Goal: Task Accomplishment & Management: Manage account settings

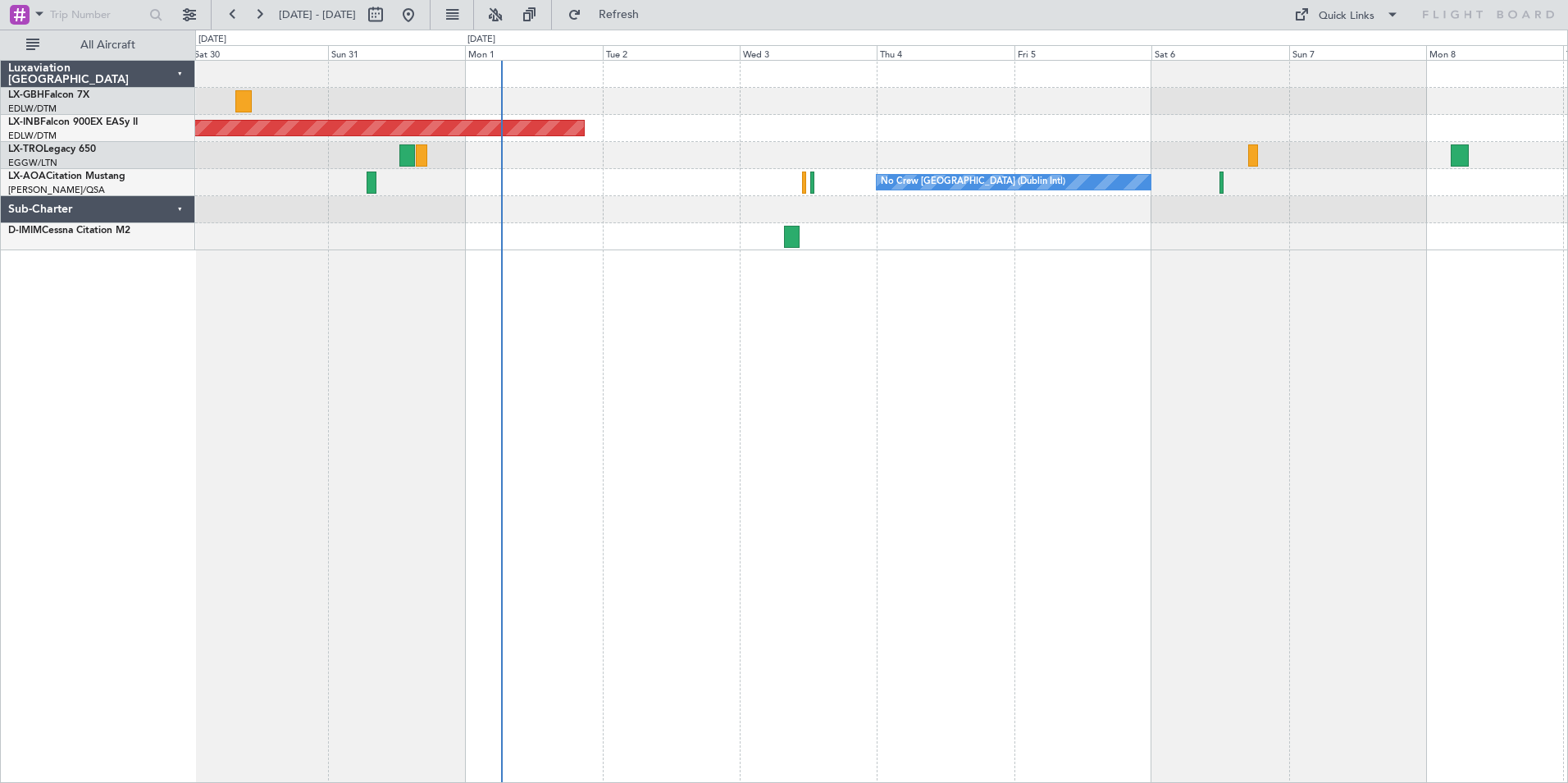
click at [851, 357] on div "Unplanned Maint [GEOGRAPHIC_DATA] (Al Maktoum Intl) Planned [GEOGRAPHIC_DATA] N…" at bounding box center [882, 422] width 1373 height 723
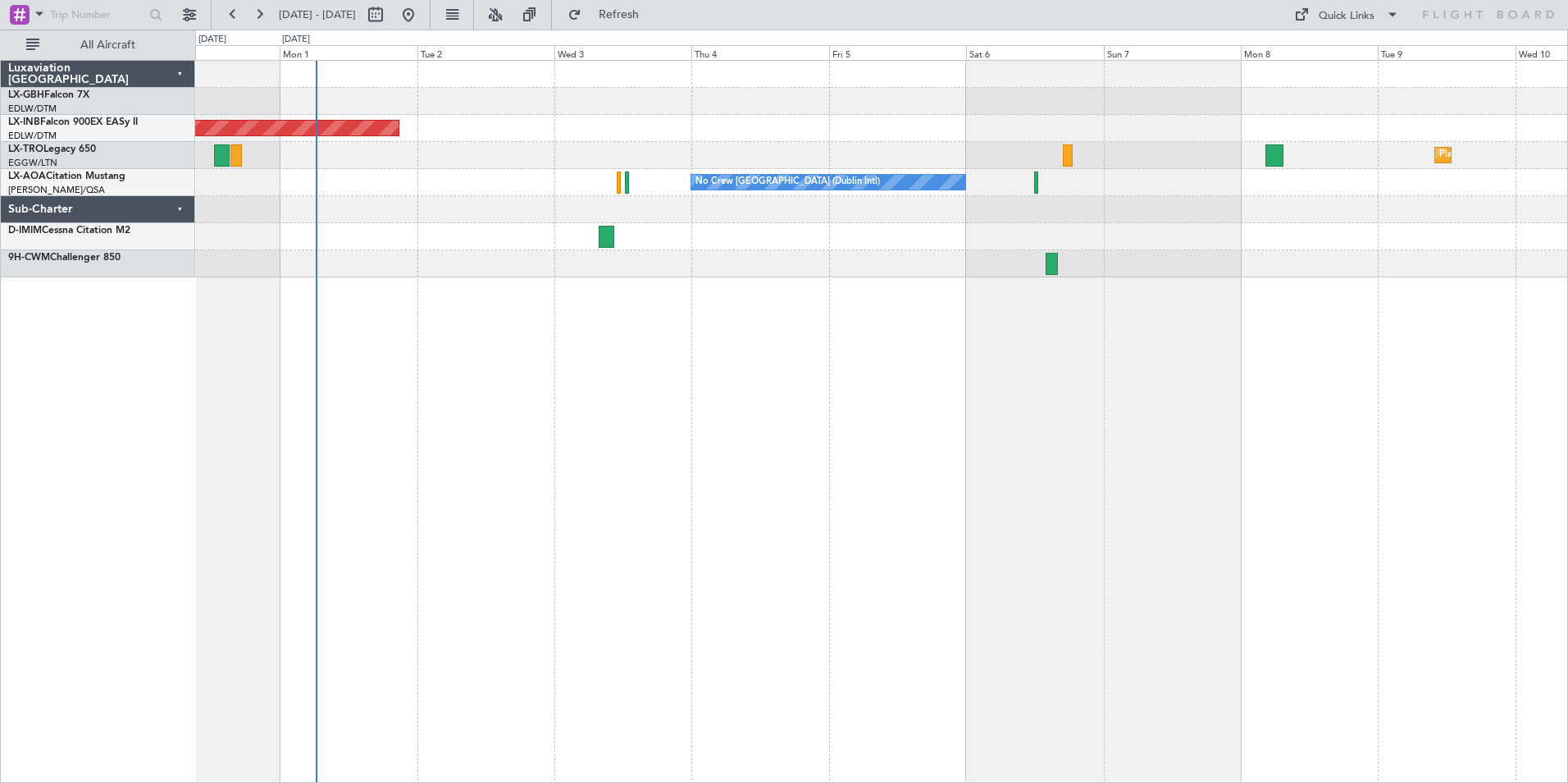
click at [1024, 338] on div "Unplanned Maint [GEOGRAPHIC_DATA] (Al Maktoum Intl) Planned [GEOGRAPHIC_DATA] N…" at bounding box center [882, 422] width 1373 height 723
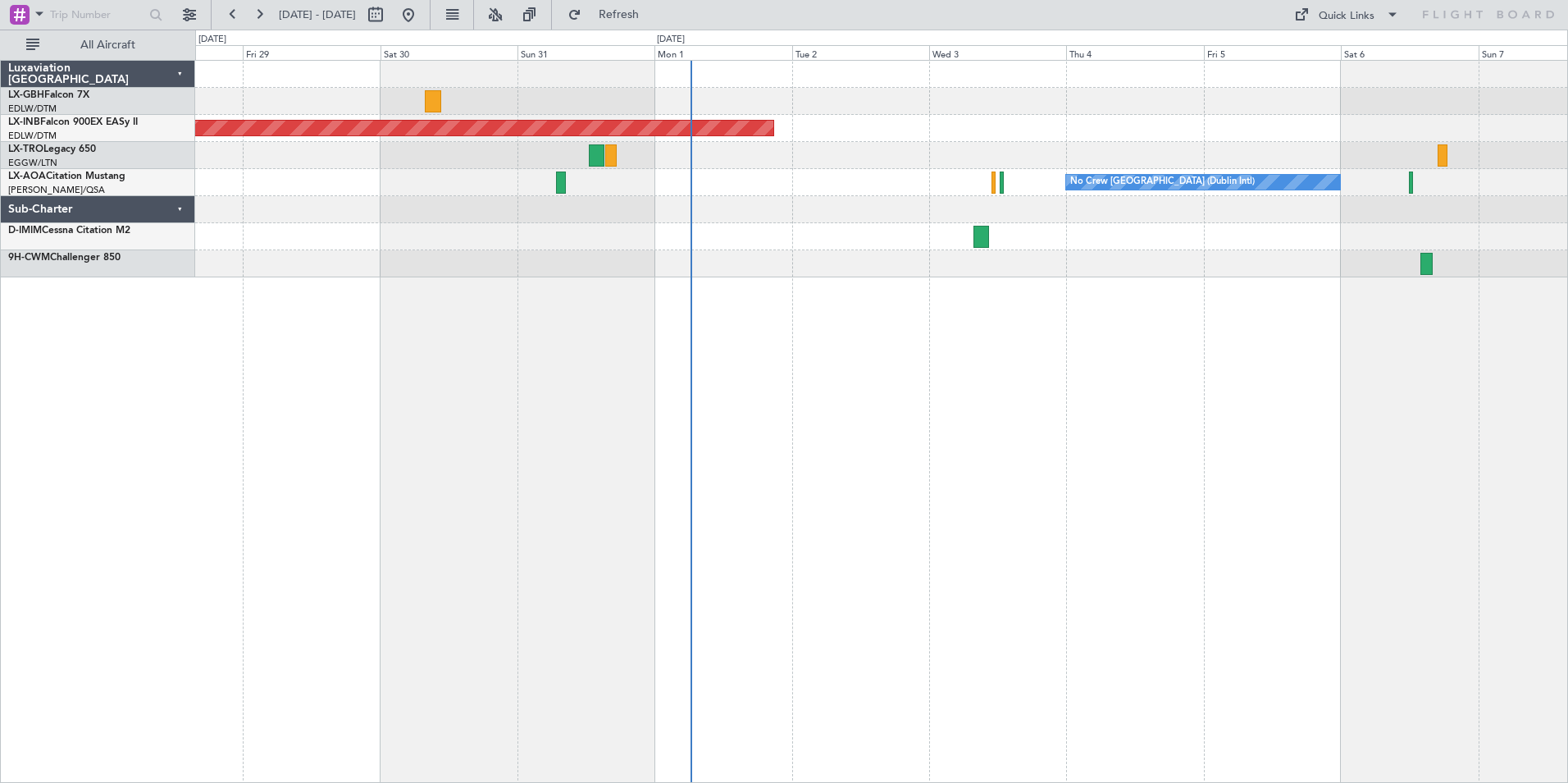
click at [1098, 362] on div "Planned Maint Nice ([GEOGRAPHIC_DATA]) Unplanned Maint [GEOGRAPHIC_DATA] (Al Ma…" at bounding box center [882, 422] width 1373 height 723
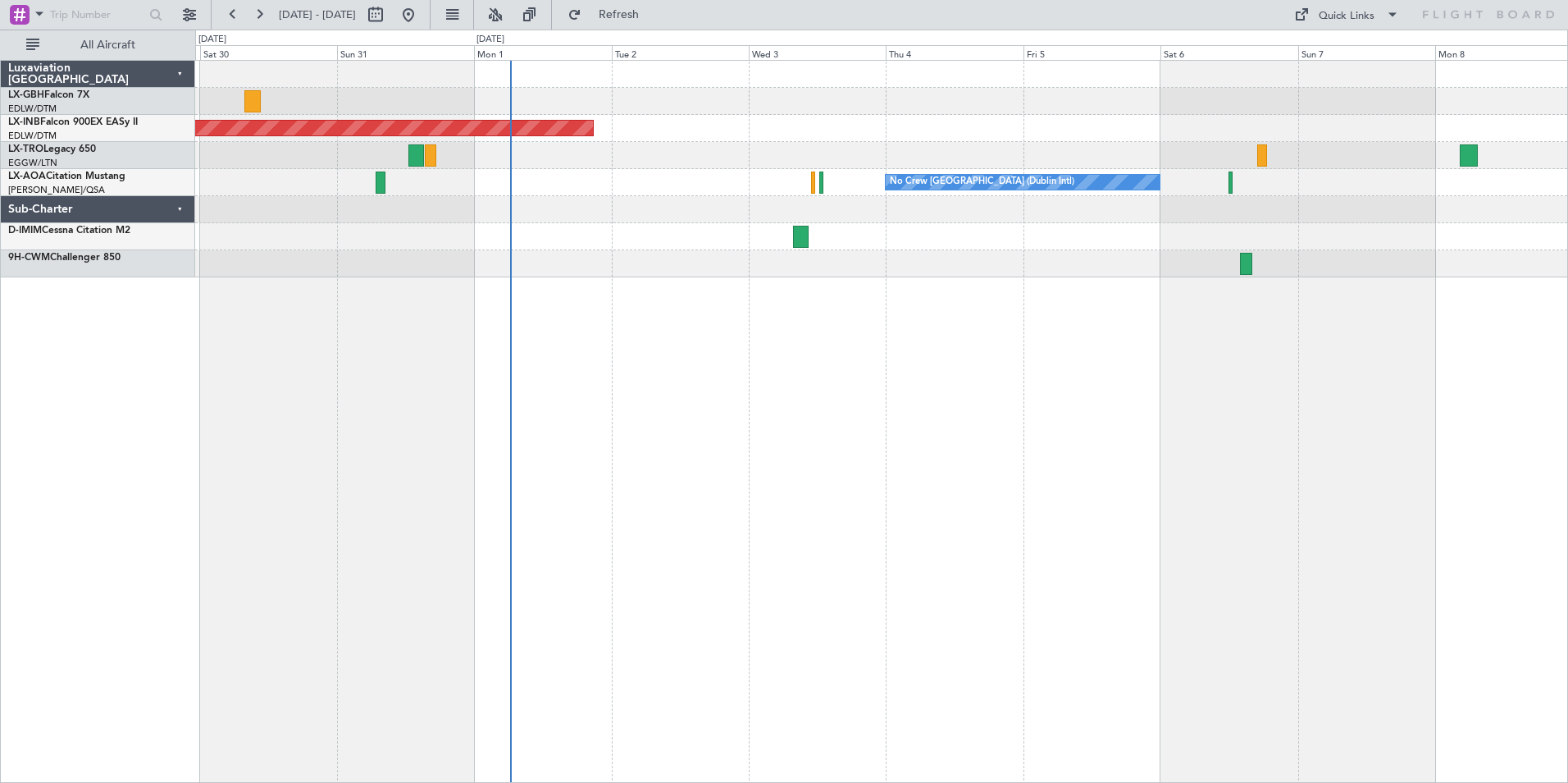
click at [1166, 472] on div "Unplanned Maint [GEOGRAPHIC_DATA] (Al Maktoum Intl) Planned [GEOGRAPHIC_DATA] N…" at bounding box center [882, 422] width 1373 height 723
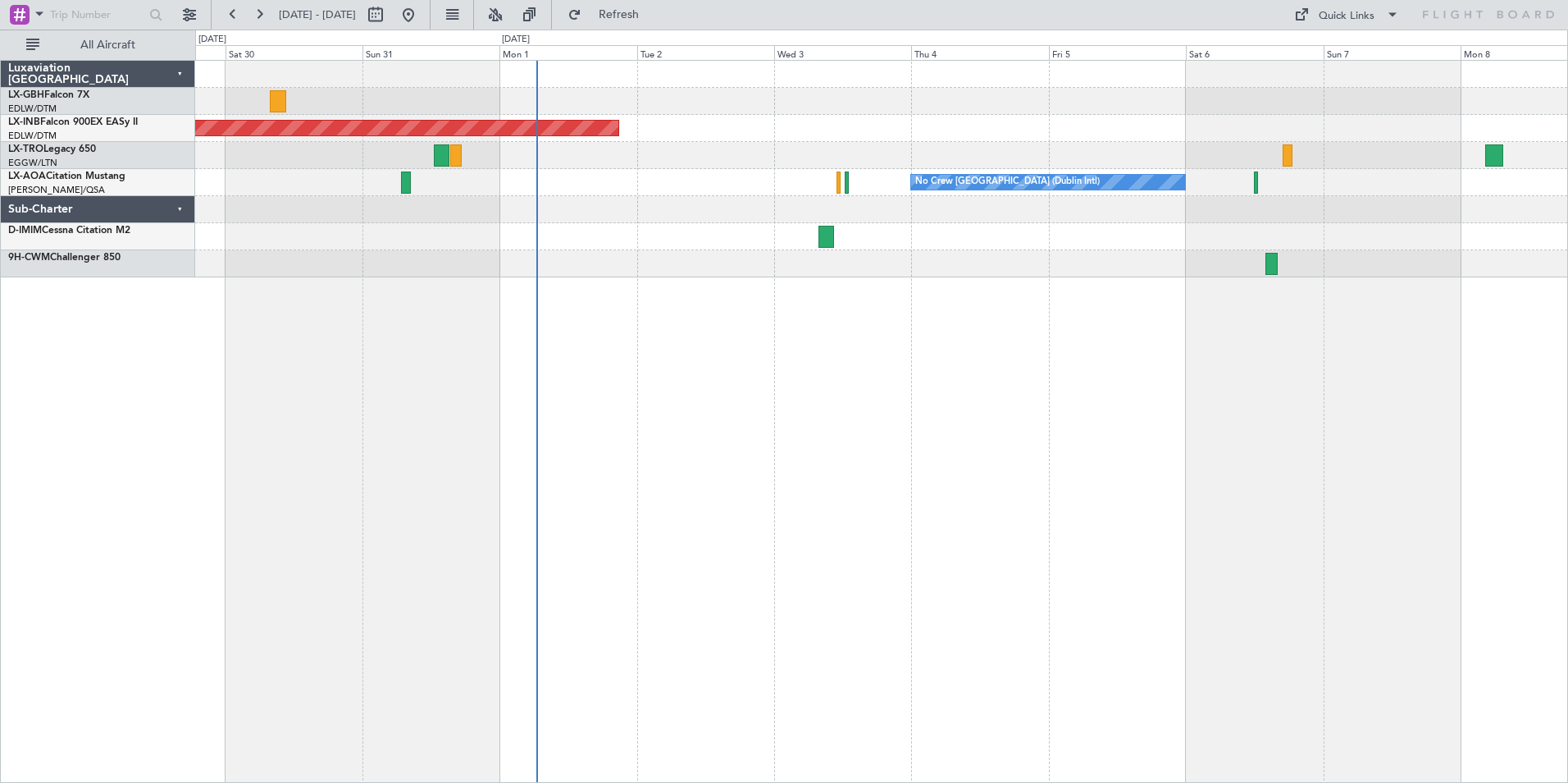
click at [785, 275] on div "Unplanned Maint [GEOGRAPHIC_DATA] (Al Maktoum Intl) Planned [GEOGRAPHIC_DATA] N…" at bounding box center [882, 422] width 1373 height 723
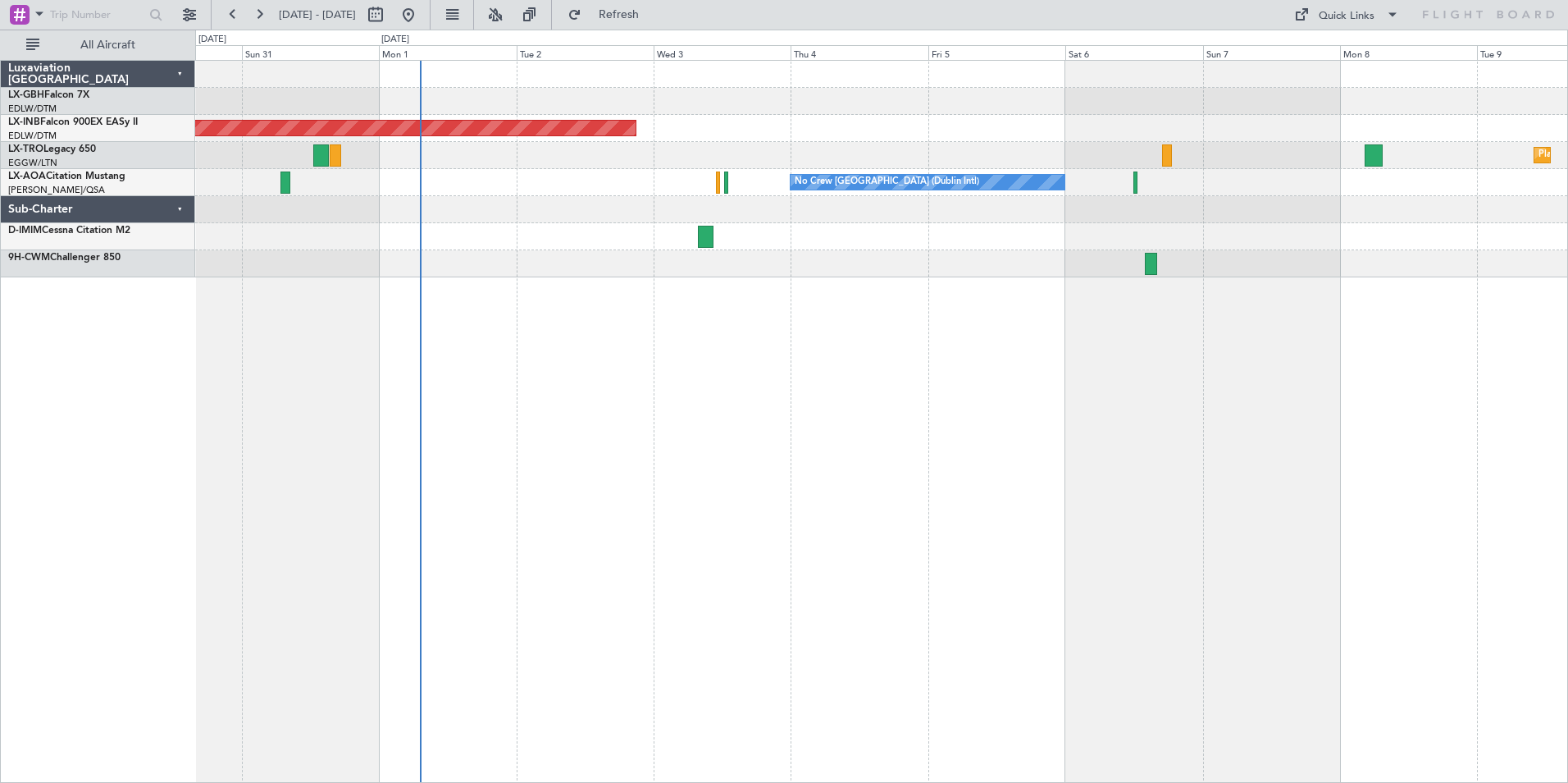
click at [800, 392] on div "Unplanned Maint [GEOGRAPHIC_DATA] (Al Maktoum Intl) Planned [GEOGRAPHIC_DATA] N…" at bounding box center [882, 422] width 1373 height 723
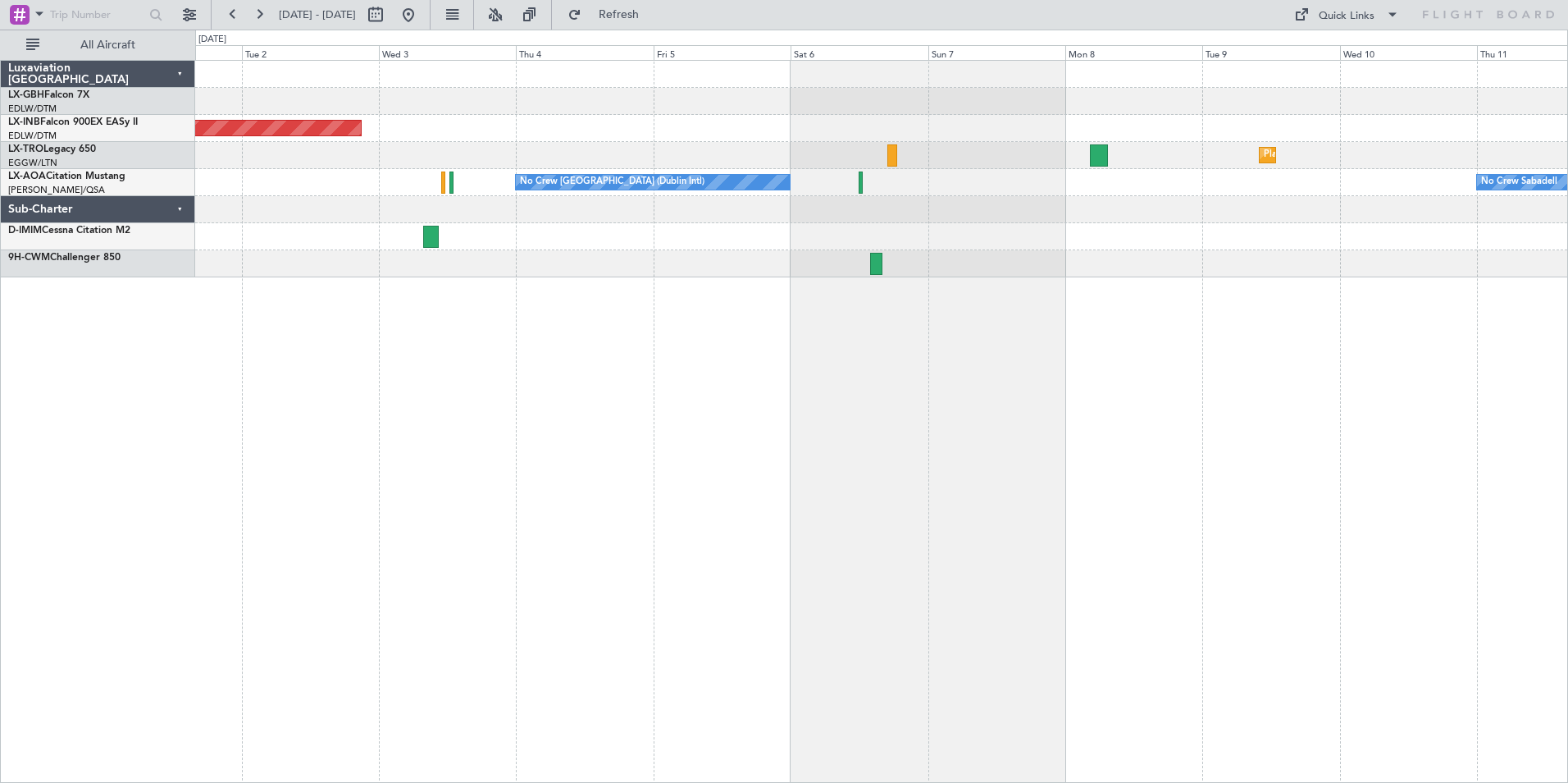
click at [956, 407] on div "Unplanned Maint [GEOGRAPHIC_DATA] (Al Maktoum Intl) Planned [GEOGRAPHIC_DATA] N…" at bounding box center [882, 422] width 1373 height 723
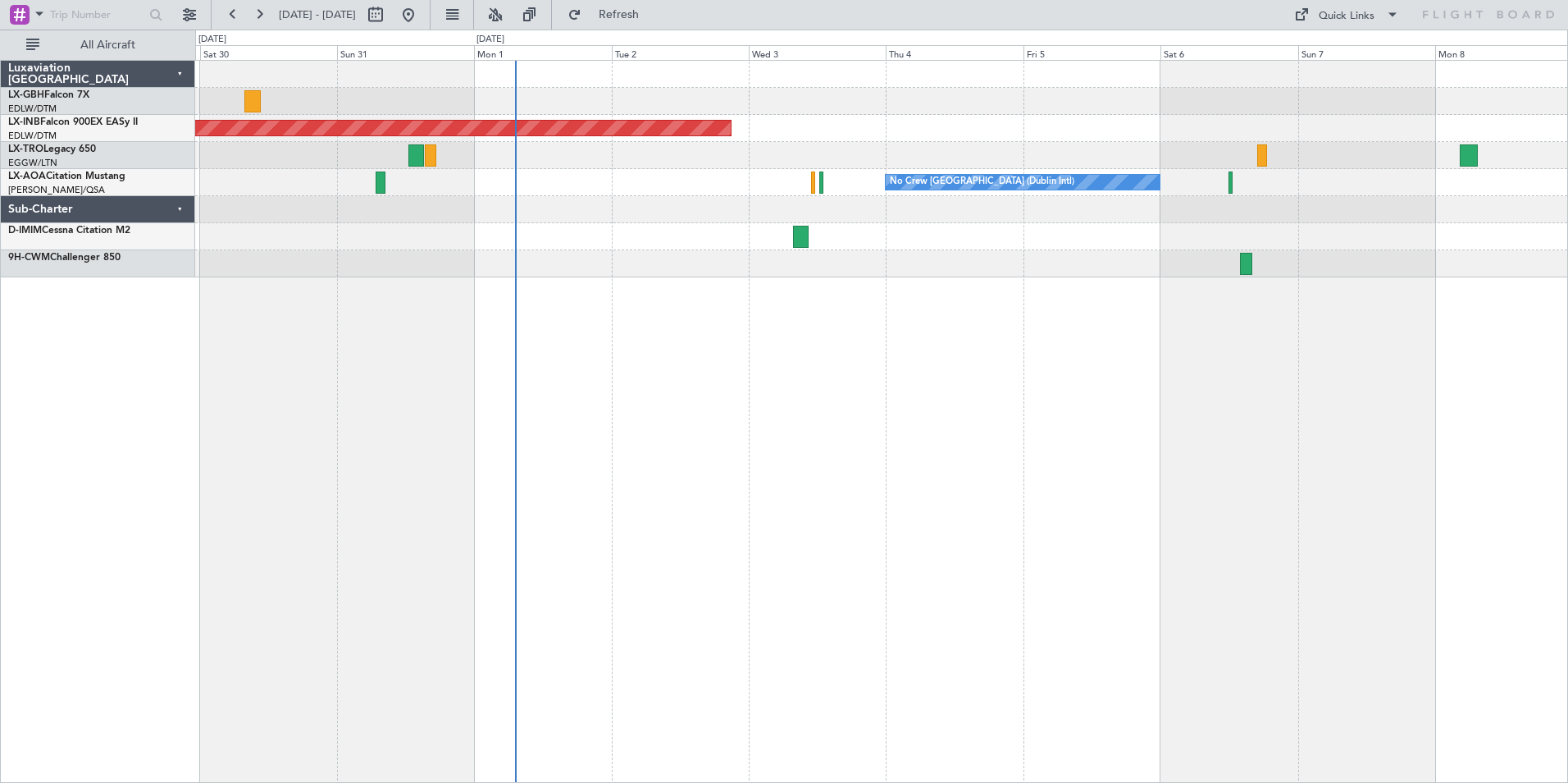
click at [711, 168] on div "Unplanned Maint [GEOGRAPHIC_DATA] (Al Maktoum Intl) Planned [GEOGRAPHIC_DATA] N…" at bounding box center [881, 169] width 1372 height 216
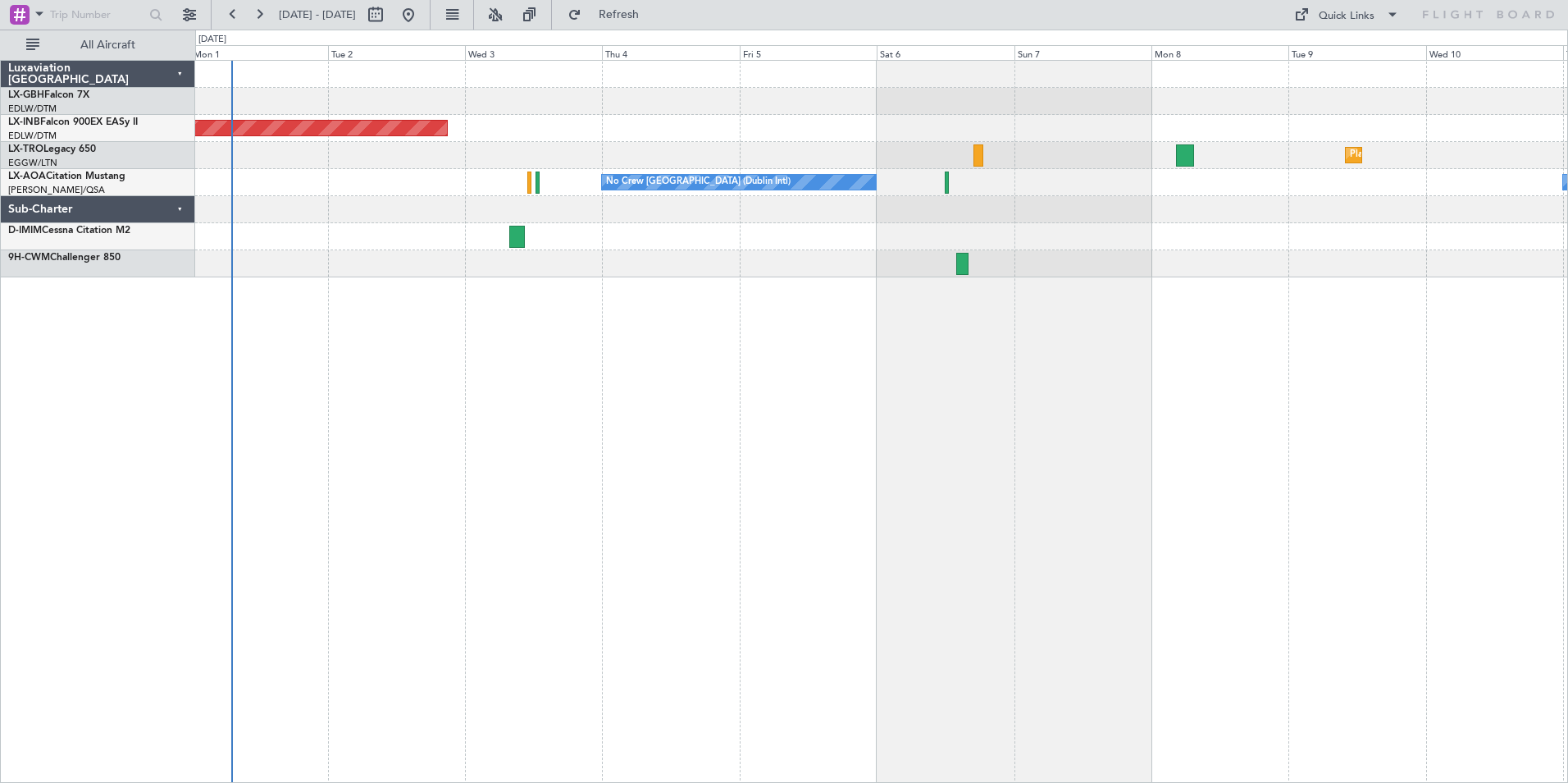
click at [840, 436] on div "Unplanned Maint [GEOGRAPHIC_DATA] (Al Maktoum Intl) Planned [GEOGRAPHIC_DATA] N…" at bounding box center [882, 422] width 1373 height 723
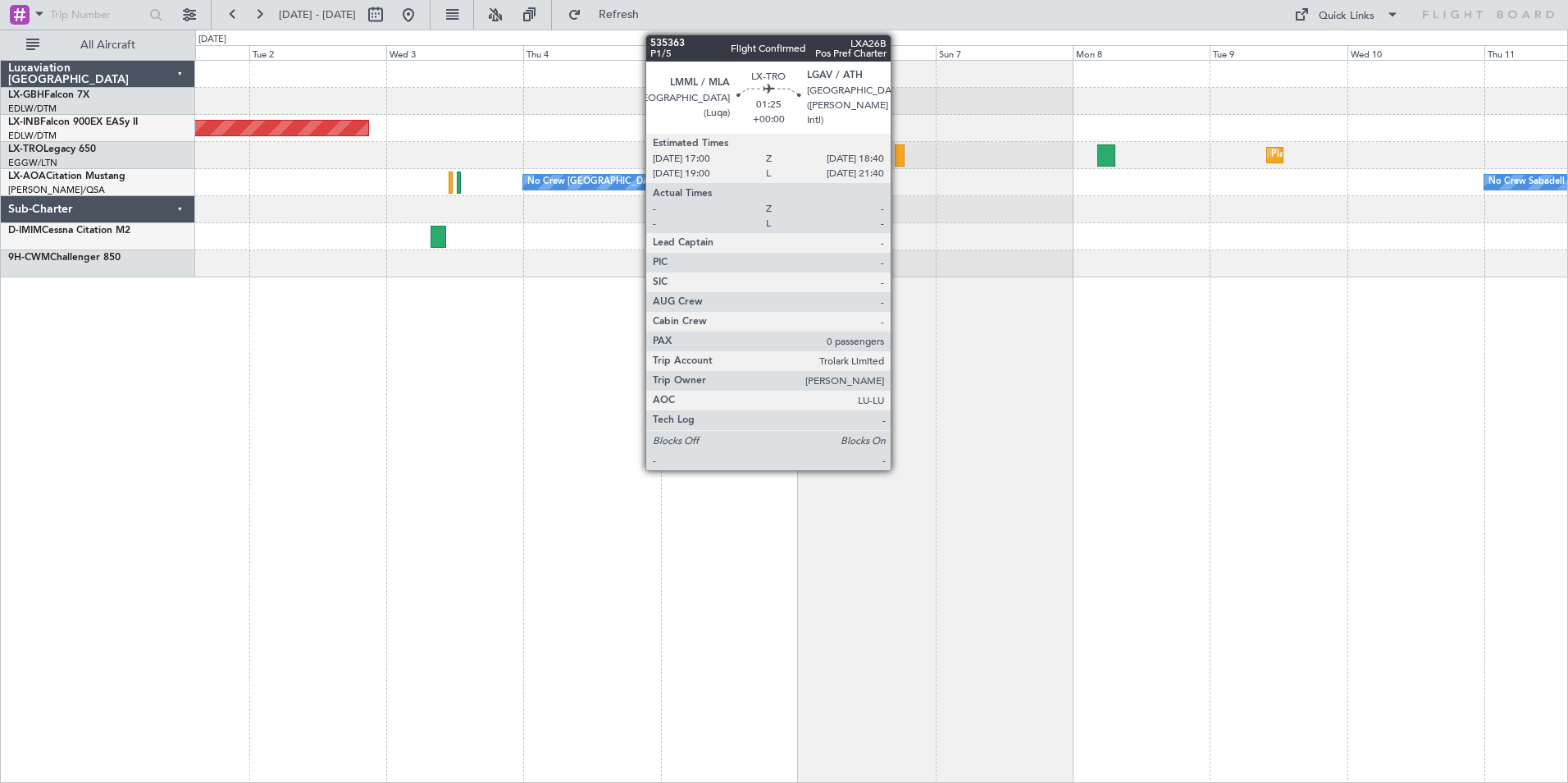
click at [898, 151] on div at bounding box center [899, 155] width 9 height 23
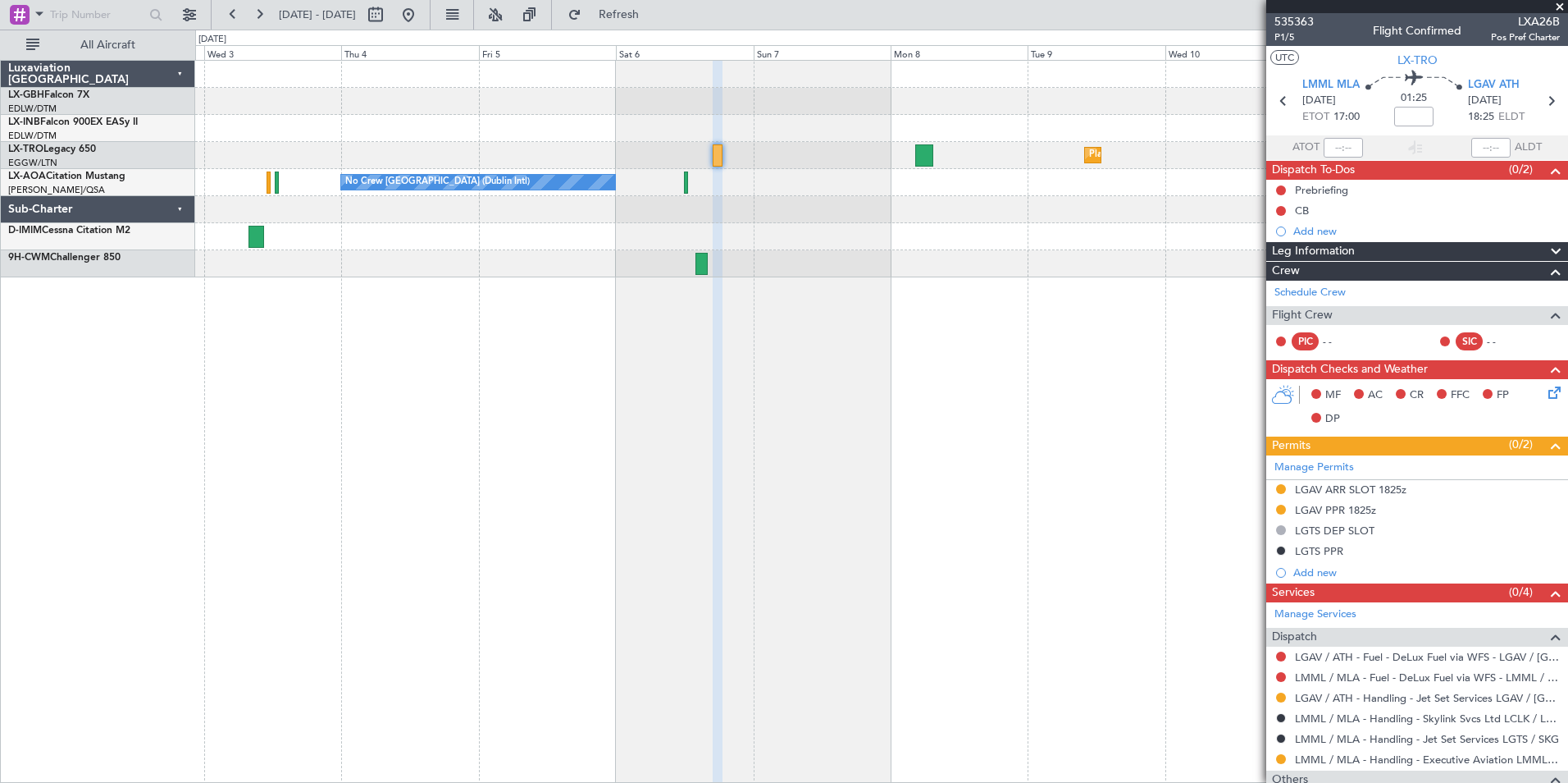
click at [842, 334] on div "Unplanned Maint [GEOGRAPHIC_DATA] (Al Maktoum Intl) Planned [GEOGRAPHIC_DATA] N…" at bounding box center [882, 422] width 1373 height 723
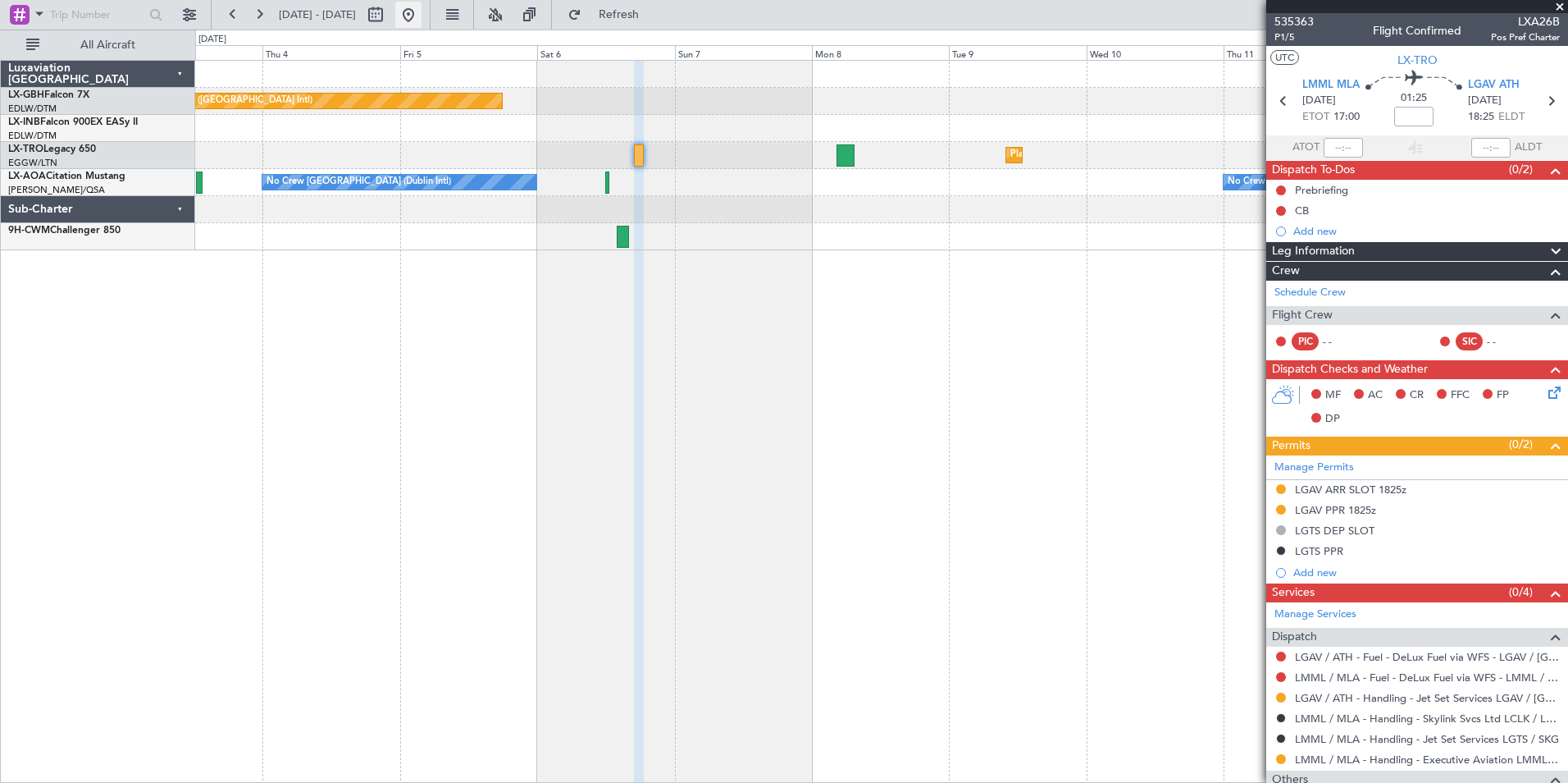
click at [421, 9] on button at bounding box center [408, 15] width 26 height 26
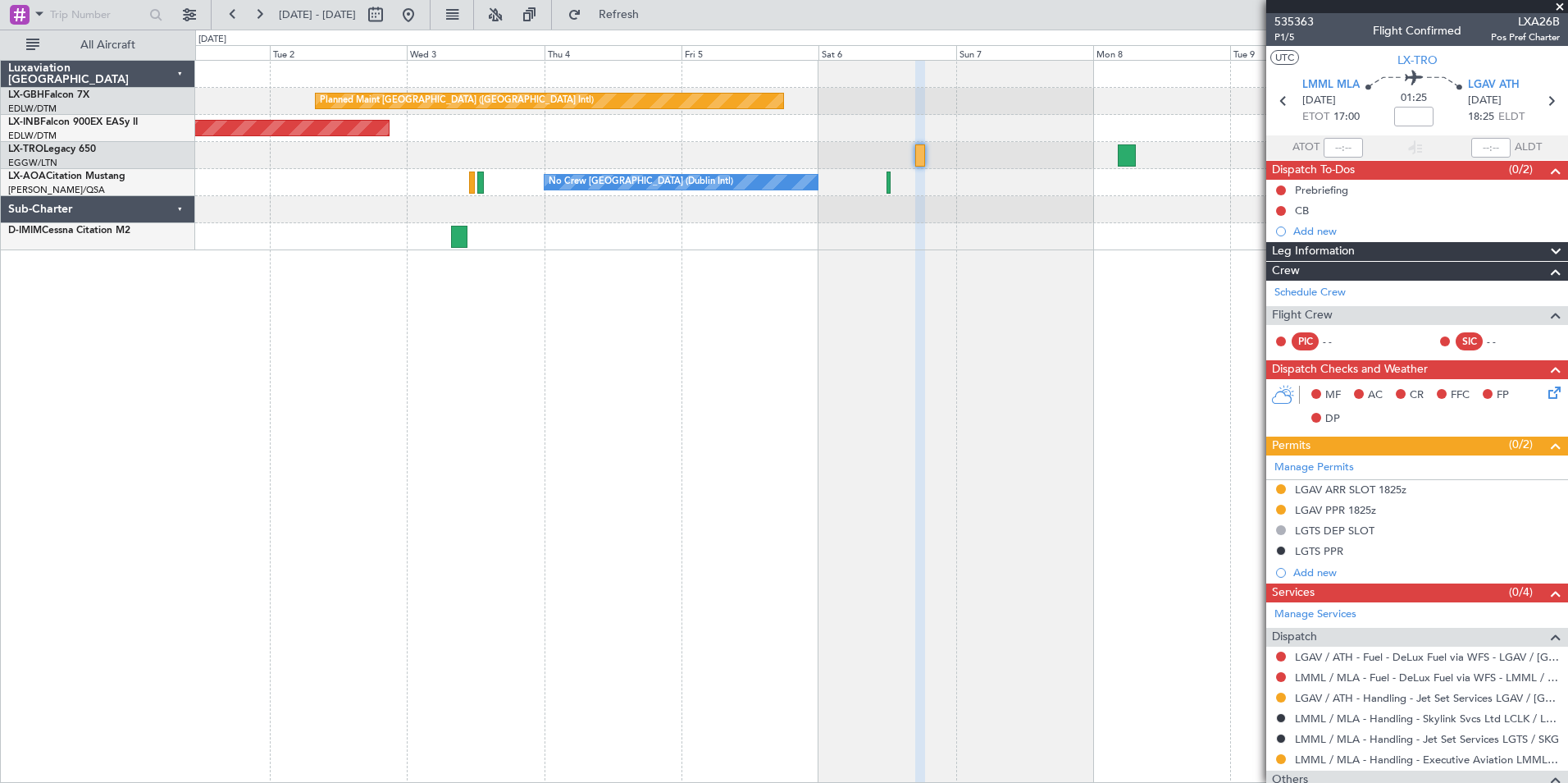
click at [341, 357] on div "Planned Maint [GEOGRAPHIC_DATA] ([GEOGRAPHIC_DATA] Intl) Unplanned Maint [GEOGR…" at bounding box center [882, 422] width 1373 height 723
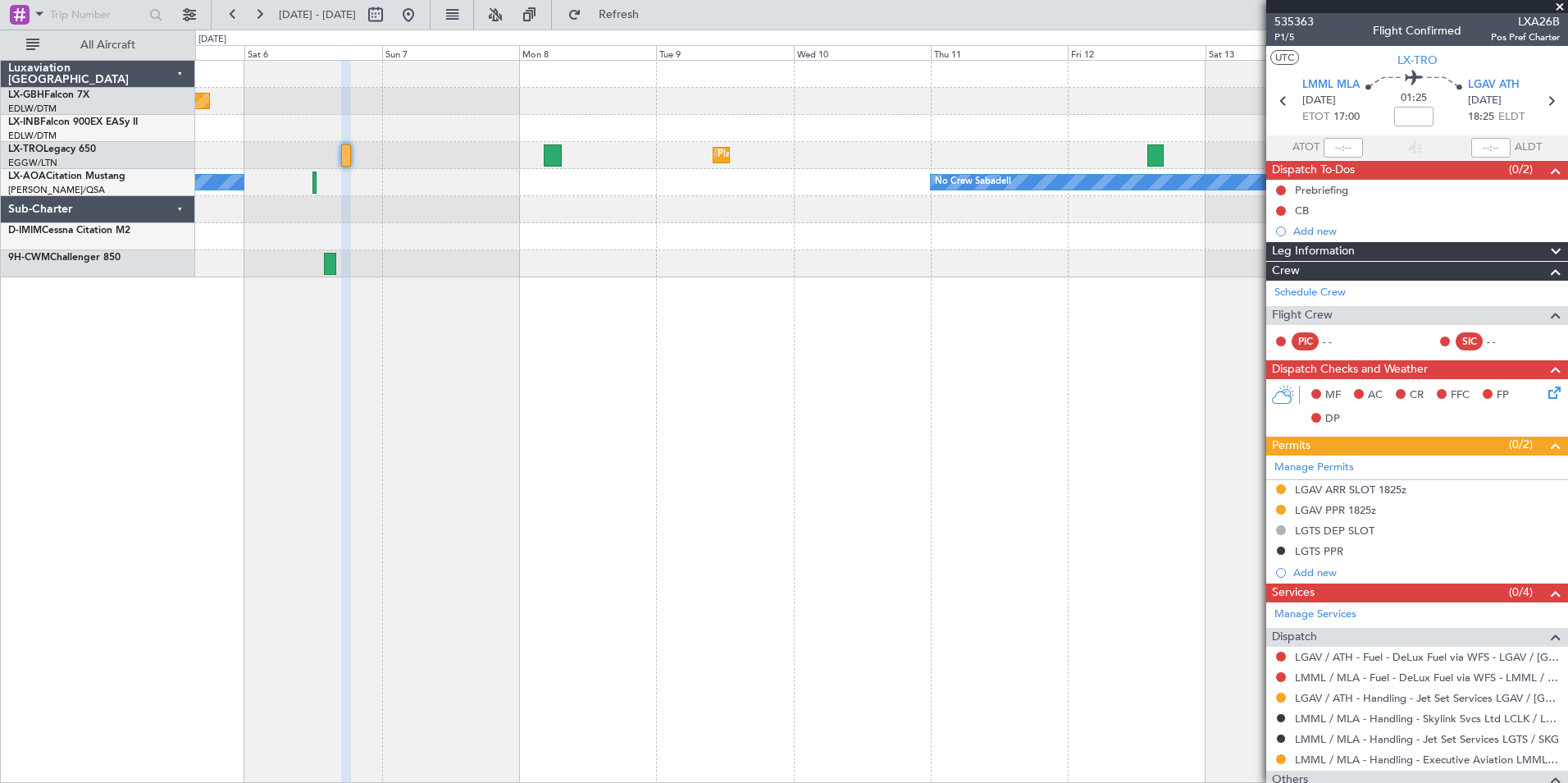
click at [433, 357] on div "Planned Maint [GEOGRAPHIC_DATA] ([GEOGRAPHIC_DATA] Intl) Planned Maint Nurnberg…" at bounding box center [882, 422] width 1373 height 723
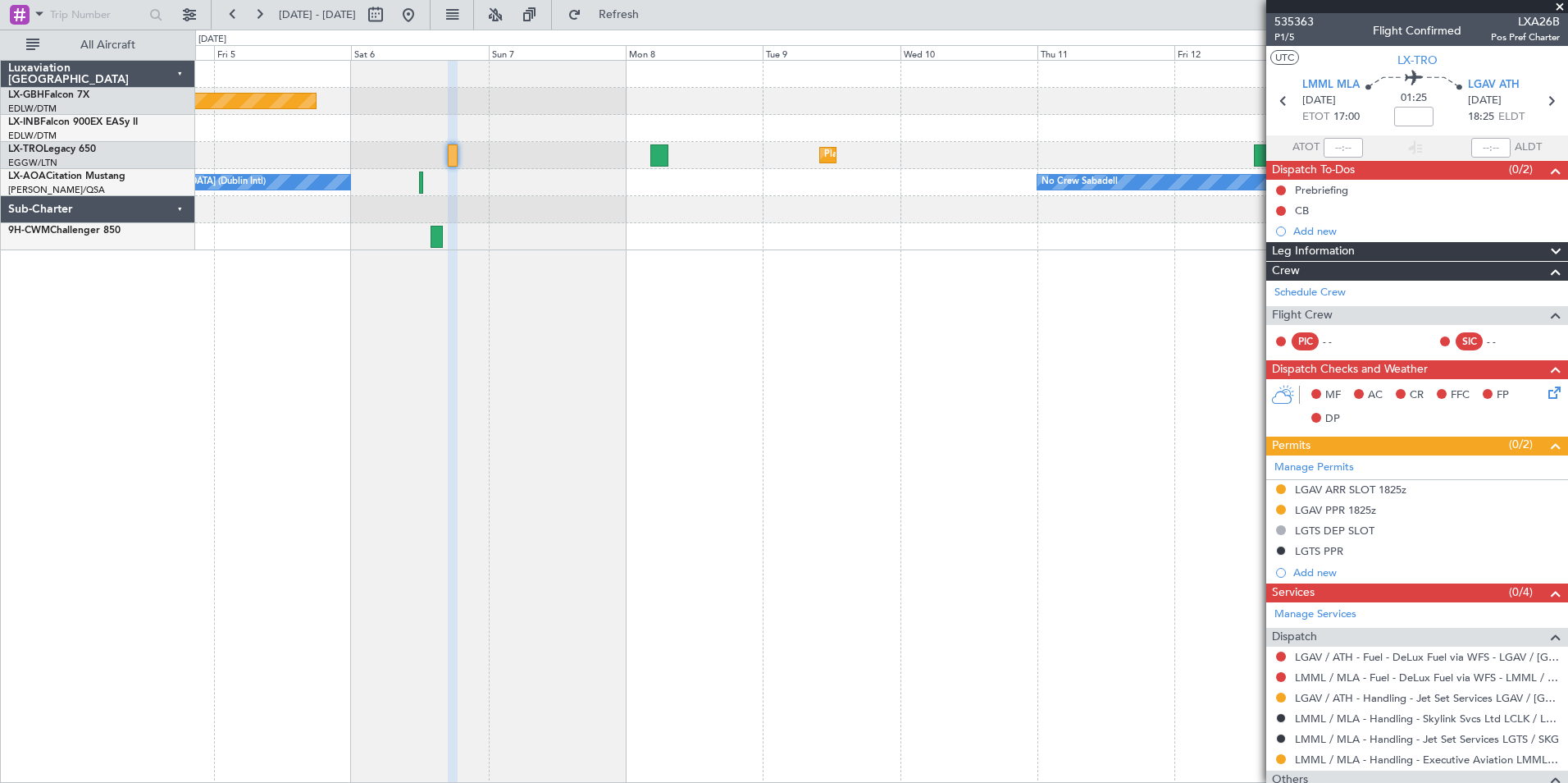
click at [553, 327] on div "Planned Maint [GEOGRAPHIC_DATA] ([GEOGRAPHIC_DATA] Intl) Planned Maint Nurnberg…" at bounding box center [882, 422] width 1373 height 723
click at [421, 15] on button at bounding box center [408, 15] width 26 height 26
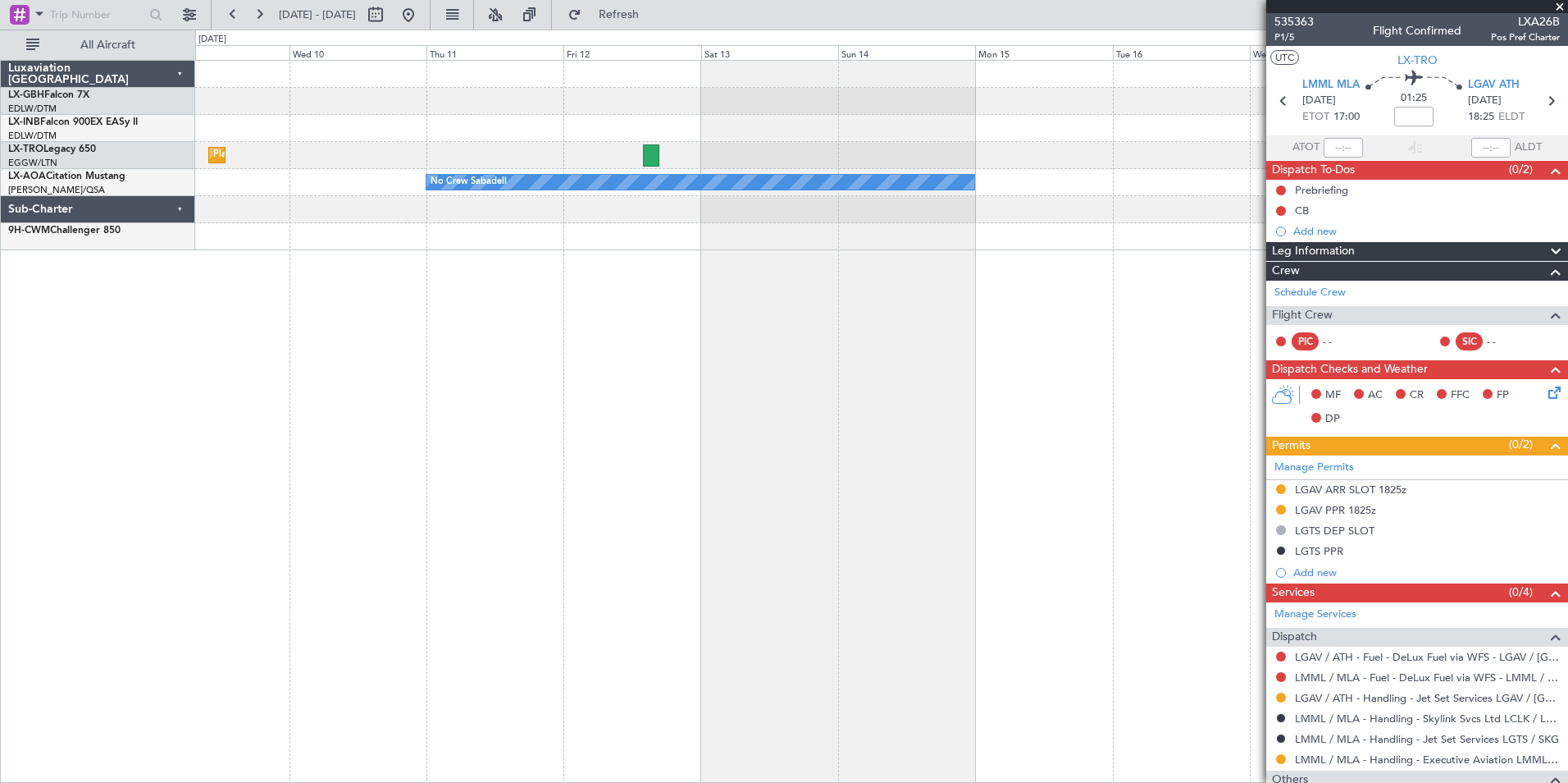
click at [260, 356] on div "Planned Maint Nurnberg Planned [GEOGRAPHIC_DATA] No Crew Sabadell" at bounding box center [882, 422] width 1373 height 723
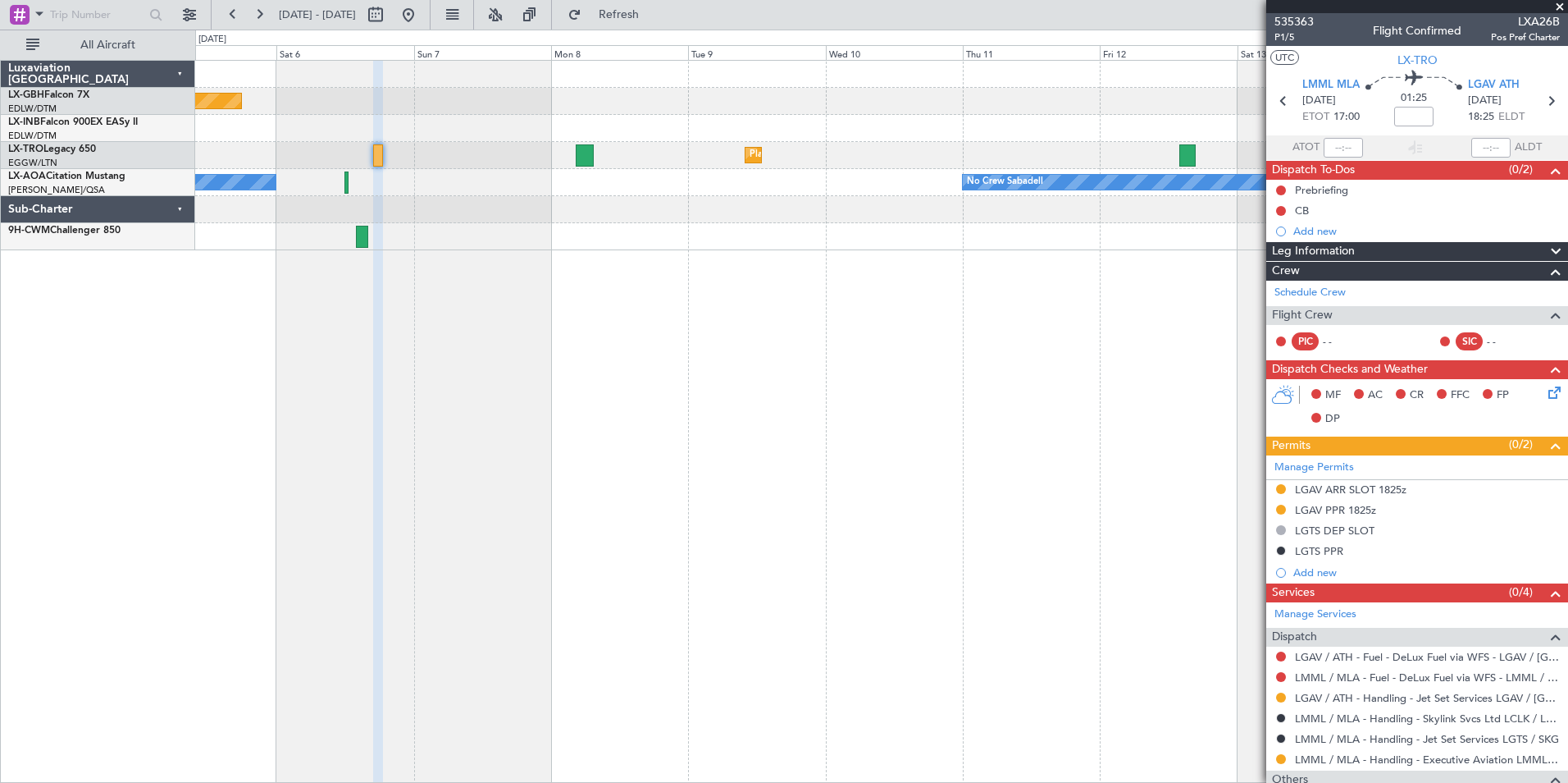
click at [823, 326] on div "Planned Maint [GEOGRAPHIC_DATA] ([GEOGRAPHIC_DATA] Intl) Planned Maint Nurnberg…" at bounding box center [882, 422] width 1373 height 723
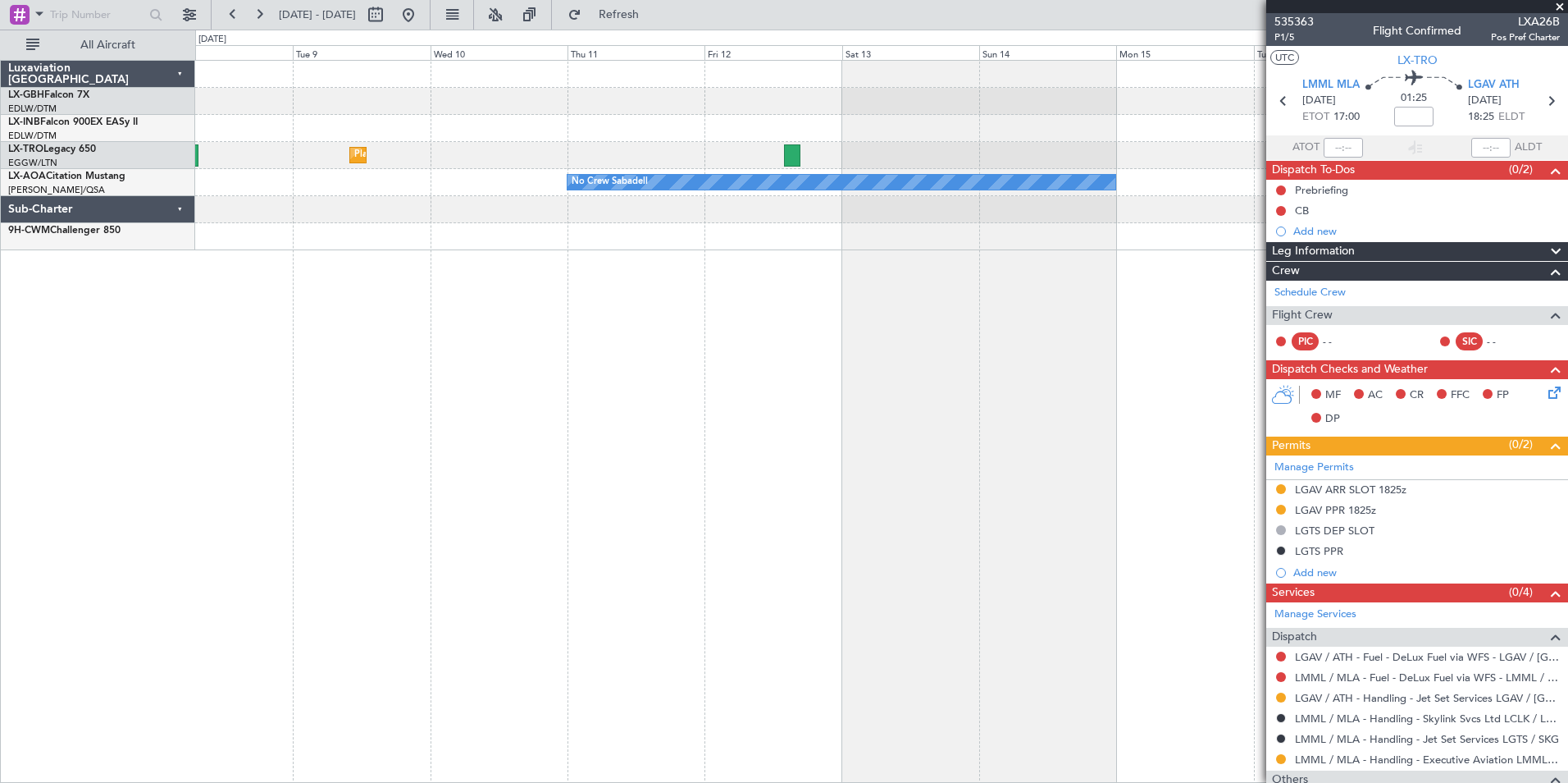
click at [401, 352] on div "Planned Maint Nurnberg Planned [GEOGRAPHIC_DATA] No Crew Sabadell No Crew [GEOG…" at bounding box center [882, 422] width 1373 height 723
click at [56, 176] on link "LX-AOA Citation Mustang" at bounding box center [67, 176] width 118 height 9
click at [421, 22] on button at bounding box center [408, 15] width 26 height 26
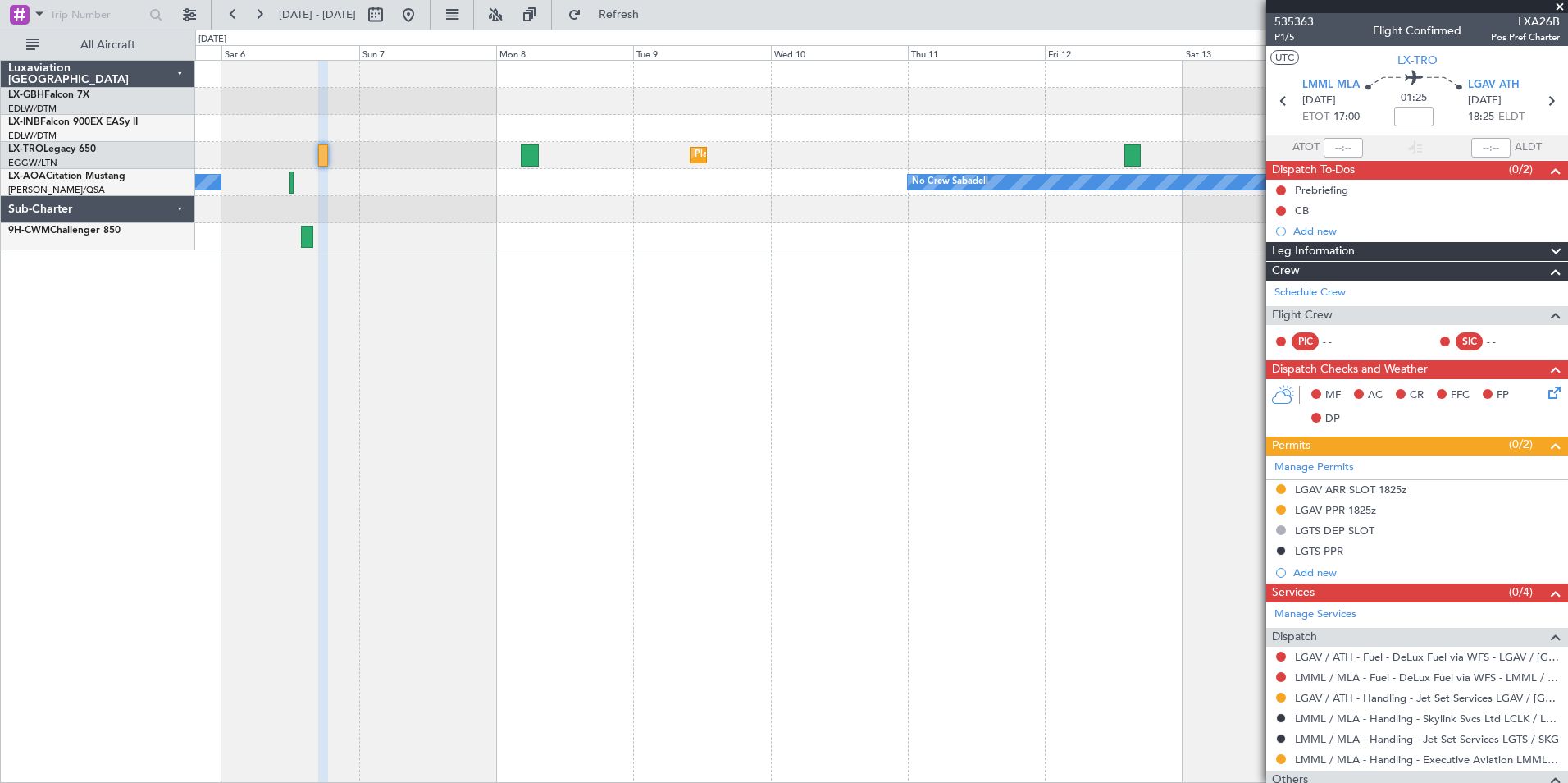
click at [1017, 439] on div "Planned Maint Nurnberg Planned Maint [GEOGRAPHIC_DATA] ([GEOGRAPHIC_DATA]) Plan…" at bounding box center [882, 422] width 1373 height 723
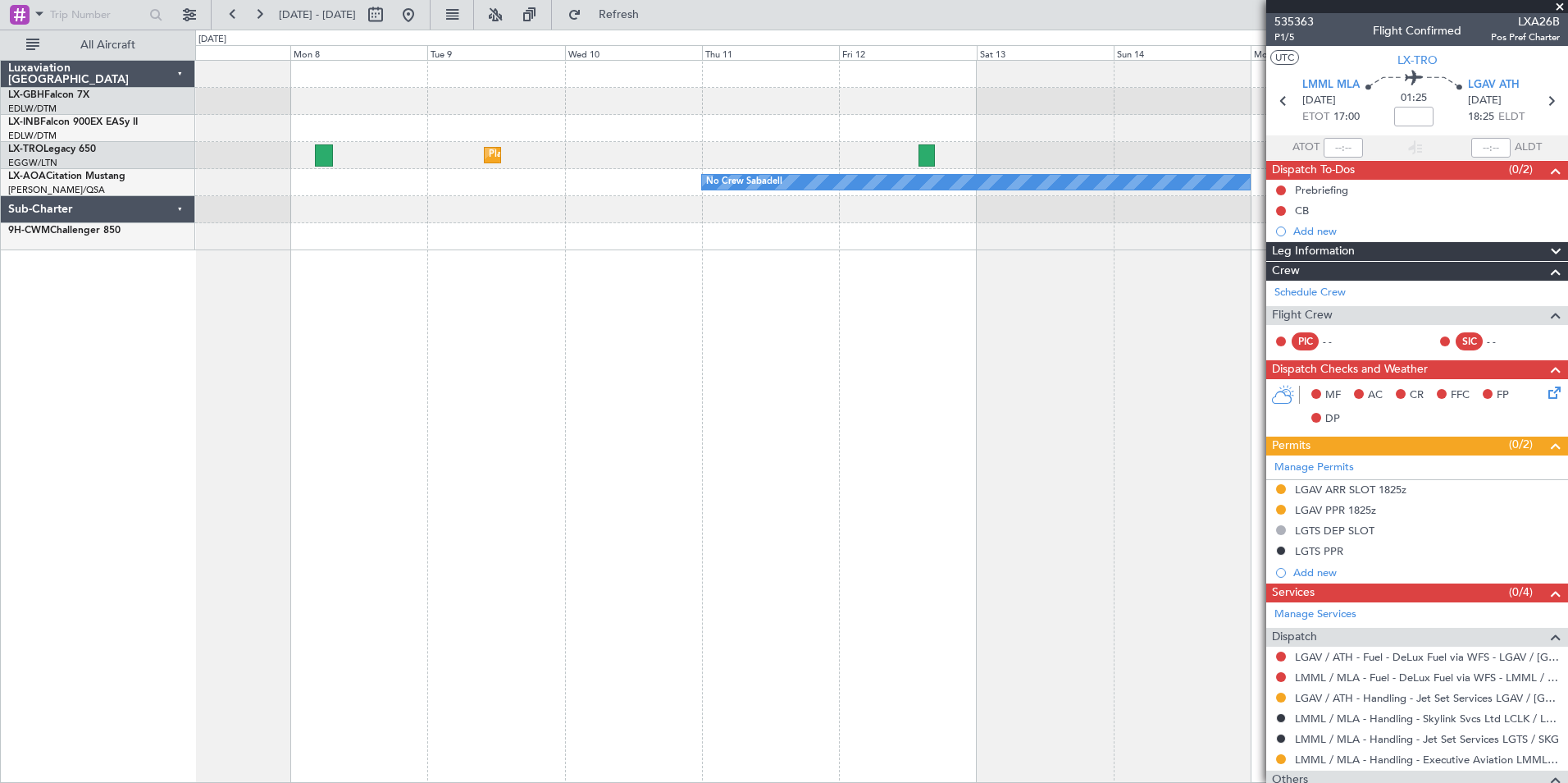
click at [436, 426] on div "Planned Maint Nurnberg Planned Maint [GEOGRAPHIC_DATA] ([GEOGRAPHIC_DATA]) Plan…" at bounding box center [882, 422] width 1373 height 723
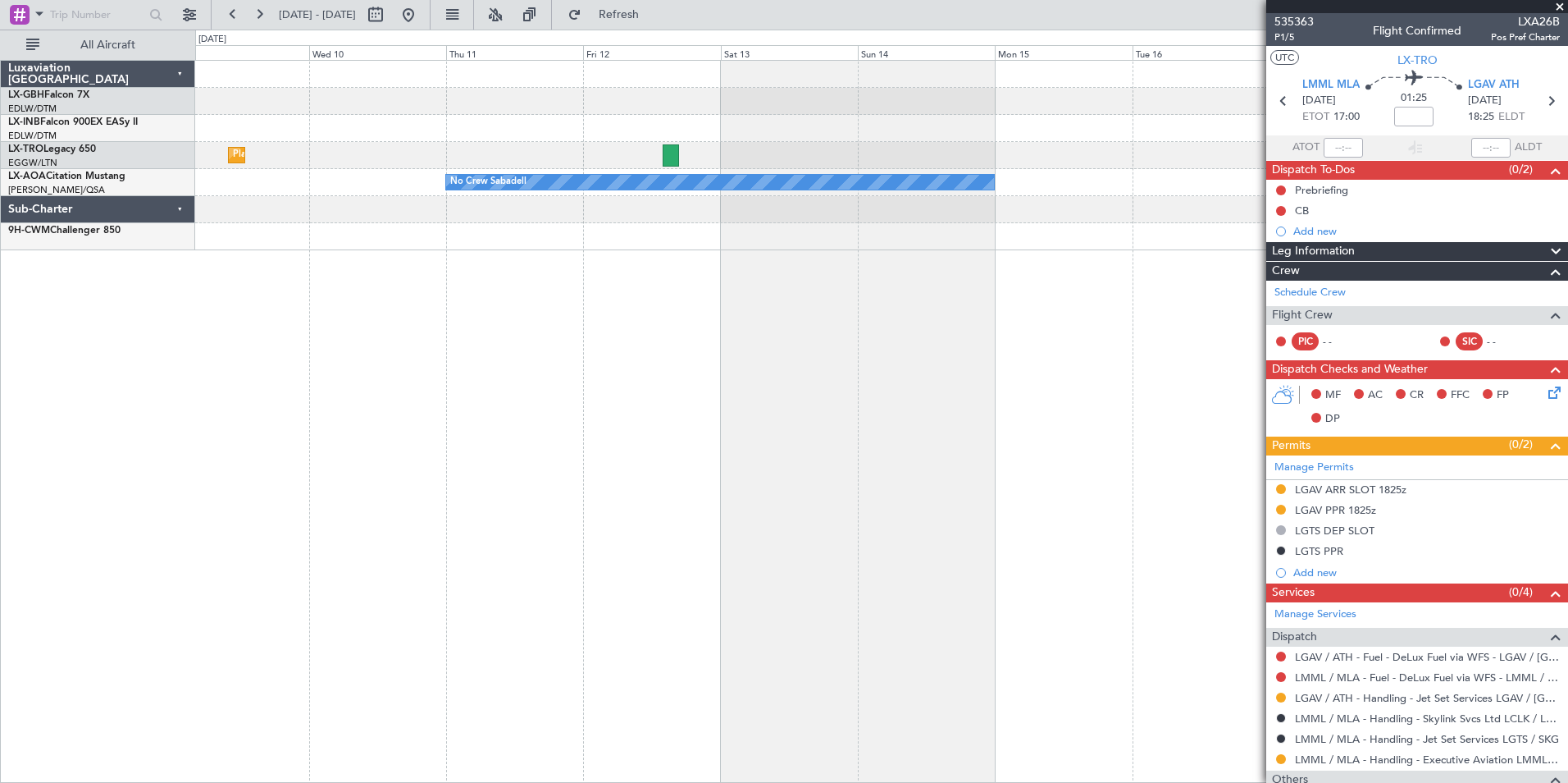
click at [502, 409] on div "Planned Maint Nurnberg Planned [GEOGRAPHIC_DATA] No Crew Sabadell" at bounding box center [882, 422] width 1373 height 723
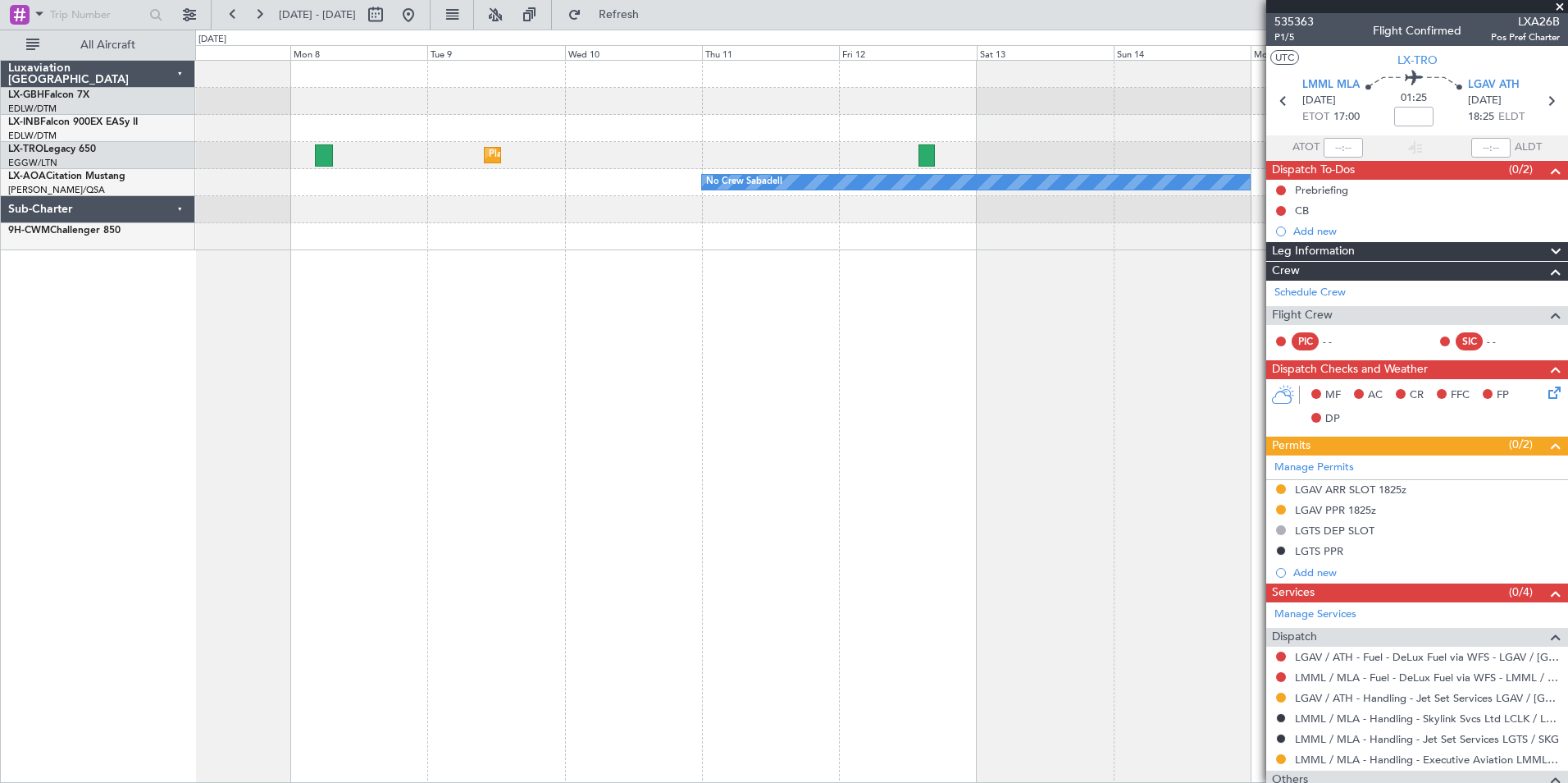
click at [1135, 392] on div "Planned Maint Nurnberg Planned Maint [GEOGRAPHIC_DATA] ([GEOGRAPHIC_DATA]) Plan…" at bounding box center [882, 422] width 1373 height 723
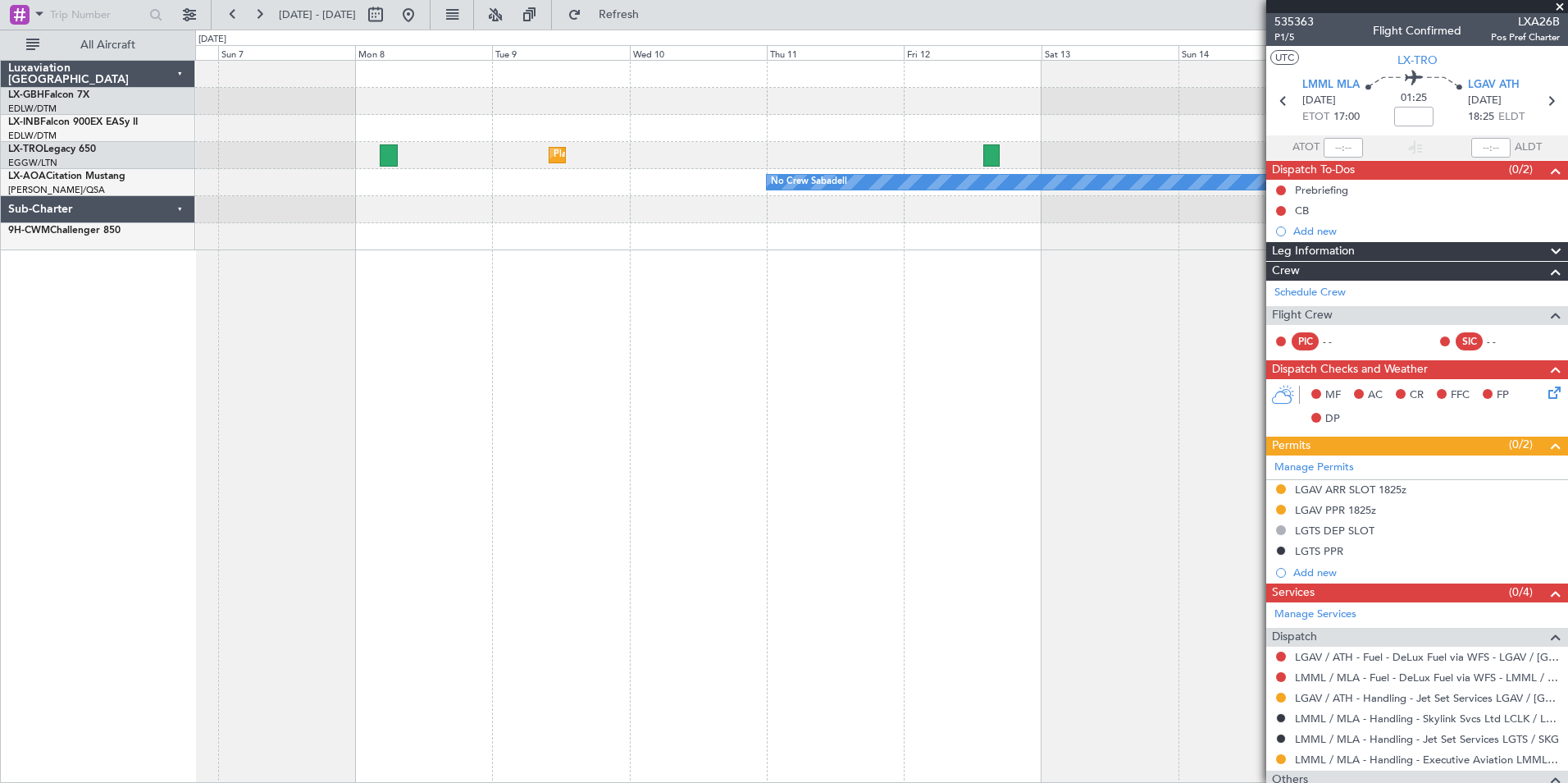
click at [1124, 397] on div "Planned Maint Nurnberg Planned Maint [GEOGRAPHIC_DATA] ([GEOGRAPHIC_DATA]) Plan…" at bounding box center [882, 422] width 1373 height 723
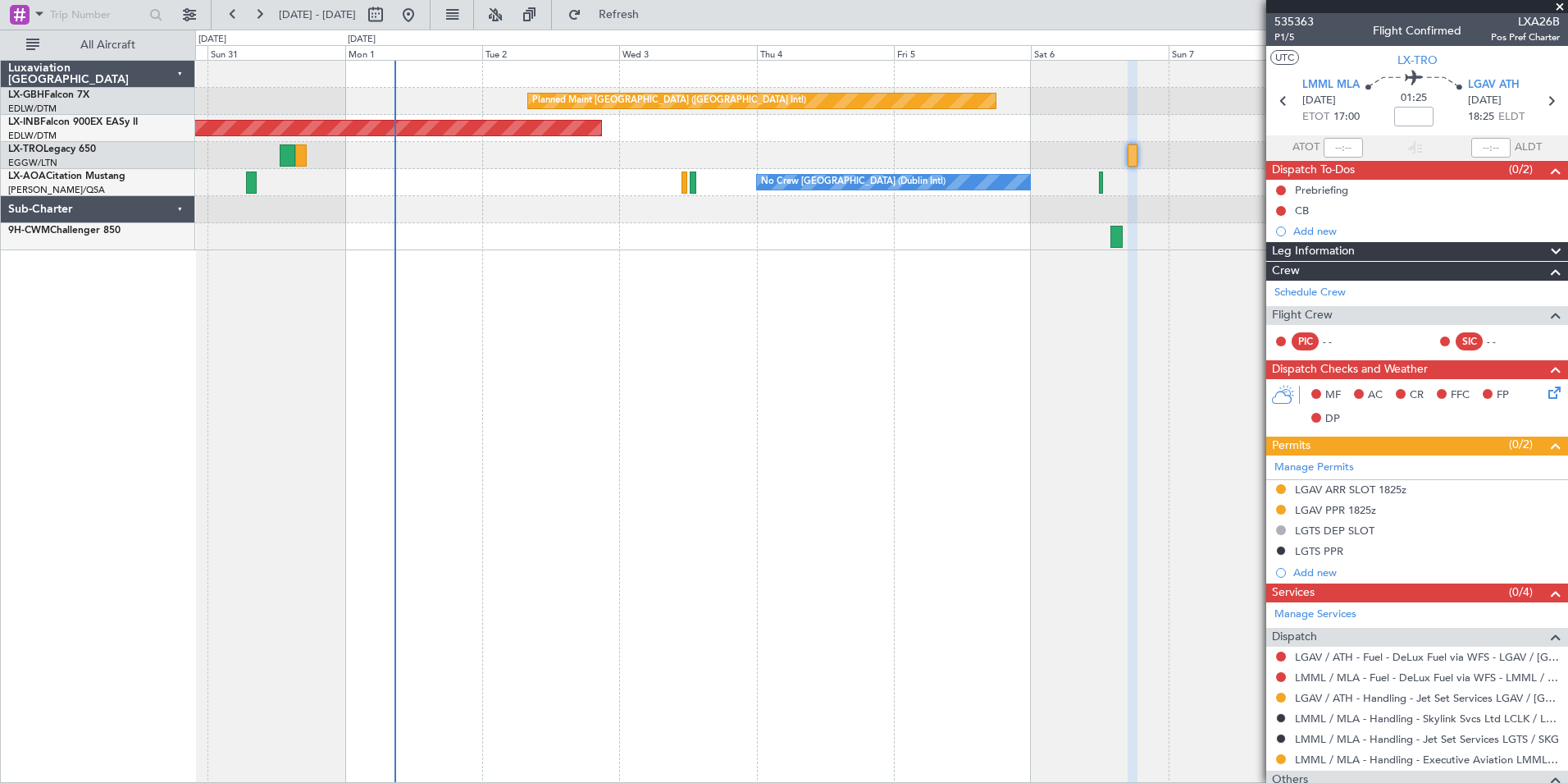
click at [913, 412] on div "Planned Maint [GEOGRAPHIC_DATA] ([GEOGRAPHIC_DATA] Intl) Unplanned Maint [GEOGR…" at bounding box center [882, 422] width 1373 height 723
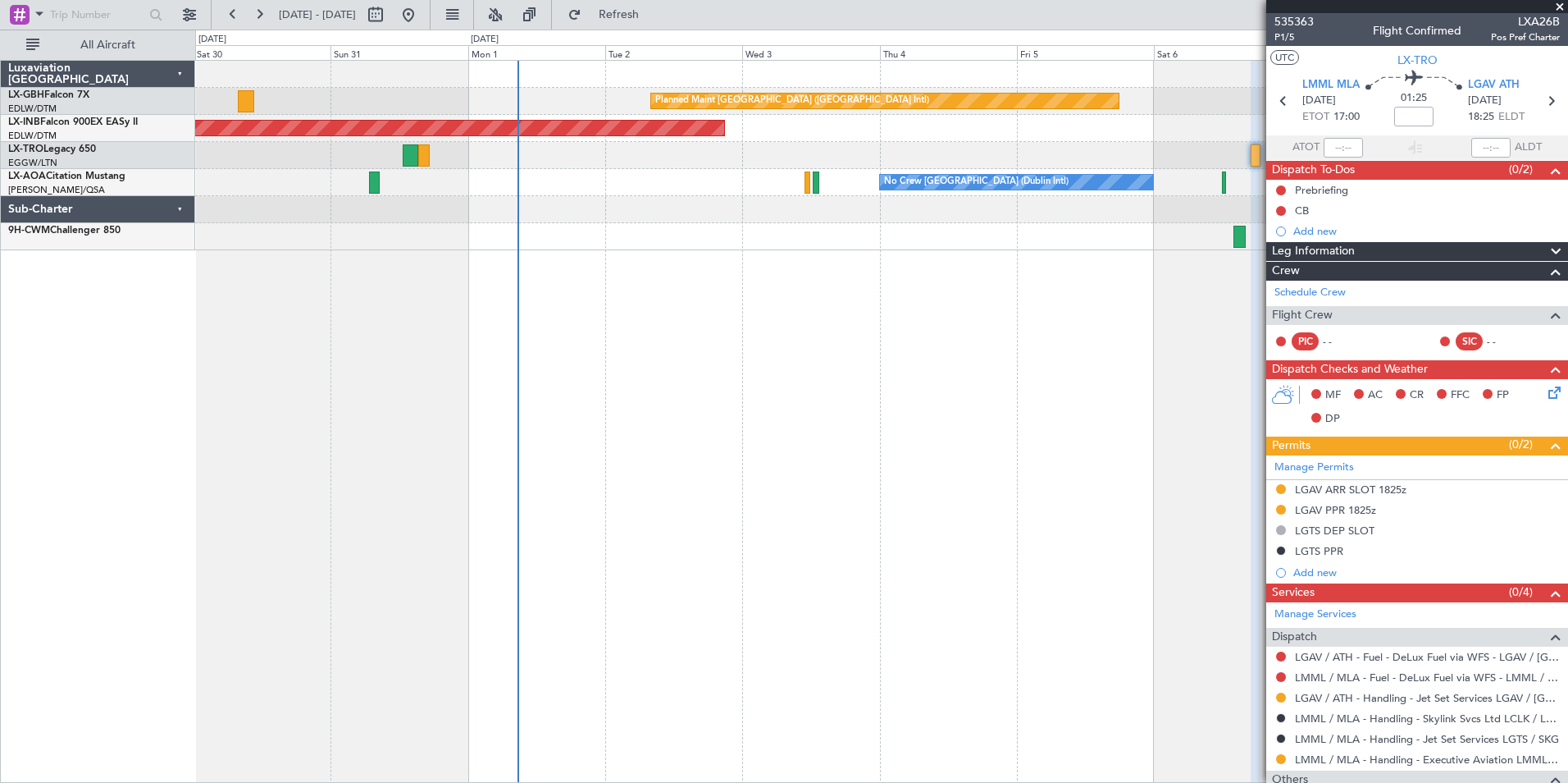
click at [1150, 343] on div "Planned Maint [GEOGRAPHIC_DATA] ([GEOGRAPHIC_DATA] Intl) Unplanned Maint [GEOGR…" at bounding box center [882, 422] width 1373 height 723
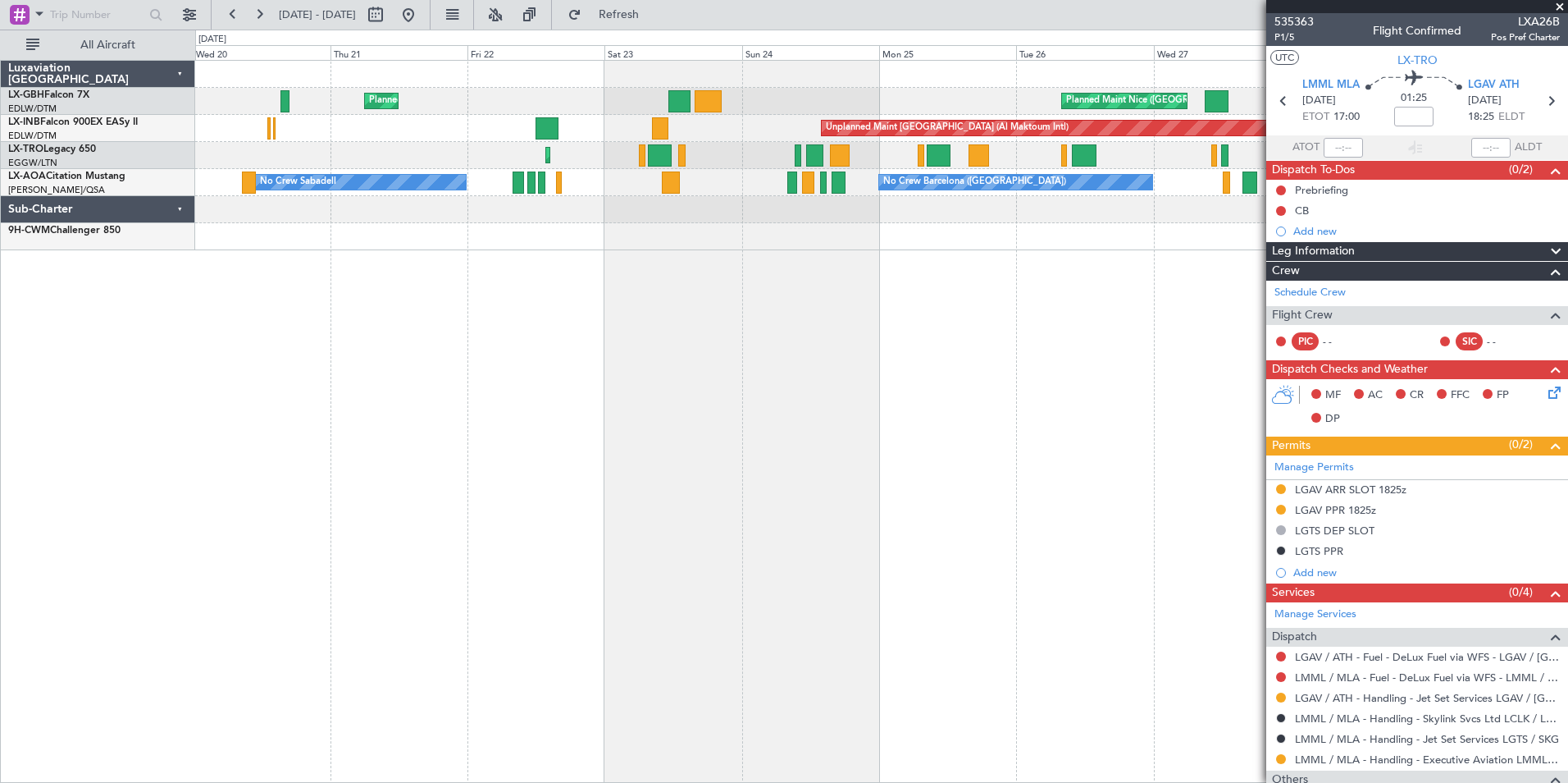
click at [1243, 333] on div "Planned Maint Nice ([GEOGRAPHIC_DATA]) [GEOGRAPHIC_DATA] ([GEOGRAPHIC_DATA]) Un…" at bounding box center [882, 422] width 1373 height 723
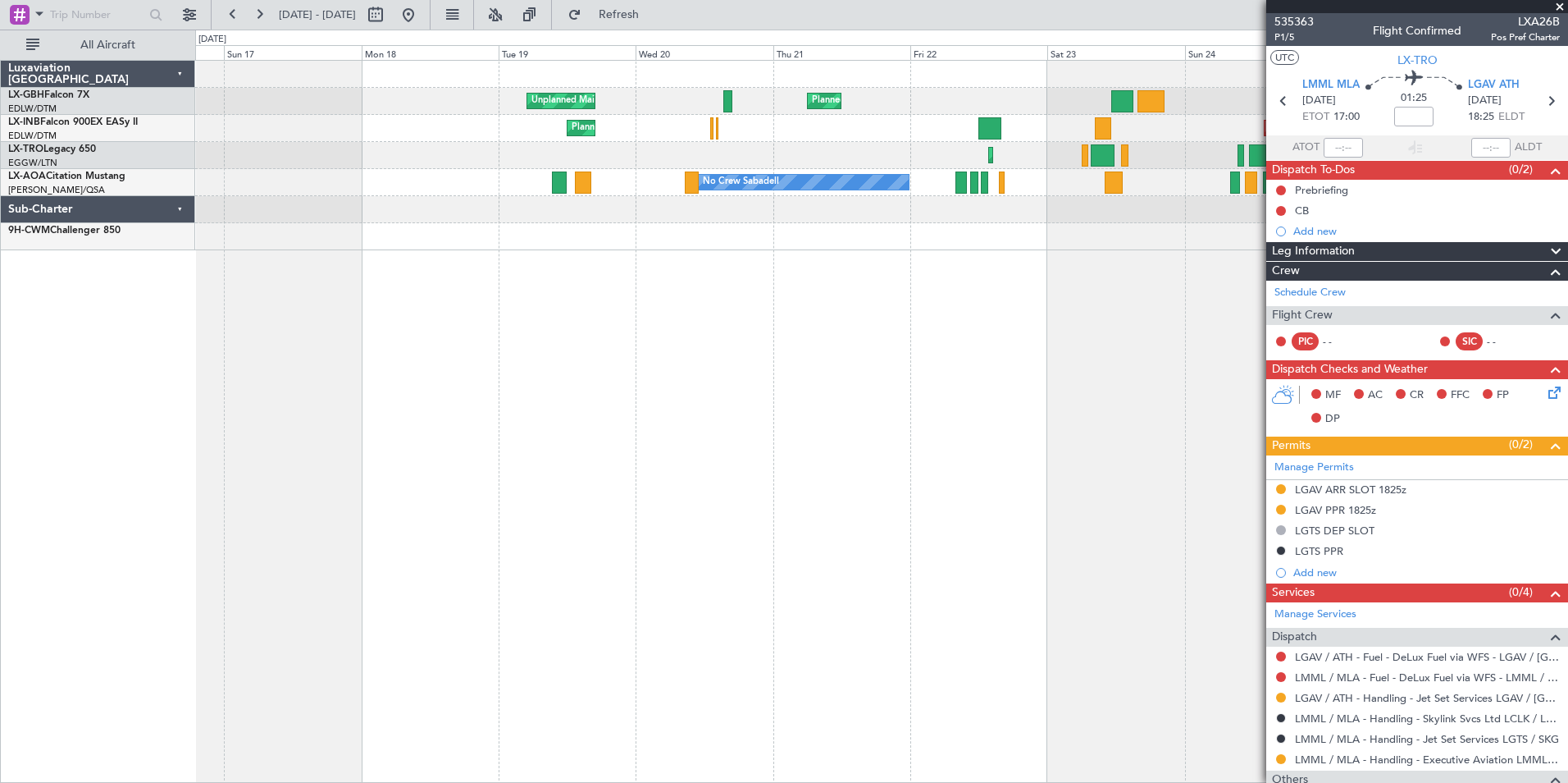
click at [885, 344] on div "Planned Maint Nice ([GEOGRAPHIC_DATA]) [GEOGRAPHIC_DATA] ([GEOGRAPHIC_DATA]) Un…" at bounding box center [882, 422] width 1373 height 723
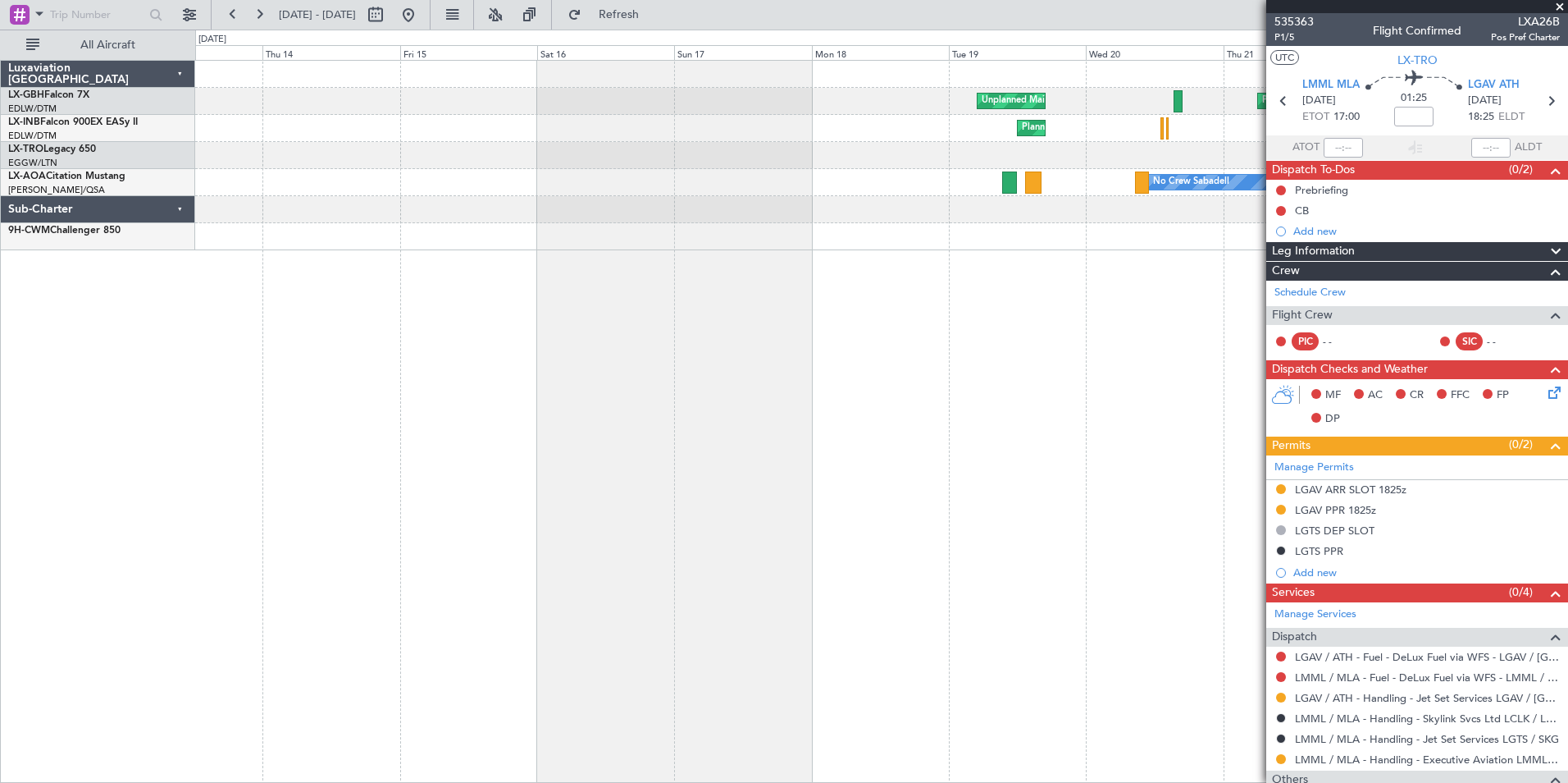
click at [1227, 353] on div "Planned Maint Nice ([GEOGRAPHIC_DATA]) Unplanned Maint [GEOGRAPHIC_DATA] ([GEOG…" at bounding box center [882, 422] width 1373 height 723
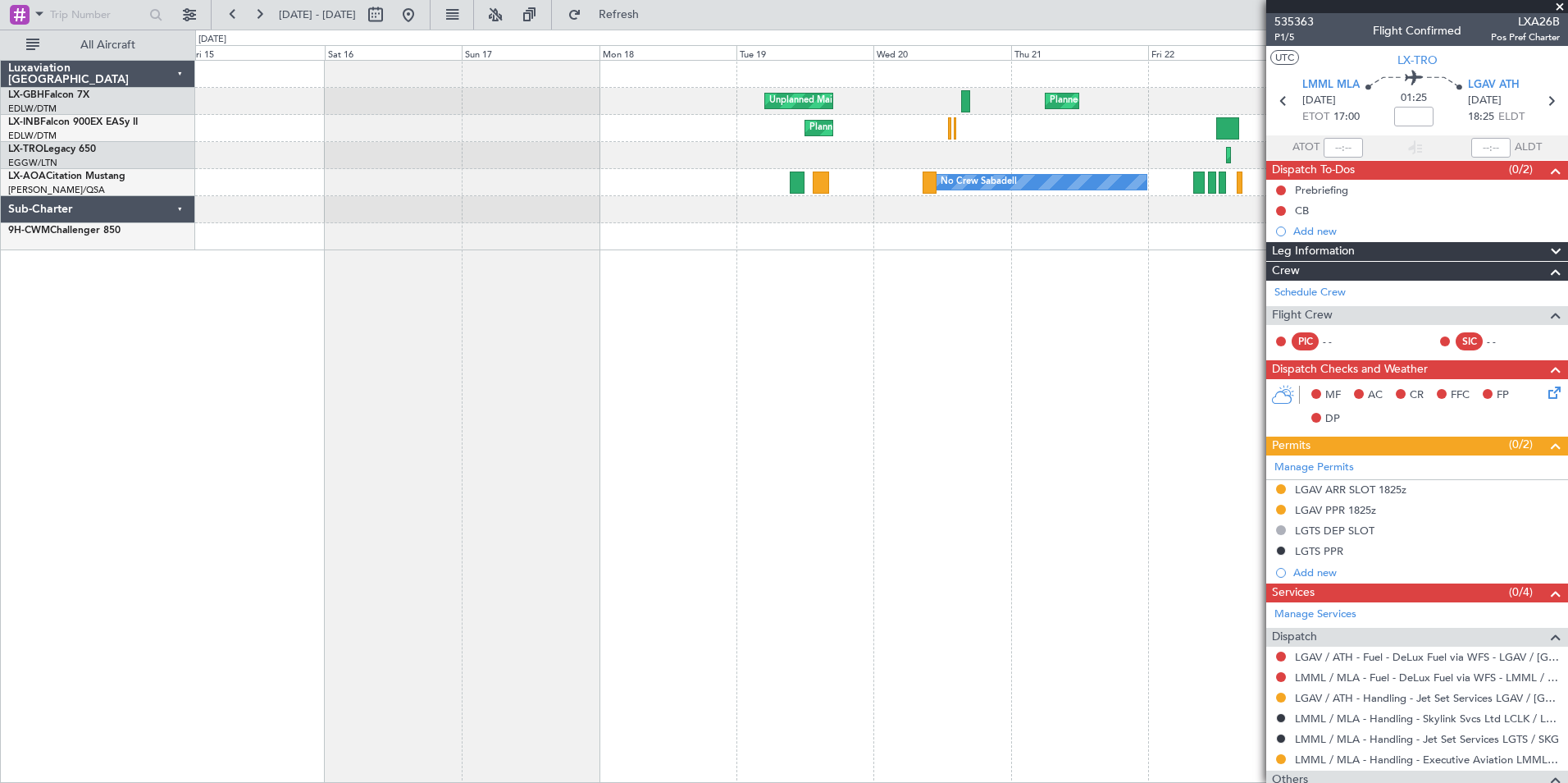
click at [823, 360] on div "Planned Maint Nice ([GEOGRAPHIC_DATA]) Unplanned Maint [GEOGRAPHIC_DATA] ([GEOG…" at bounding box center [882, 422] width 1373 height 723
click at [725, 342] on div "Planned Maint Nice ([GEOGRAPHIC_DATA]) Unplanned Maint [GEOGRAPHIC_DATA] ([GEOG…" at bounding box center [882, 422] width 1373 height 723
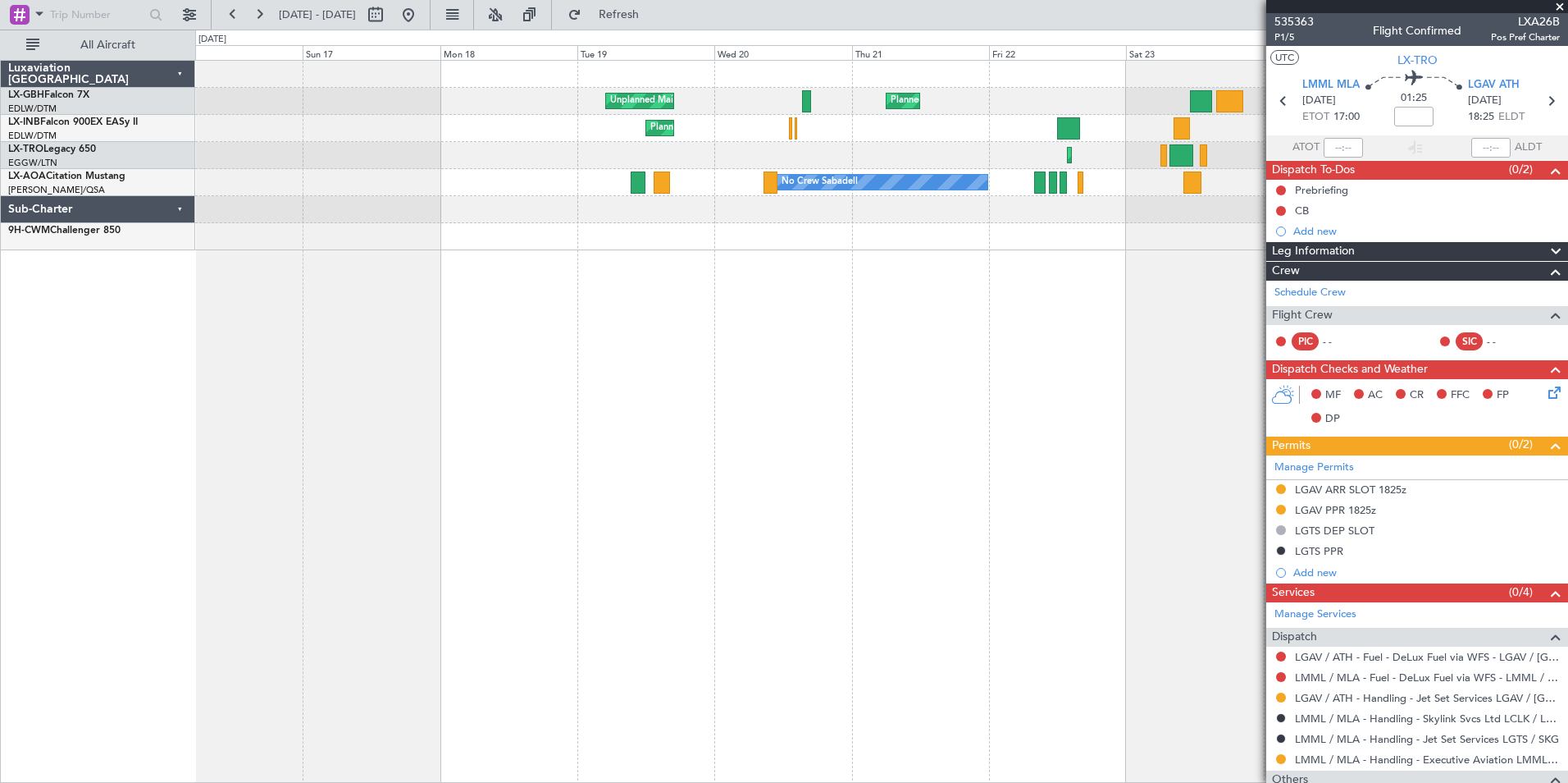
click at [537, 376] on div "Planned Maint Nice ([GEOGRAPHIC_DATA]) Unplanned Maint [GEOGRAPHIC_DATA] ([GEOG…" at bounding box center [882, 422] width 1373 height 723
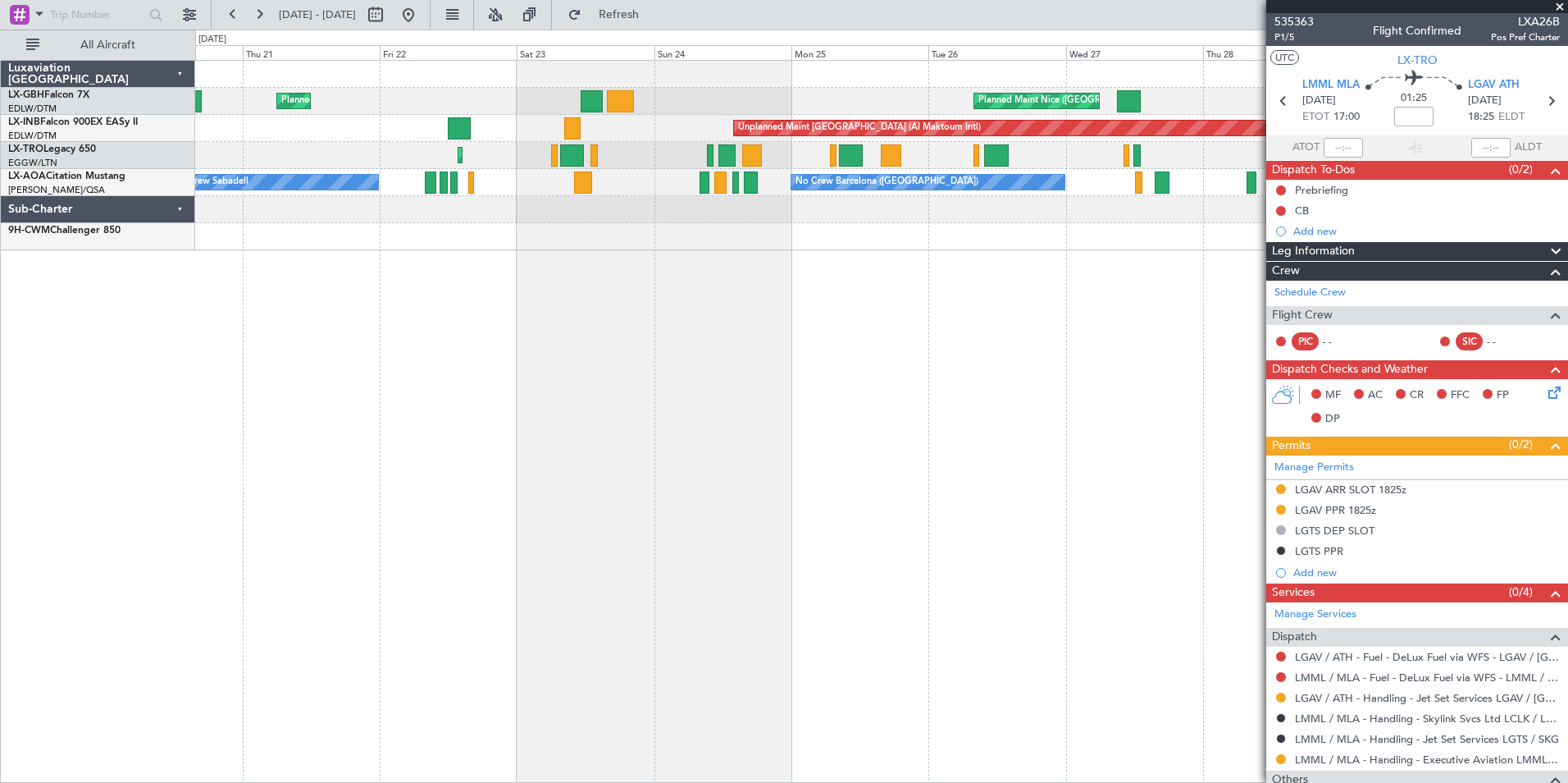
click at [561, 379] on div "Planned Maint Nice ([GEOGRAPHIC_DATA]) [GEOGRAPHIC_DATA] ([GEOGRAPHIC_DATA]) Un…" at bounding box center [882, 422] width 1373 height 723
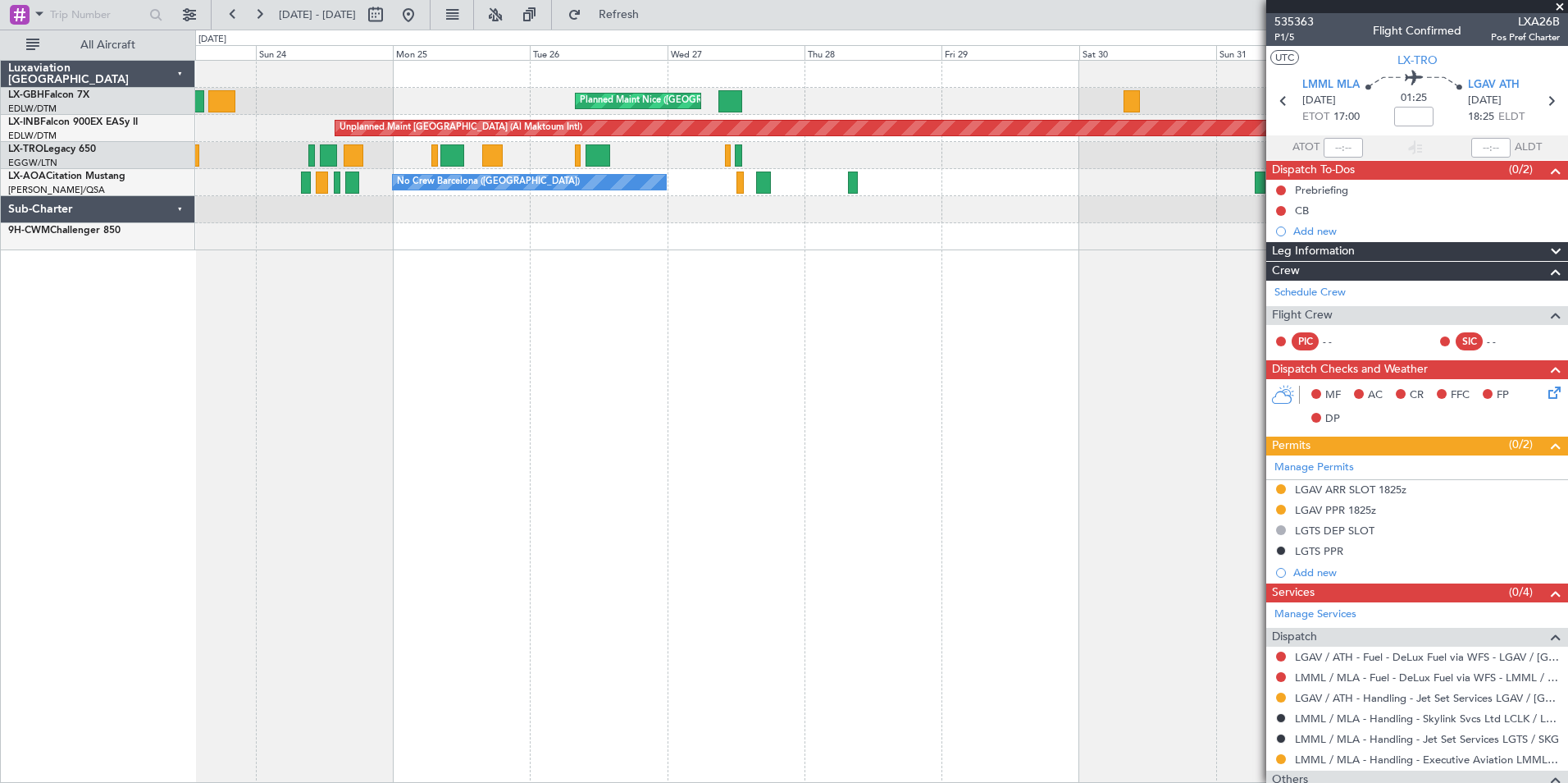
click at [507, 374] on div "Planned Maint Nice ([GEOGRAPHIC_DATA]) Planned Maint [GEOGRAPHIC_DATA] ([GEOGRA…" at bounding box center [882, 422] width 1373 height 723
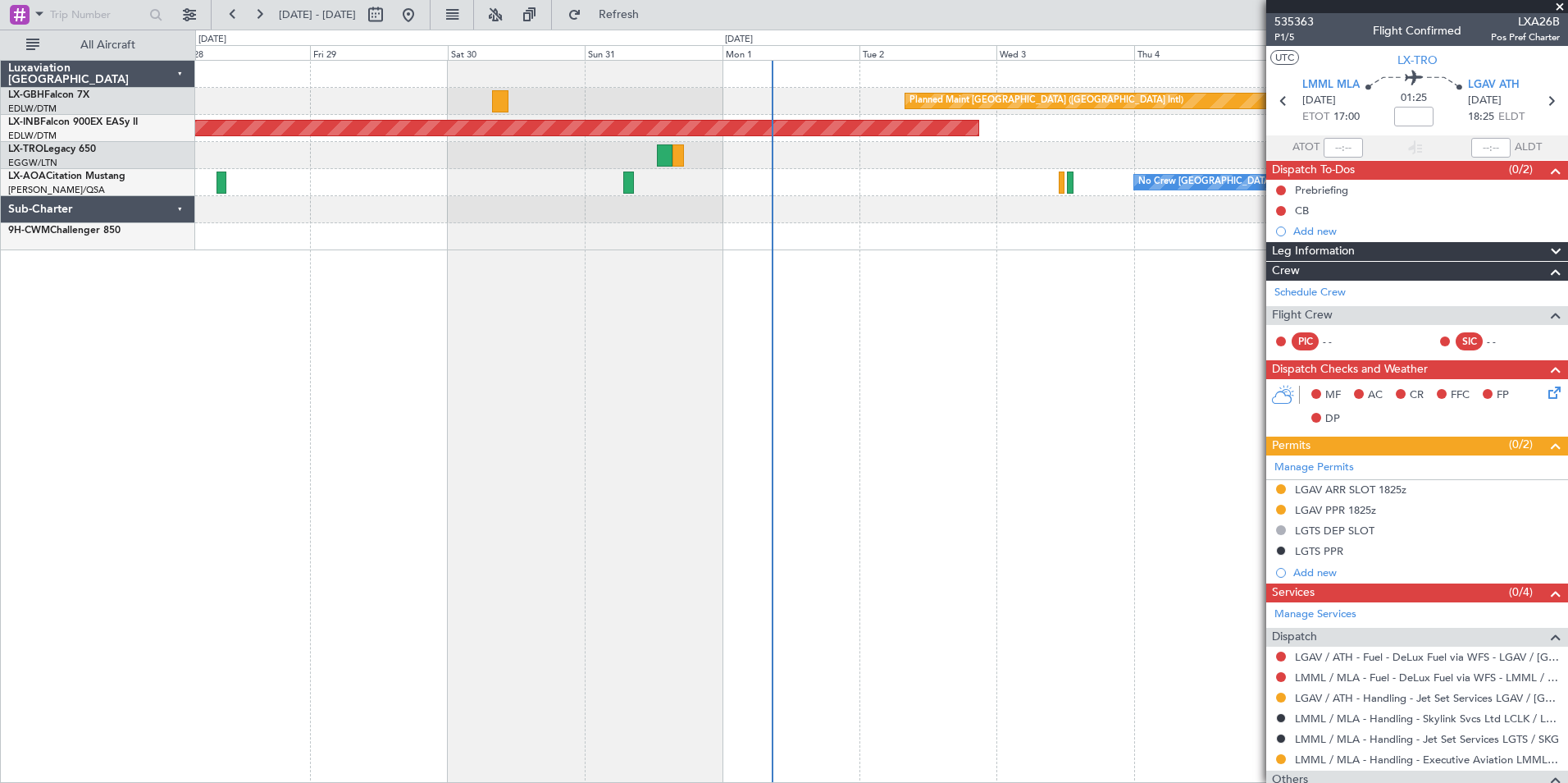
click at [500, 362] on div "Planned Maint [GEOGRAPHIC_DATA] ([GEOGRAPHIC_DATA] Intl) [GEOGRAPHIC_DATA] ([GE…" at bounding box center [882, 422] width 1373 height 723
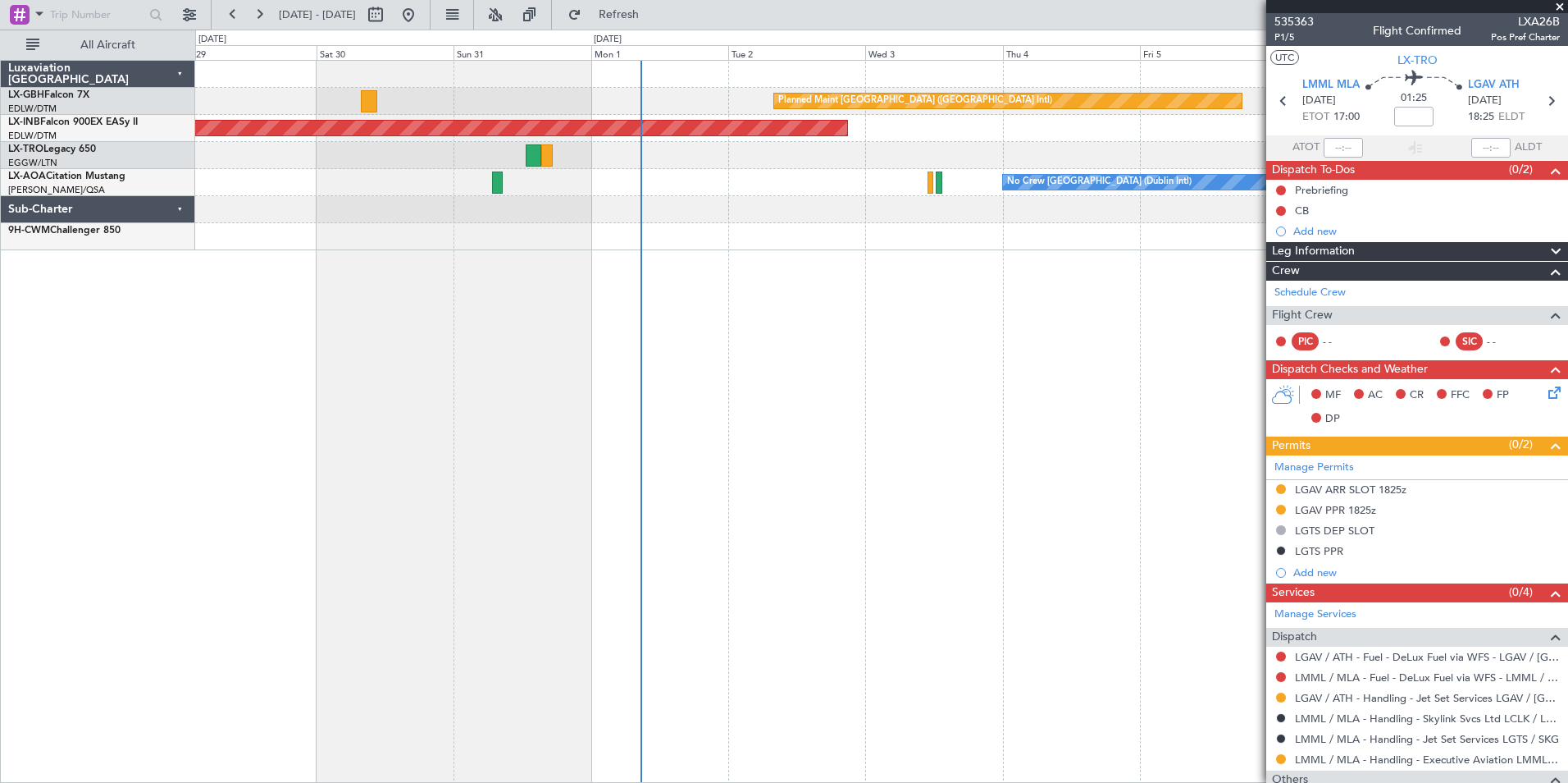
click at [503, 371] on div "Planned Maint [GEOGRAPHIC_DATA] ([GEOGRAPHIC_DATA] Intl) [GEOGRAPHIC_DATA] ([GE…" at bounding box center [882, 422] width 1373 height 723
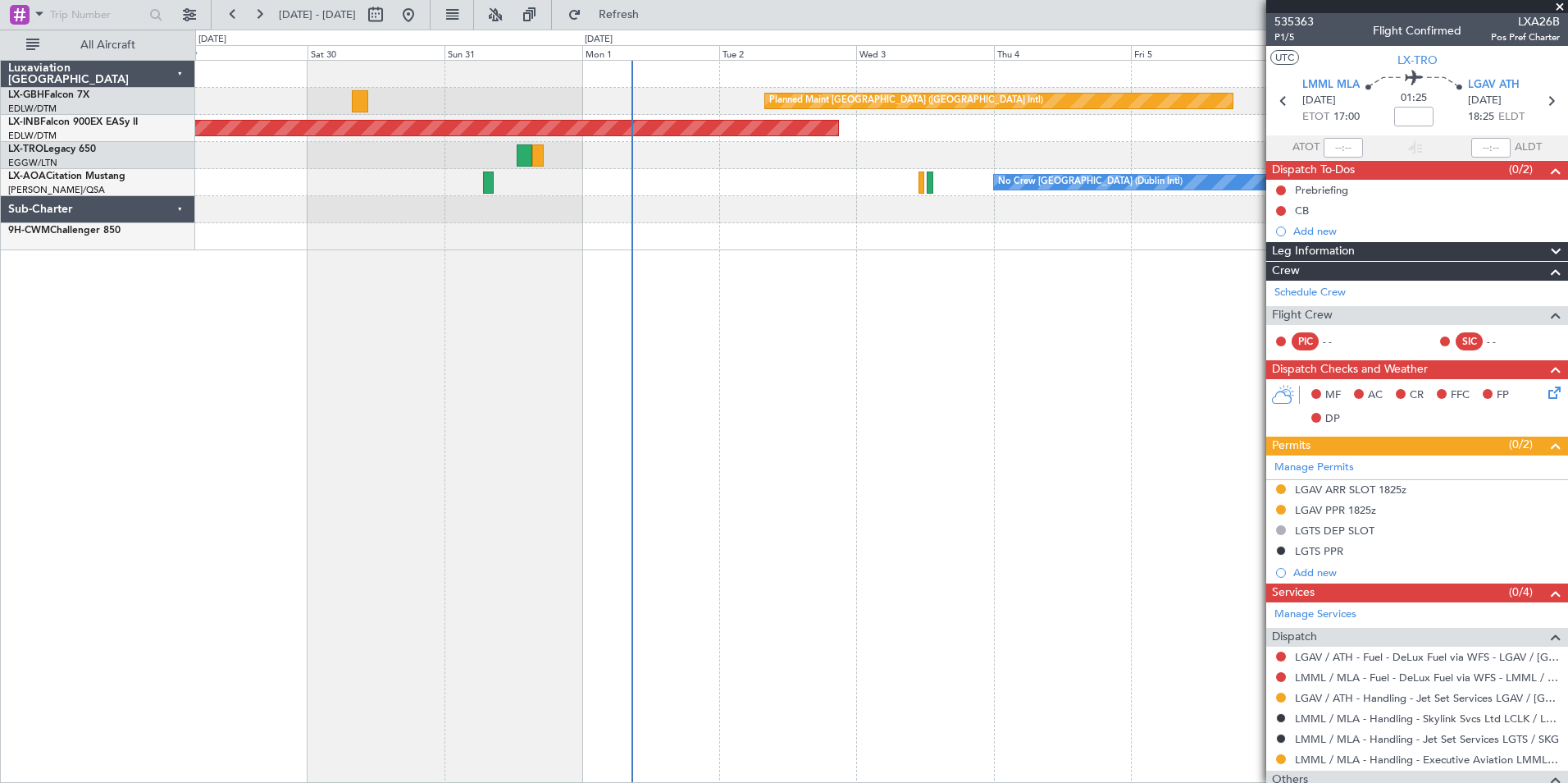
click at [904, 383] on div "Planned Maint [GEOGRAPHIC_DATA] ([GEOGRAPHIC_DATA] Intl) [GEOGRAPHIC_DATA] ([GE…" at bounding box center [882, 422] width 1373 height 723
click at [1556, 4] on span at bounding box center [1560, 8] width 16 height 15
click at [1561, 8] on span at bounding box center [1560, 8] width 16 height 15
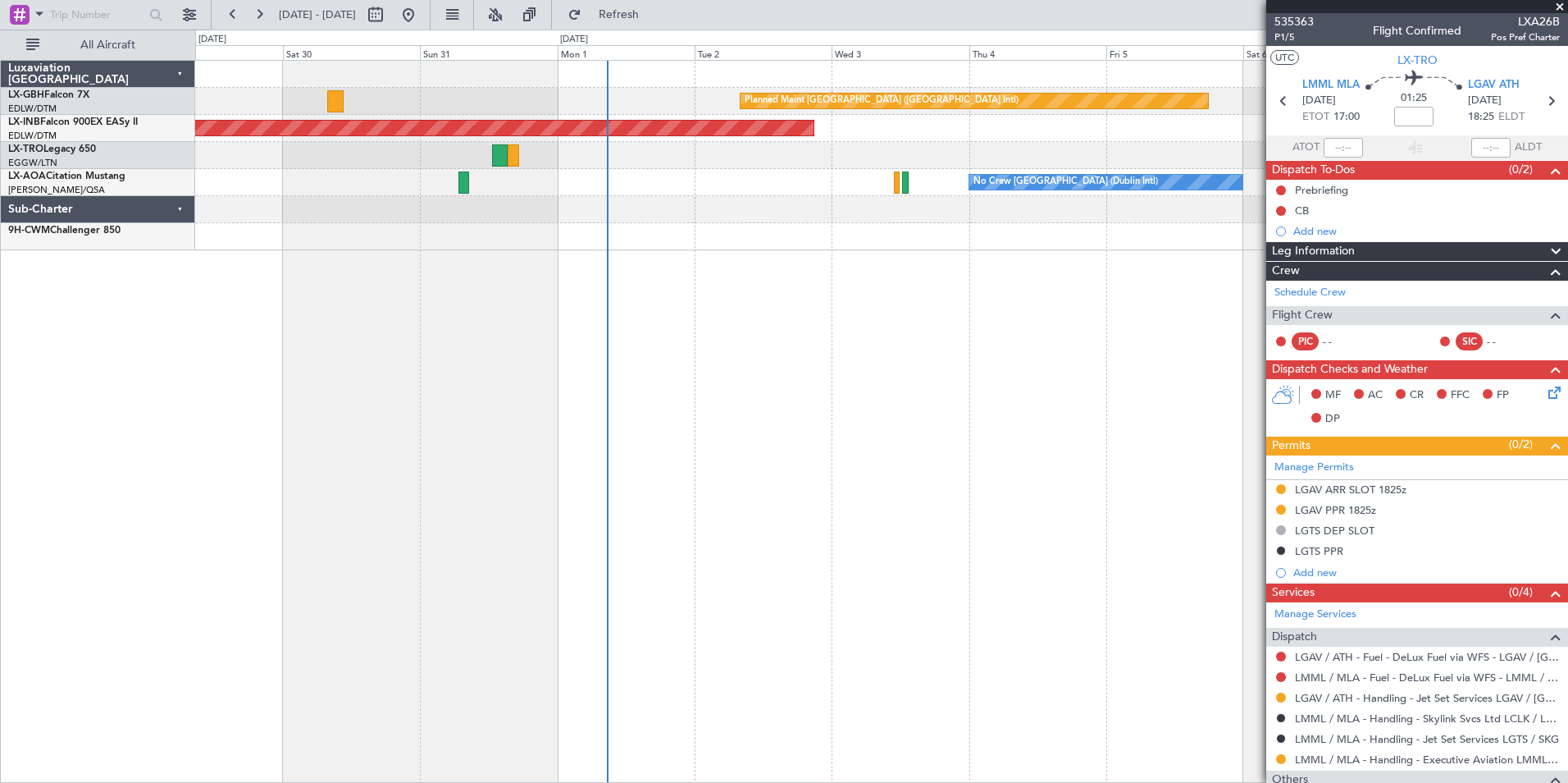
click at [1025, 317] on div "Planned Maint [GEOGRAPHIC_DATA] ([GEOGRAPHIC_DATA] Intl) [GEOGRAPHIC_DATA] ([GE…" at bounding box center [882, 422] width 1373 height 723
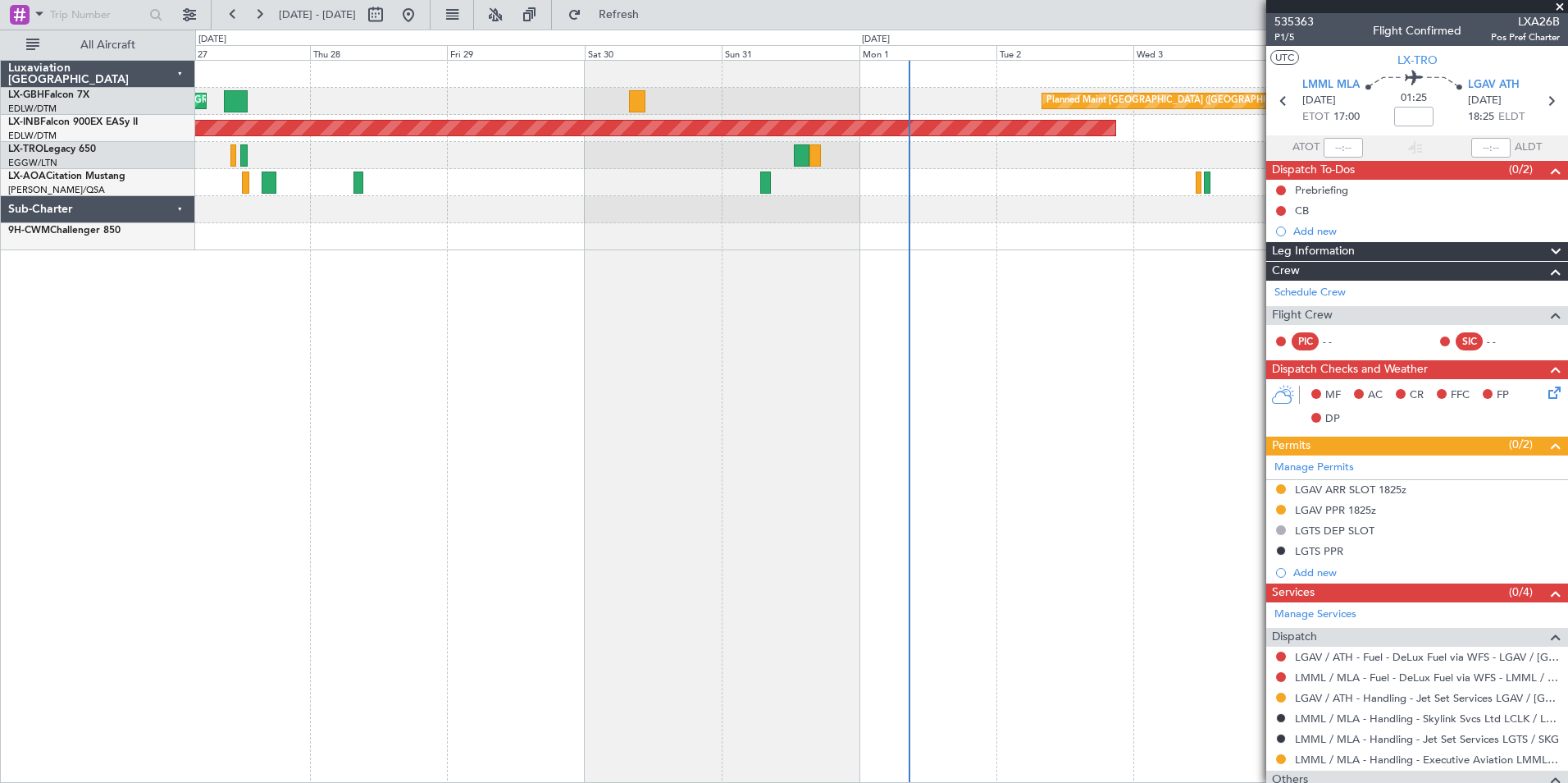
click at [1260, 312] on div "Planned Maint [GEOGRAPHIC_DATA] ([GEOGRAPHIC_DATA] Intl) [GEOGRAPHIC_DATA] ([GE…" at bounding box center [882, 422] width 1373 height 723
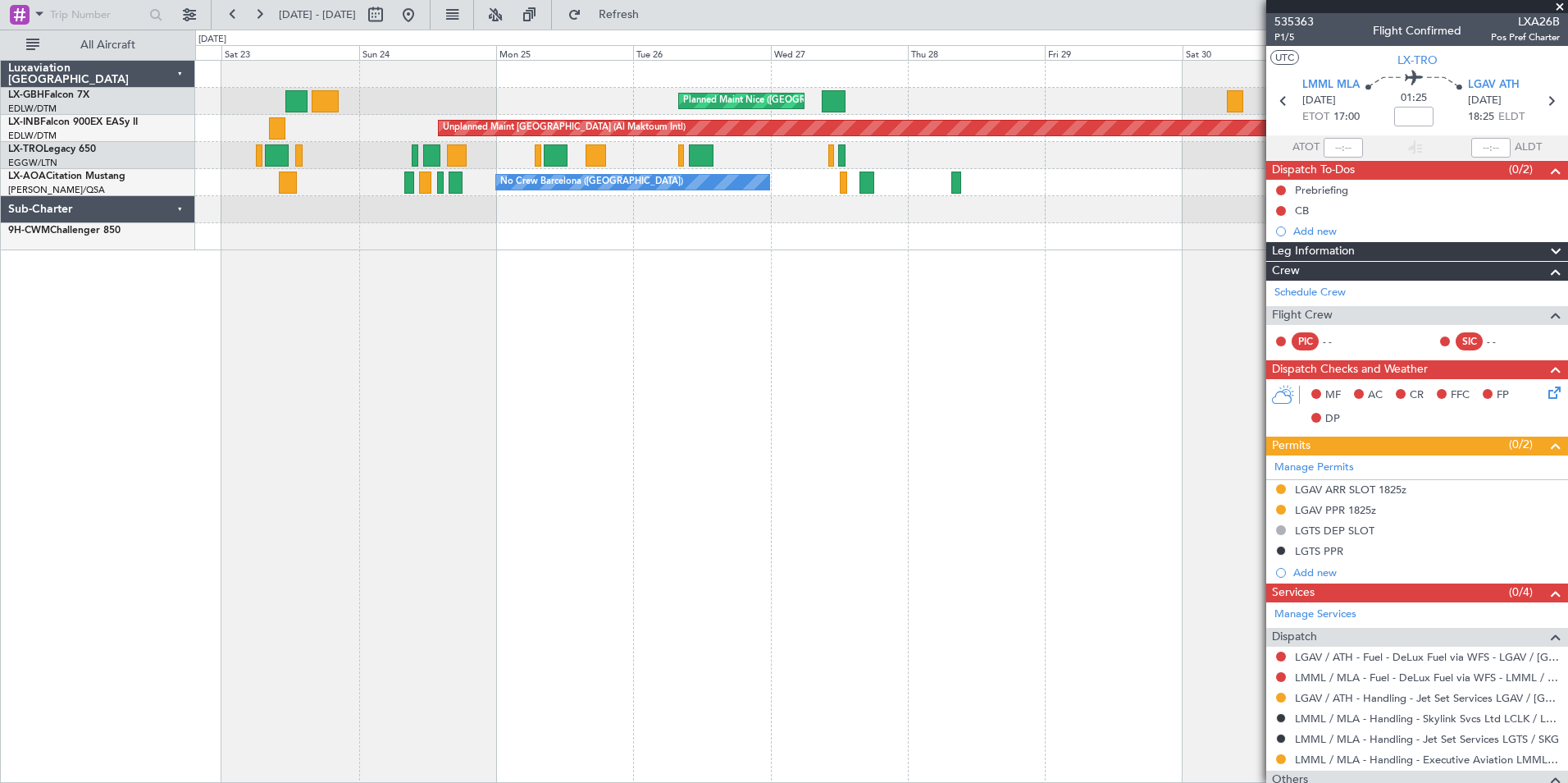
click at [1149, 350] on div "Planned Maint Nice ([GEOGRAPHIC_DATA]) [GEOGRAPHIC_DATA] ([GEOGRAPHIC_DATA]) Pl…" at bounding box center [882, 422] width 1373 height 723
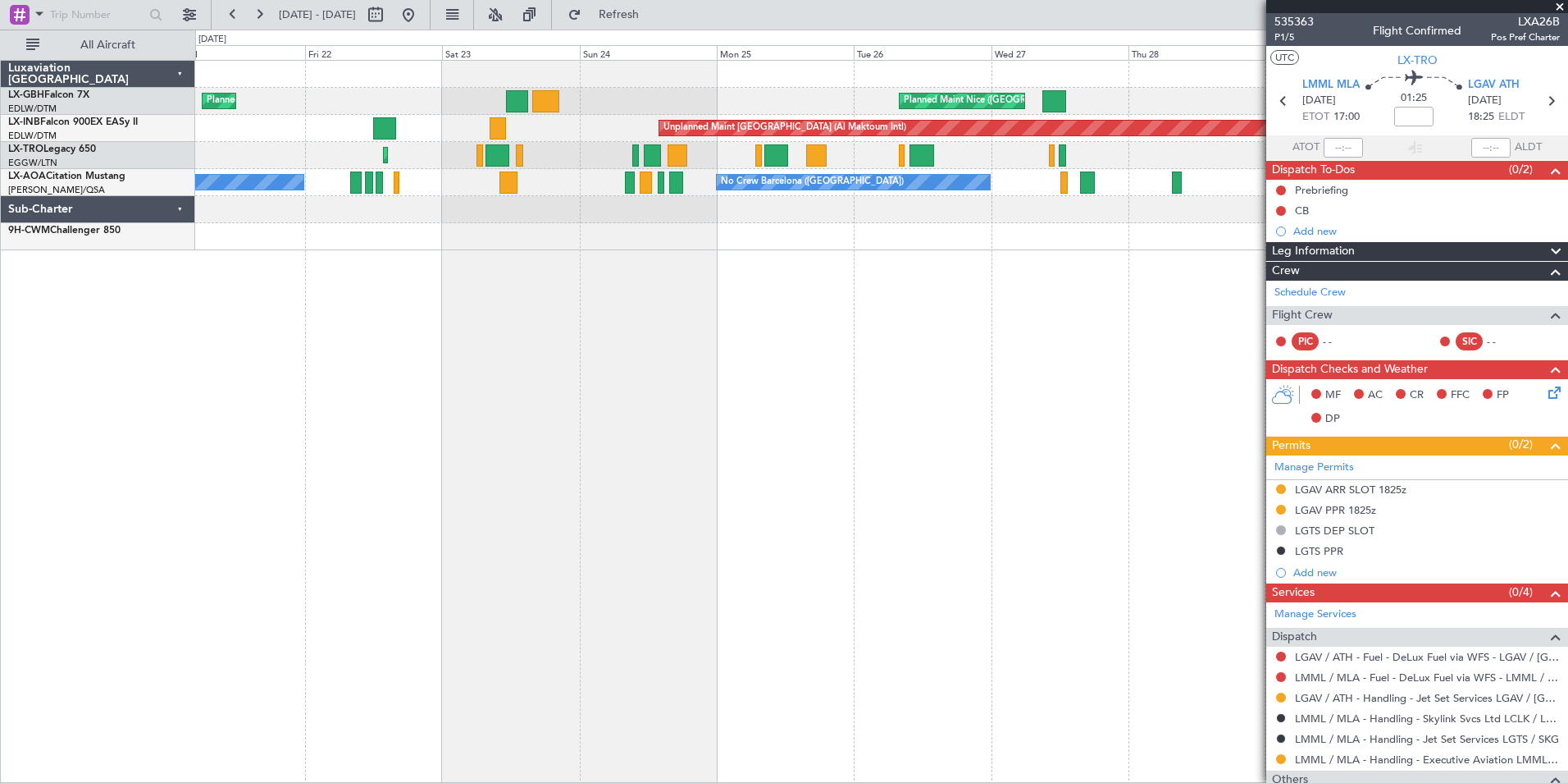
click at [964, 376] on div "Planned Maint Nice ([GEOGRAPHIC_DATA]) [GEOGRAPHIC_DATA] ([GEOGRAPHIC_DATA]) Un…" at bounding box center [882, 422] width 1373 height 723
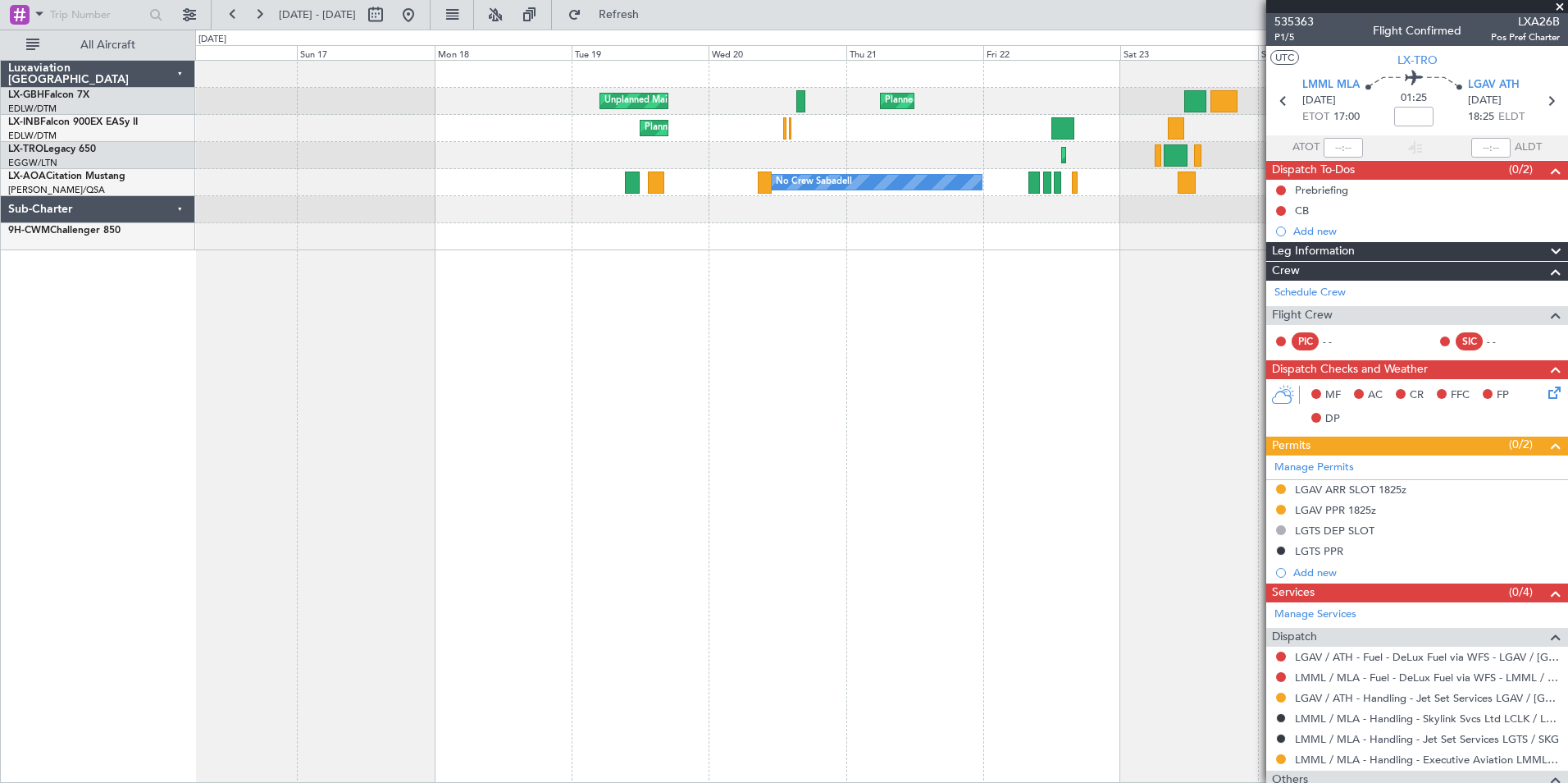
click at [1052, 378] on div "Planned Maint Nice ([GEOGRAPHIC_DATA]) Unplanned Maint [GEOGRAPHIC_DATA] ([GEOG…" at bounding box center [882, 422] width 1373 height 723
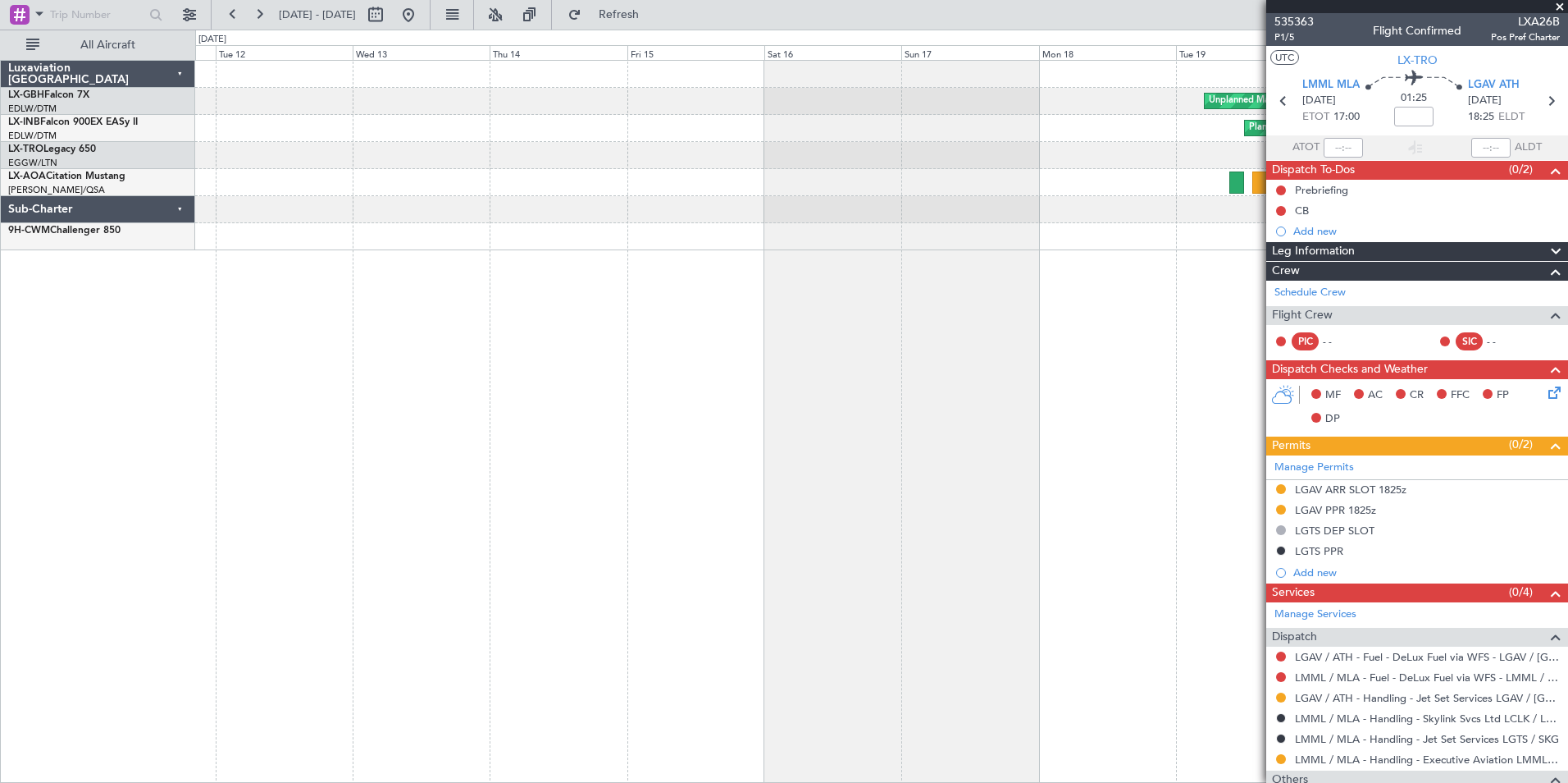
click at [1164, 372] on div "Planned Maint Nice ([GEOGRAPHIC_DATA]) Unplanned Maint [GEOGRAPHIC_DATA] ([GEOG…" at bounding box center [882, 422] width 1373 height 723
click at [431, 17] on fb-range-datepicker "[DATE] - [DATE]" at bounding box center [321, 14] width 220 height 29
click at [421, 22] on button at bounding box center [408, 15] width 26 height 26
click at [421, 12] on button at bounding box center [408, 15] width 26 height 26
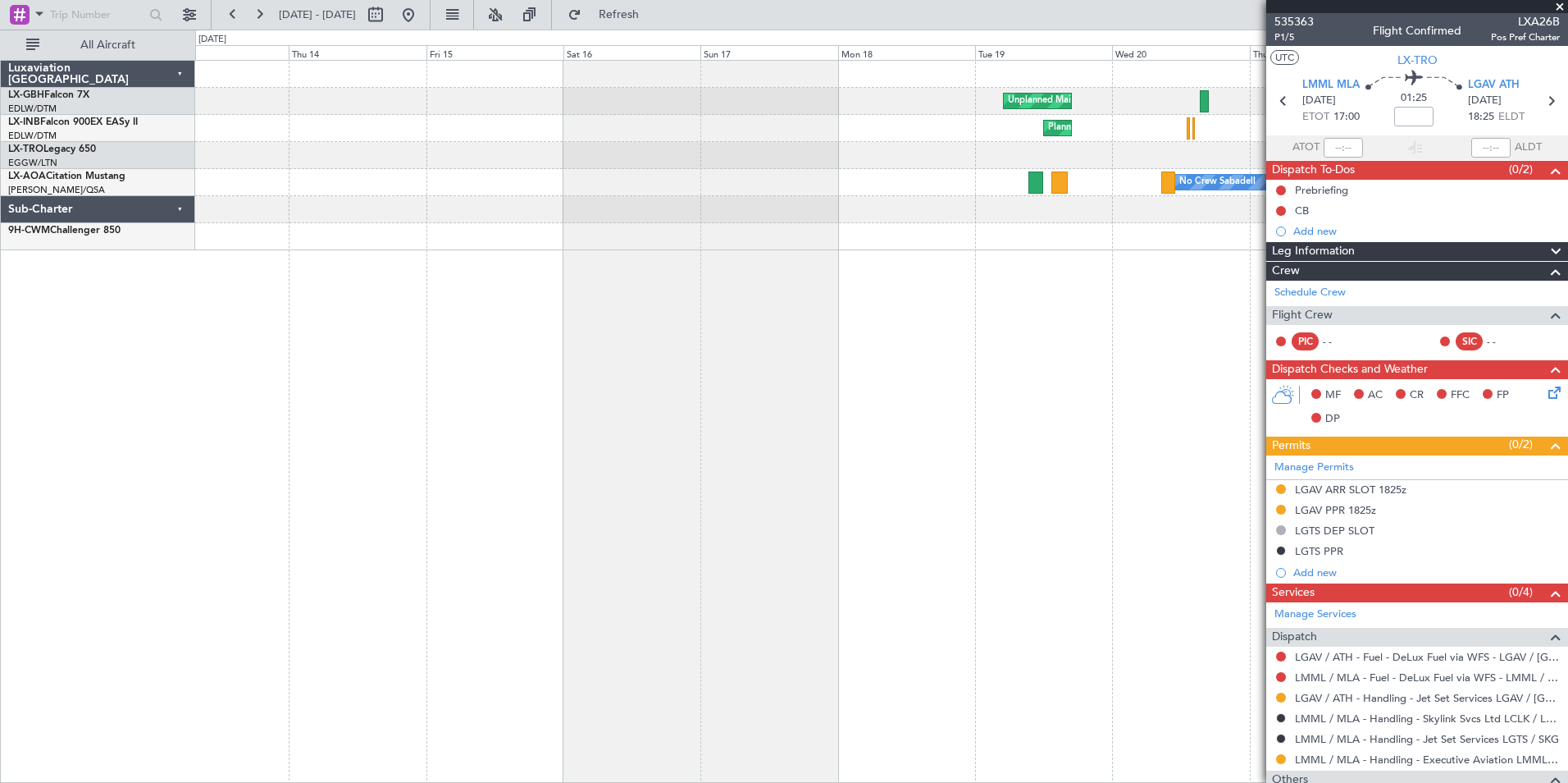
click at [559, 410] on div "Planned Maint Nice ([GEOGRAPHIC_DATA]) Unplanned Maint [GEOGRAPHIC_DATA] ([GEOG…" at bounding box center [882, 422] width 1373 height 723
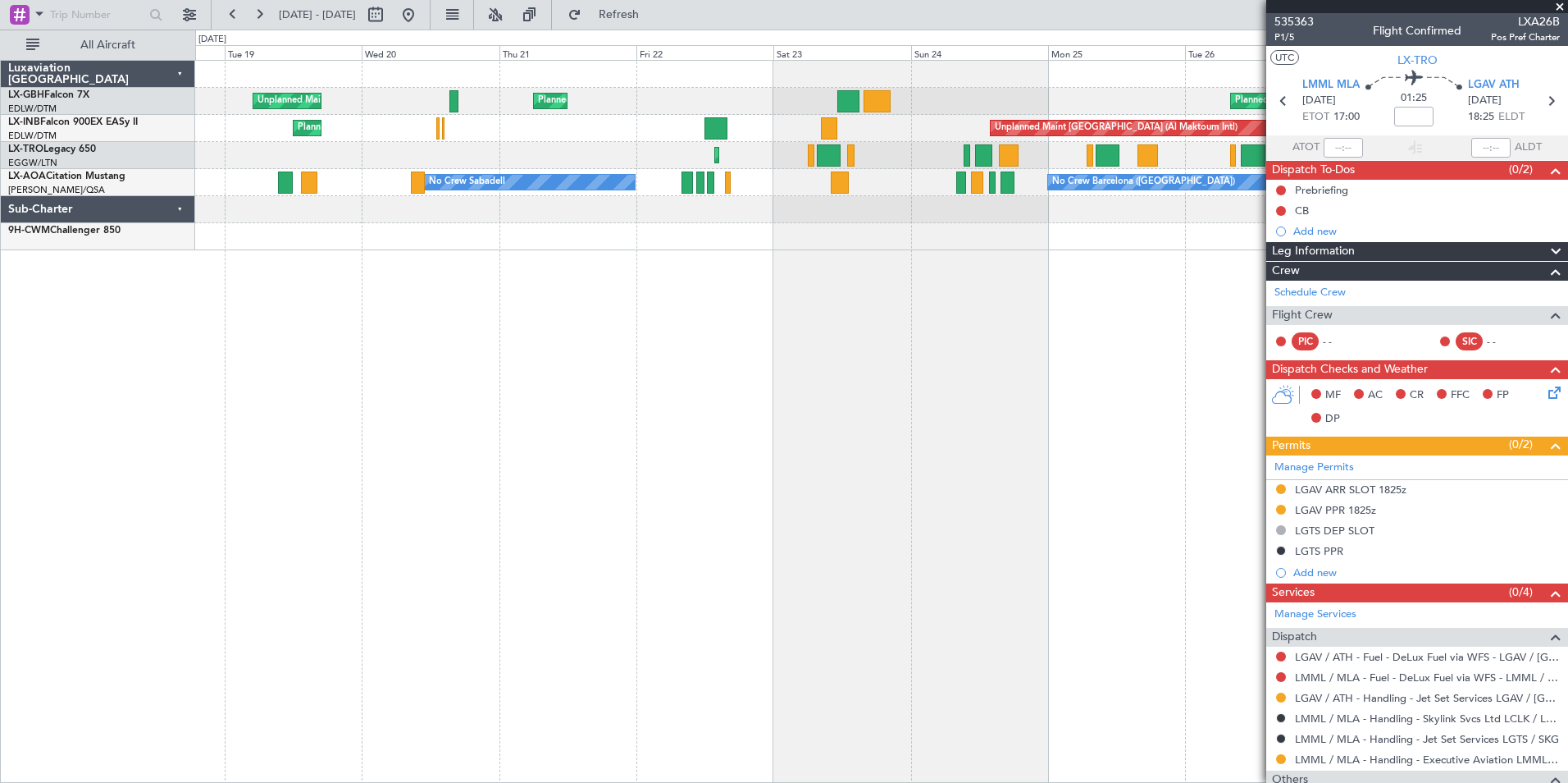
click at [317, 399] on div "Planned Maint Nice ([GEOGRAPHIC_DATA]) Unplanned Maint [GEOGRAPHIC_DATA] ([GEOG…" at bounding box center [882, 422] width 1373 height 723
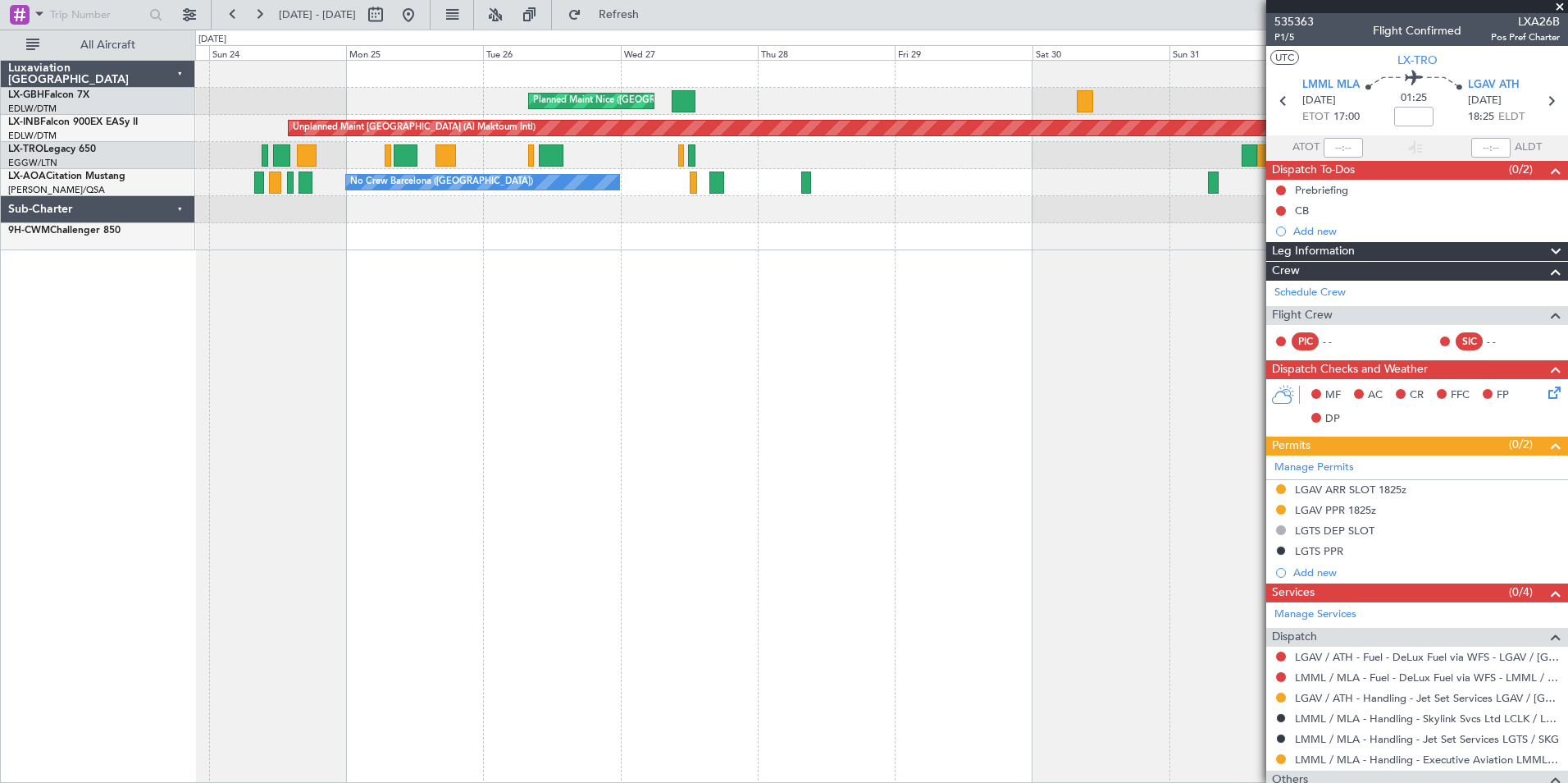
click at [306, 378] on div "Planned Maint Nice ([GEOGRAPHIC_DATA]) Planned Maint [GEOGRAPHIC_DATA] ([GEOGRA…" at bounding box center [882, 422] width 1373 height 723
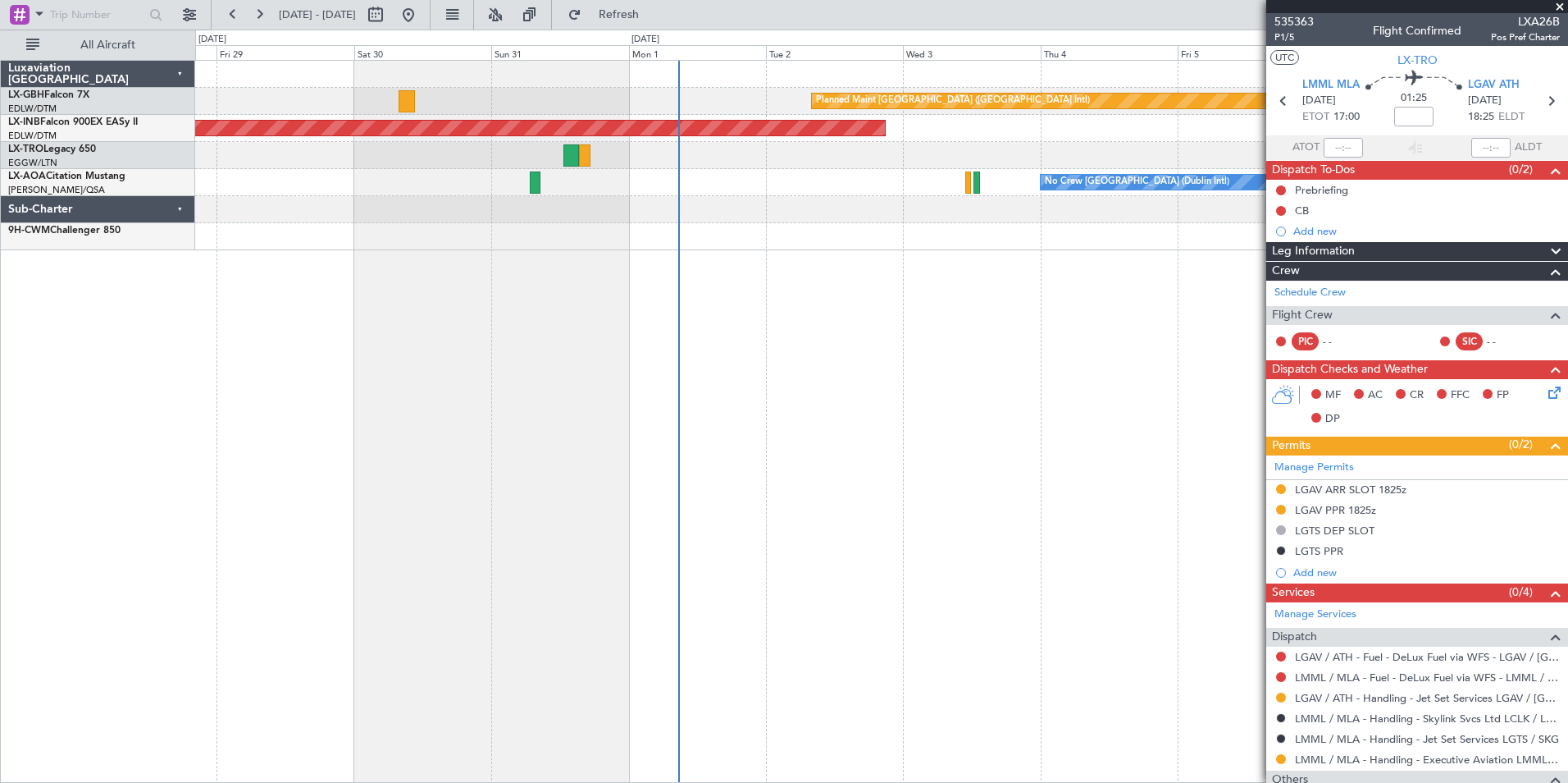
click at [608, 372] on div "Planned Maint [GEOGRAPHIC_DATA] ([GEOGRAPHIC_DATA] Intl) [GEOGRAPHIC_DATA] ([GE…" at bounding box center [882, 422] width 1373 height 723
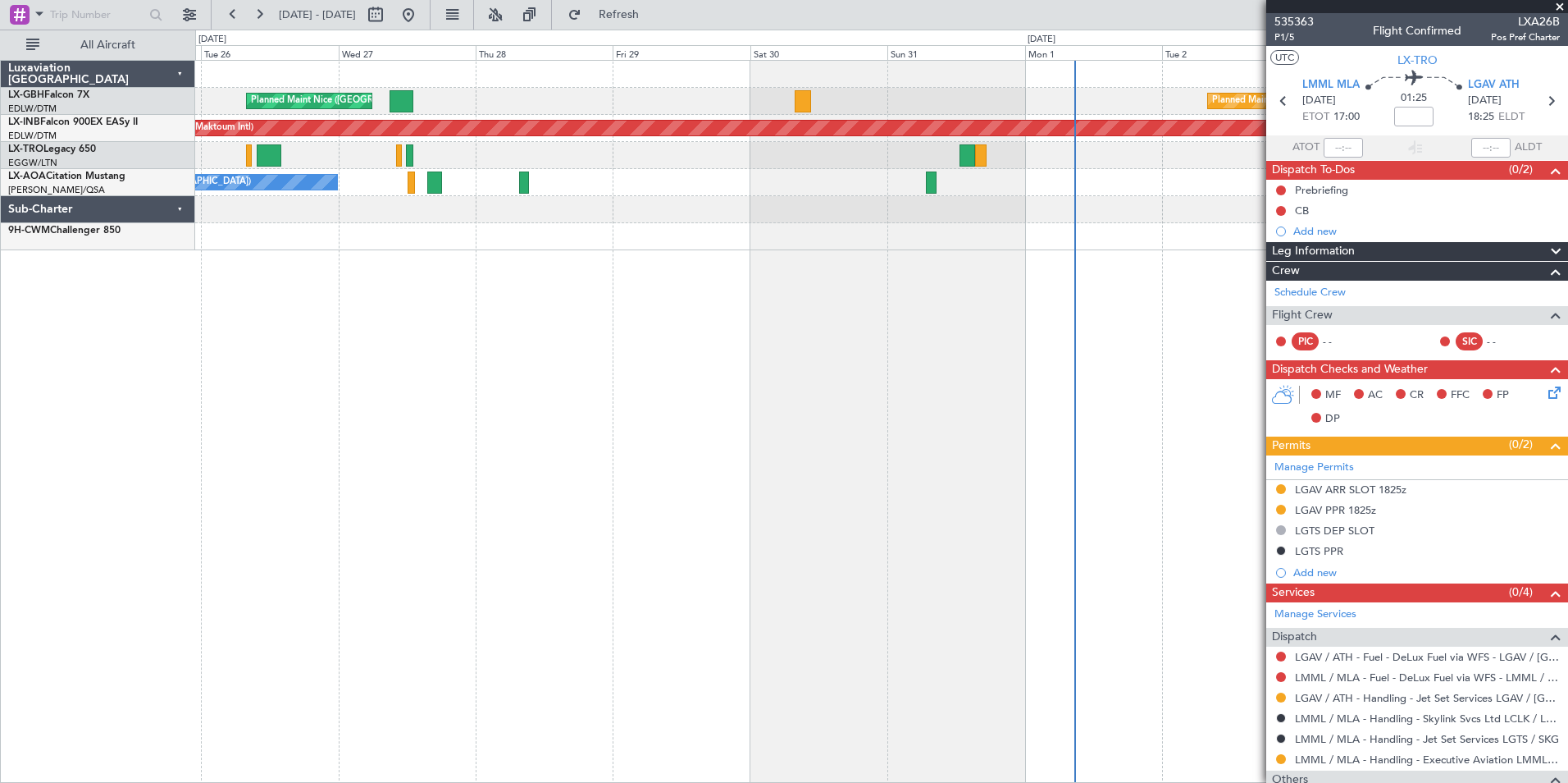
click at [1039, 447] on div "Planned Maint [GEOGRAPHIC_DATA] ([GEOGRAPHIC_DATA] Intl) [GEOGRAPHIC_DATA] ([GE…" at bounding box center [882, 422] width 1373 height 723
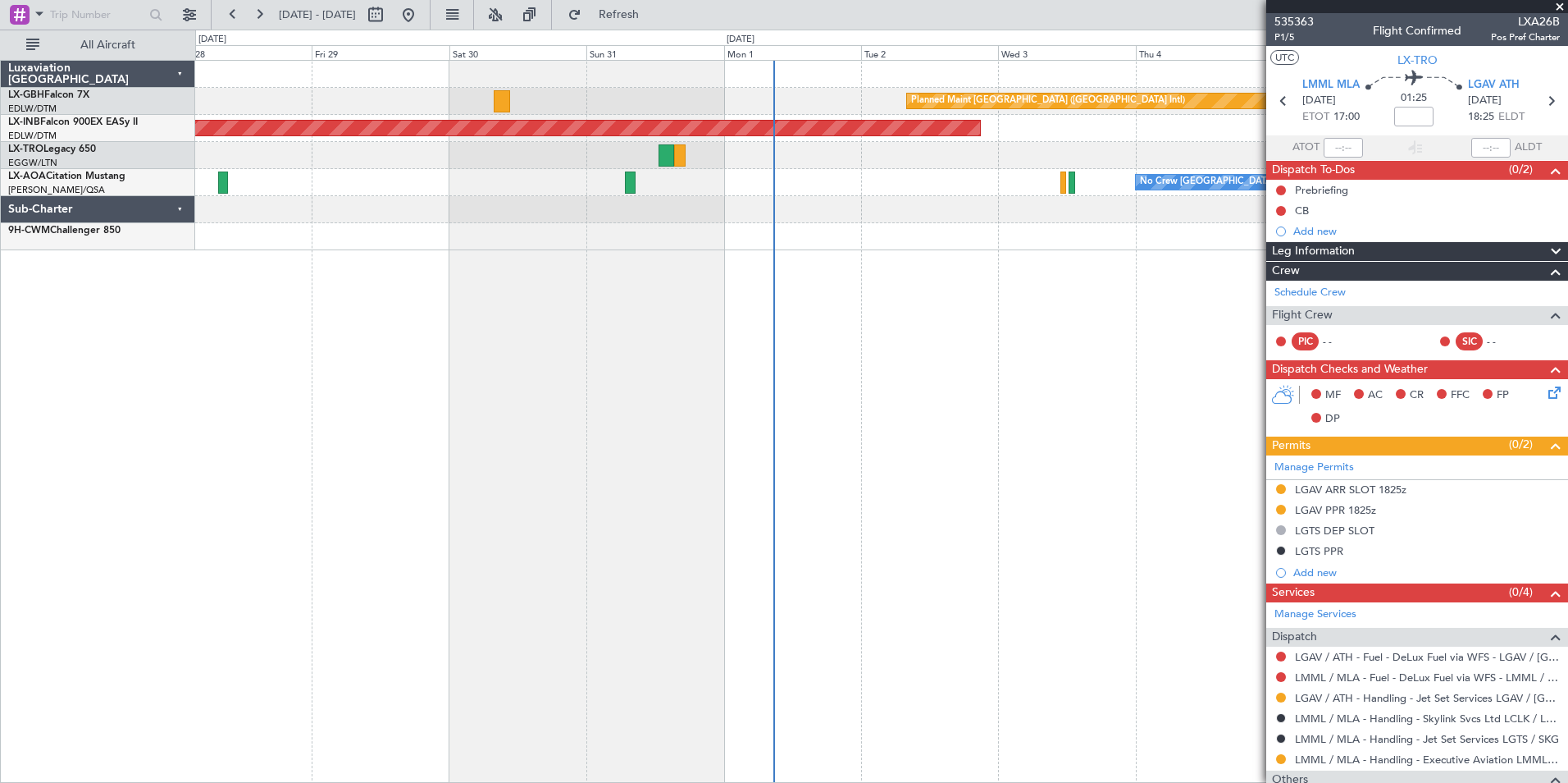
click at [716, 328] on div "Planned Maint [GEOGRAPHIC_DATA] ([GEOGRAPHIC_DATA] Intl) [GEOGRAPHIC_DATA] ([GE…" at bounding box center [882, 422] width 1373 height 723
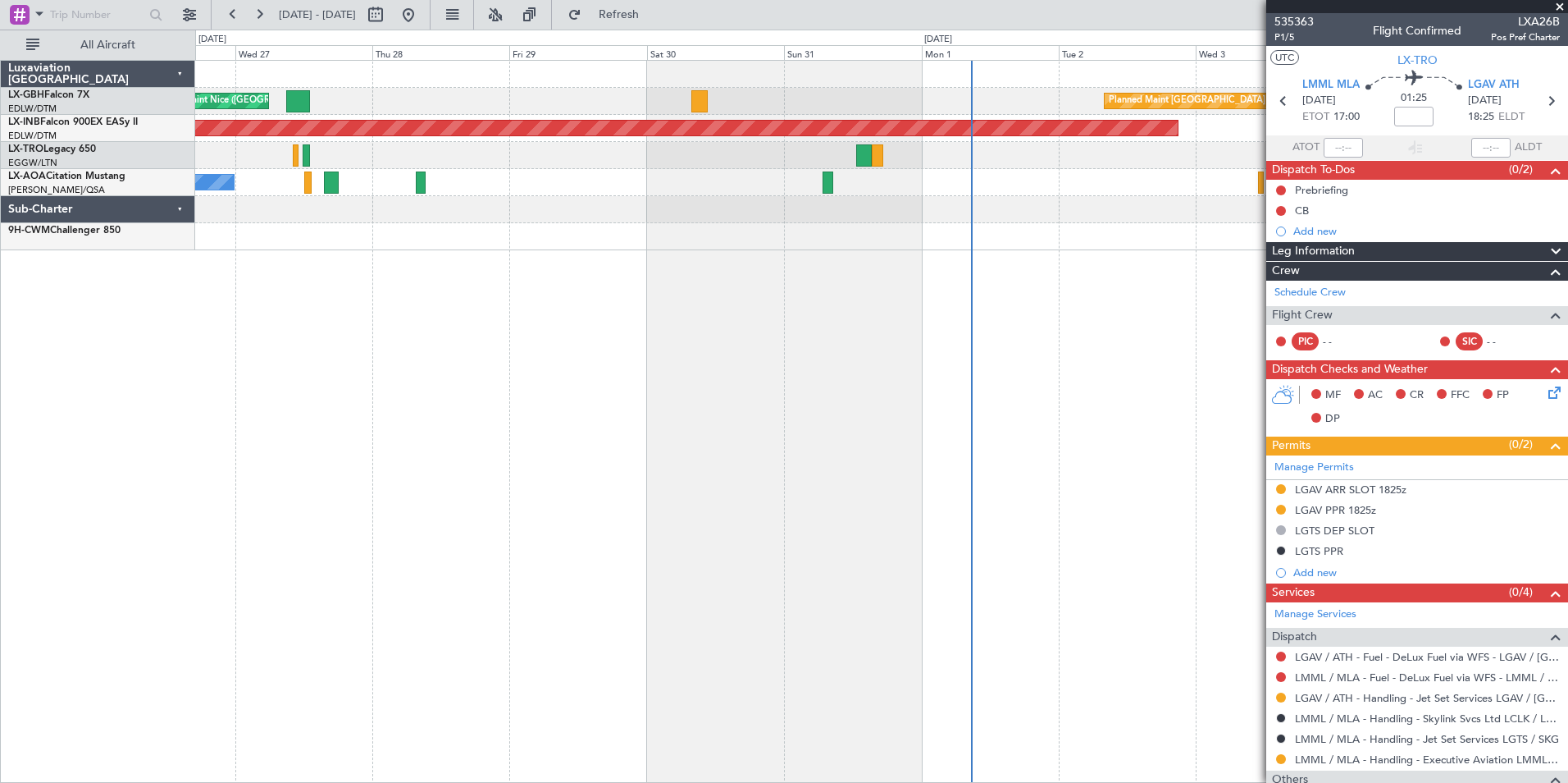
click at [1217, 342] on div "Planned Maint [GEOGRAPHIC_DATA] ([GEOGRAPHIC_DATA] Intl) [GEOGRAPHIC_DATA] ([GE…" at bounding box center [882, 422] width 1373 height 723
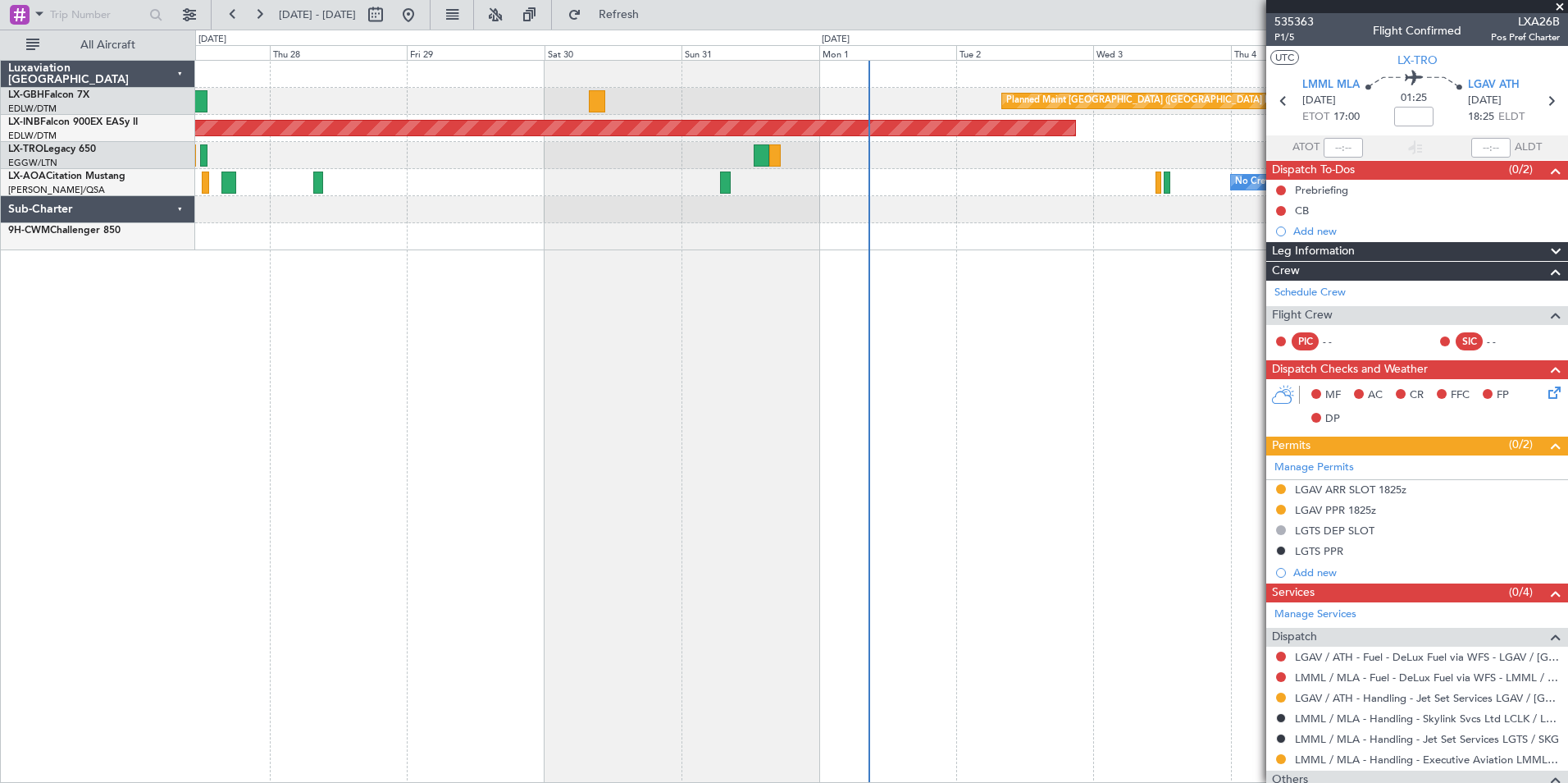
click at [695, 288] on div "Planned Maint [GEOGRAPHIC_DATA] ([GEOGRAPHIC_DATA] Intl) [GEOGRAPHIC_DATA] ([GE…" at bounding box center [882, 422] width 1373 height 723
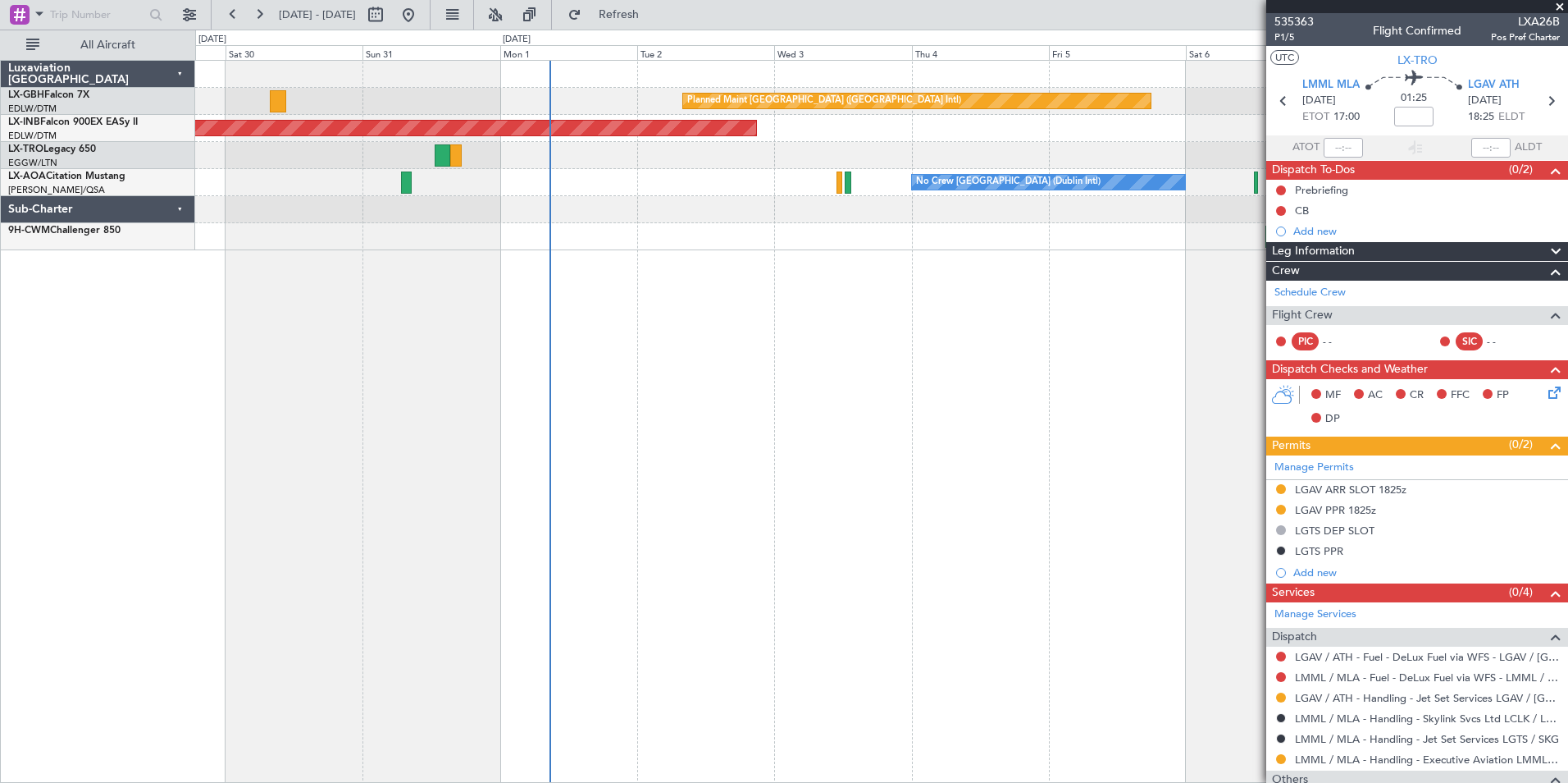
click at [616, 298] on div "Planned Maint [GEOGRAPHIC_DATA] ([GEOGRAPHIC_DATA] Intl) Unplanned Maint [GEOGR…" at bounding box center [882, 422] width 1373 height 723
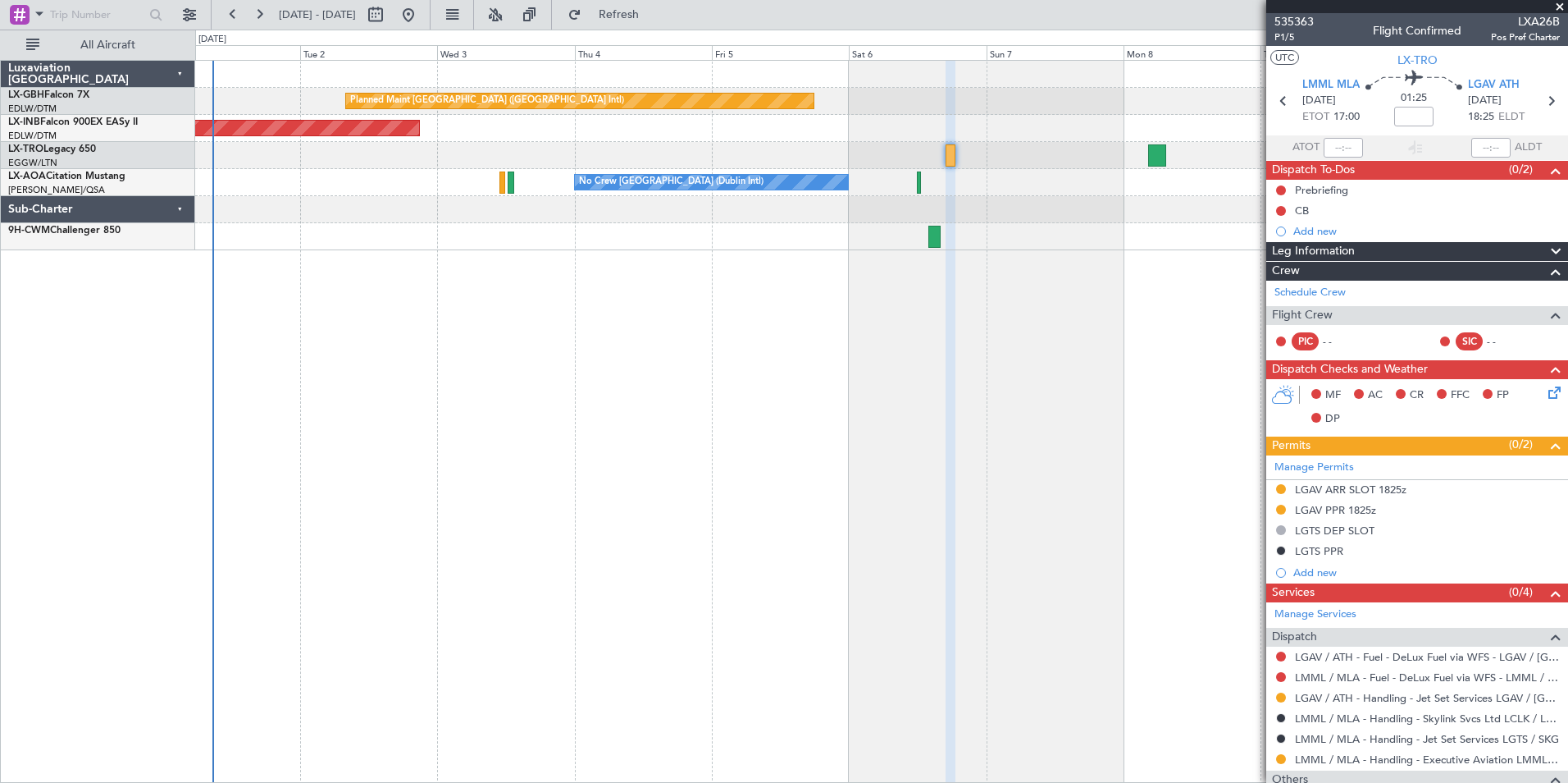
click at [816, 278] on div "Planned Maint [GEOGRAPHIC_DATA] ([GEOGRAPHIC_DATA] Intl) Unplanned Maint [GEOGR…" at bounding box center [882, 422] width 1373 height 723
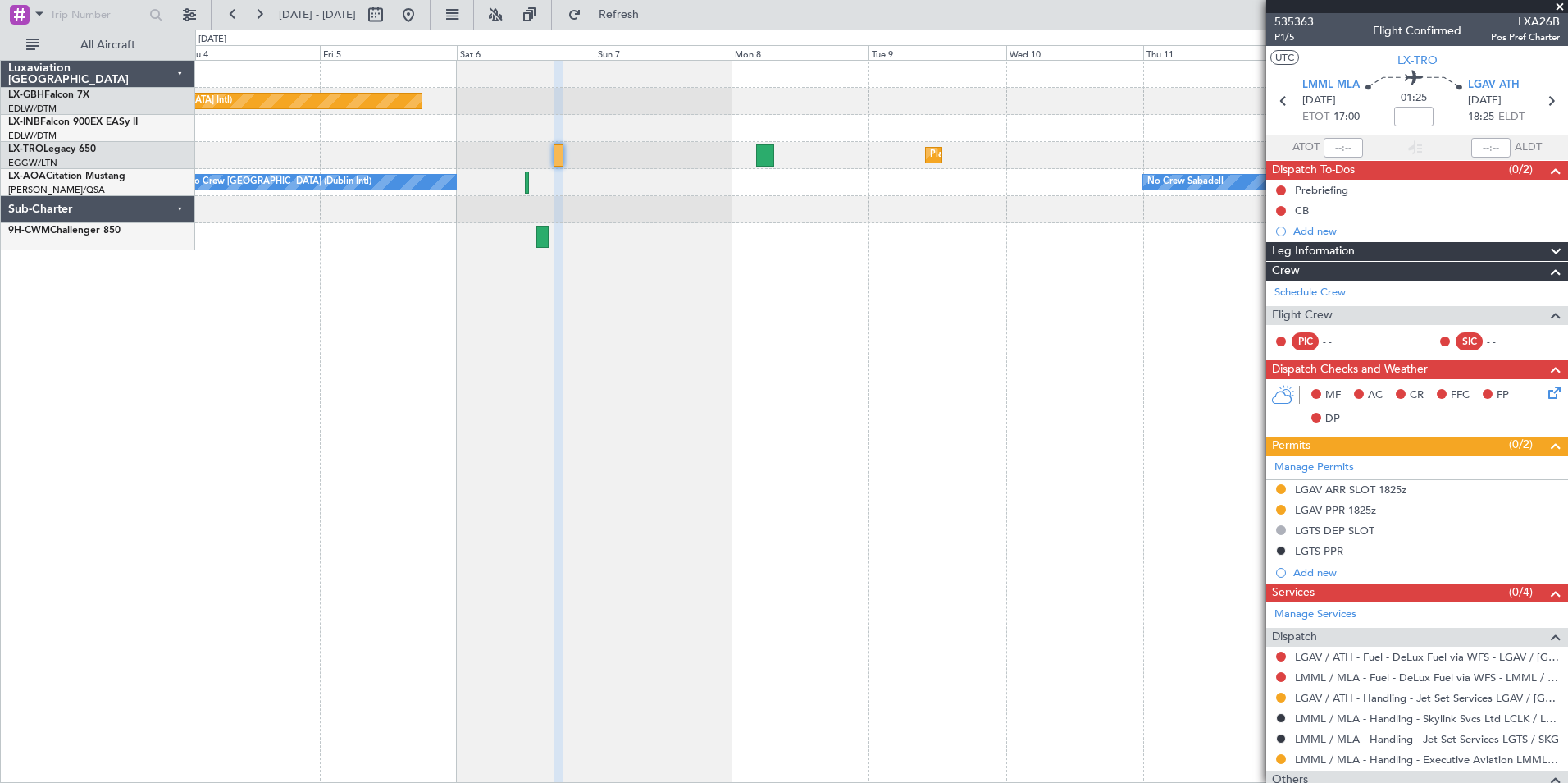
click at [738, 270] on div "Planned Maint [GEOGRAPHIC_DATA] ([GEOGRAPHIC_DATA] Intl) Unplanned Maint [GEOGR…" at bounding box center [882, 422] width 1373 height 723
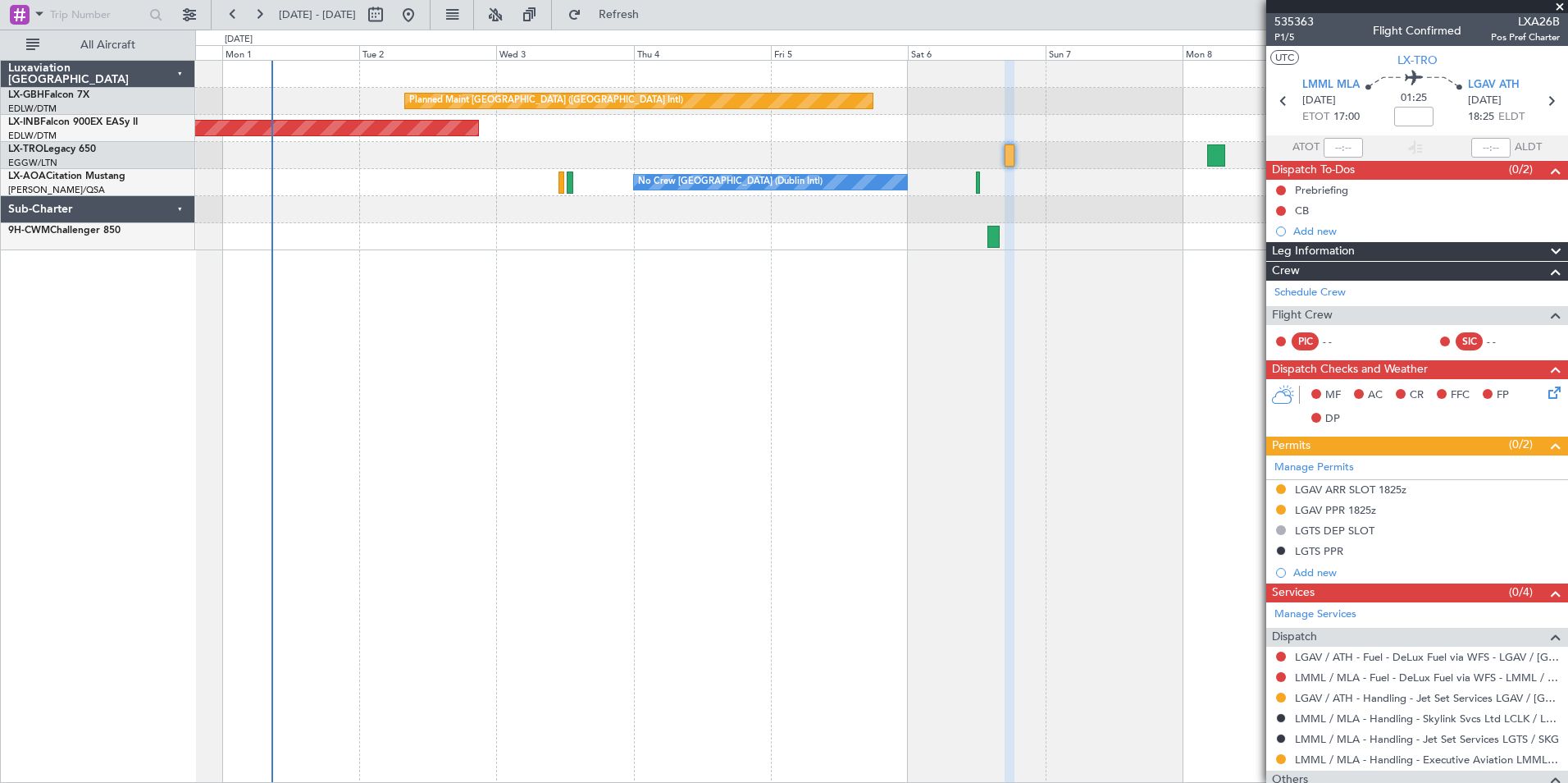
click at [780, 306] on div "Planned Maint [GEOGRAPHIC_DATA] ([GEOGRAPHIC_DATA] Intl) Unplanned Maint [GEOGR…" at bounding box center [882, 422] width 1373 height 723
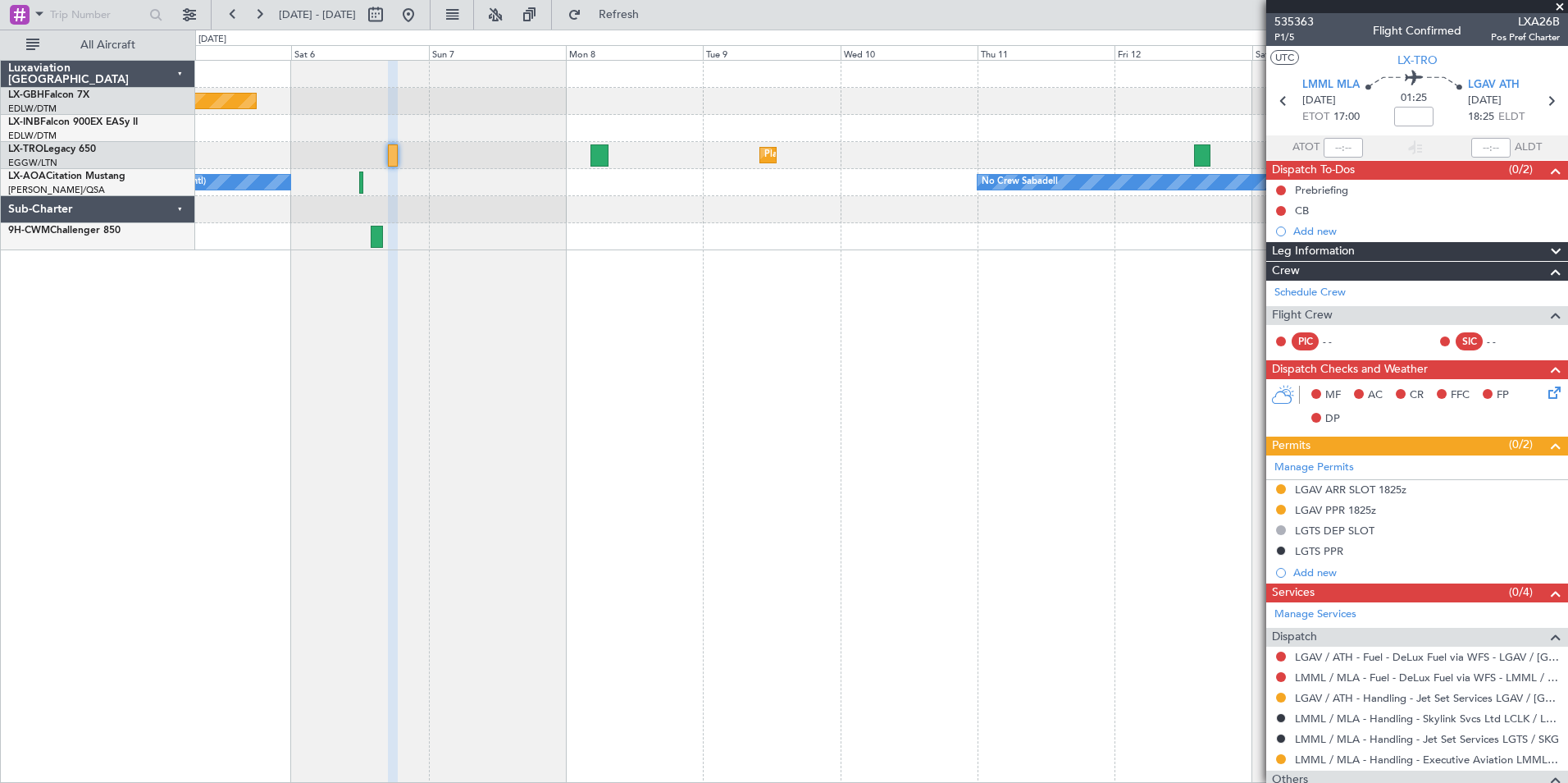
click at [666, 298] on div "Planned Maint [GEOGRAPHIC_DATA] ([GEOGRAPHIC_DATA] Intl) Planned Maint Nurnberg…" at bounding box center [882, 422] width 1373 height 723
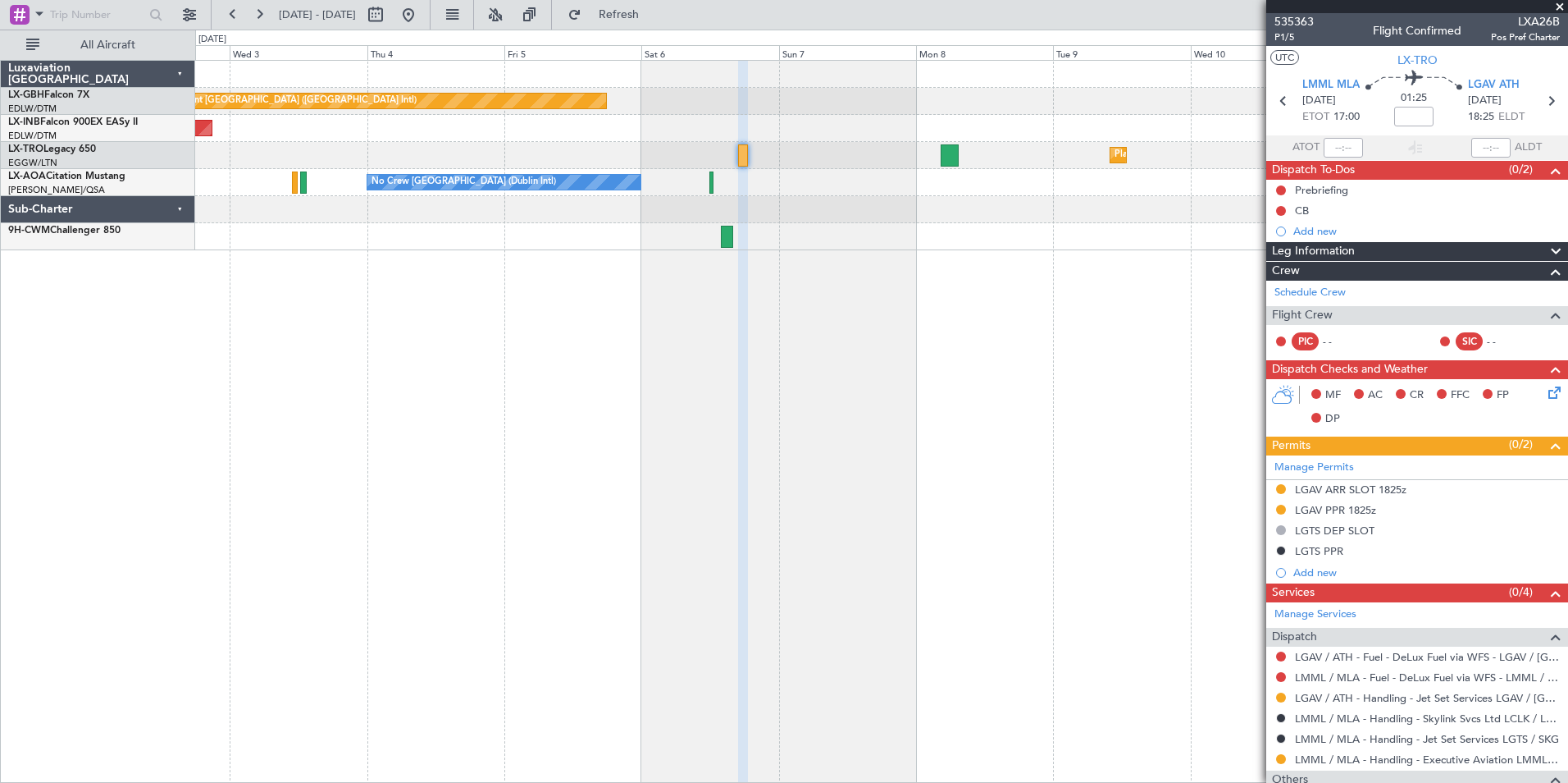
click at [1069, 295] on div "Planned Maint [GEOGRAPHIC_DATA] ([GEOGRAPHIC_DATA] Intl) Unplanned Maint [GEOGR…" at bounding box center [882, 422] width 1373 height 723
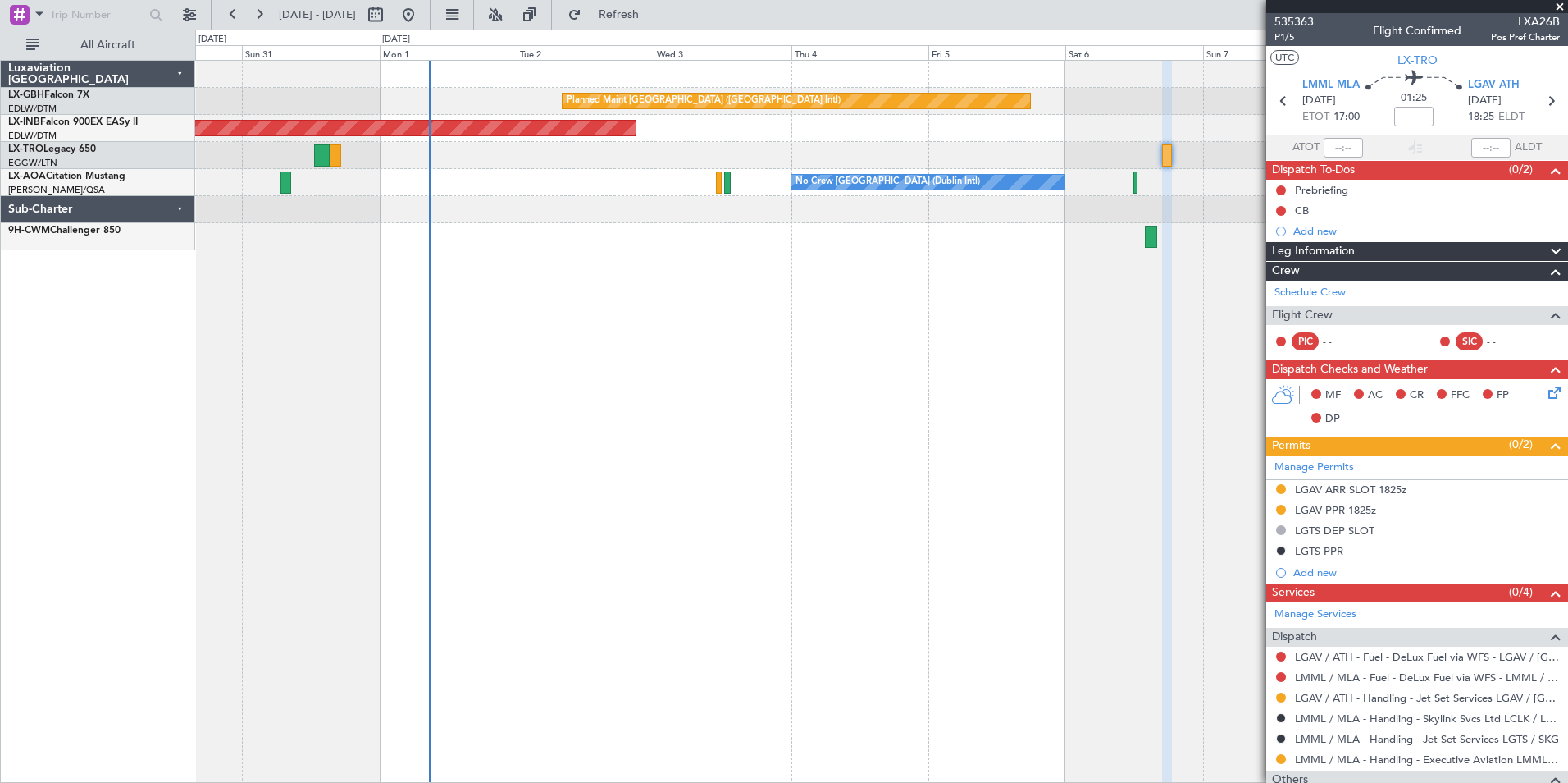
click at [1051, 313] on div "Planned Maint [GEOGRAPHIC_DATA] ([GEOGRAPHIC_DATA] Intl) Unplanned Maint [GEOGR…" at bounding box center [882, 422] width 1373 height 723
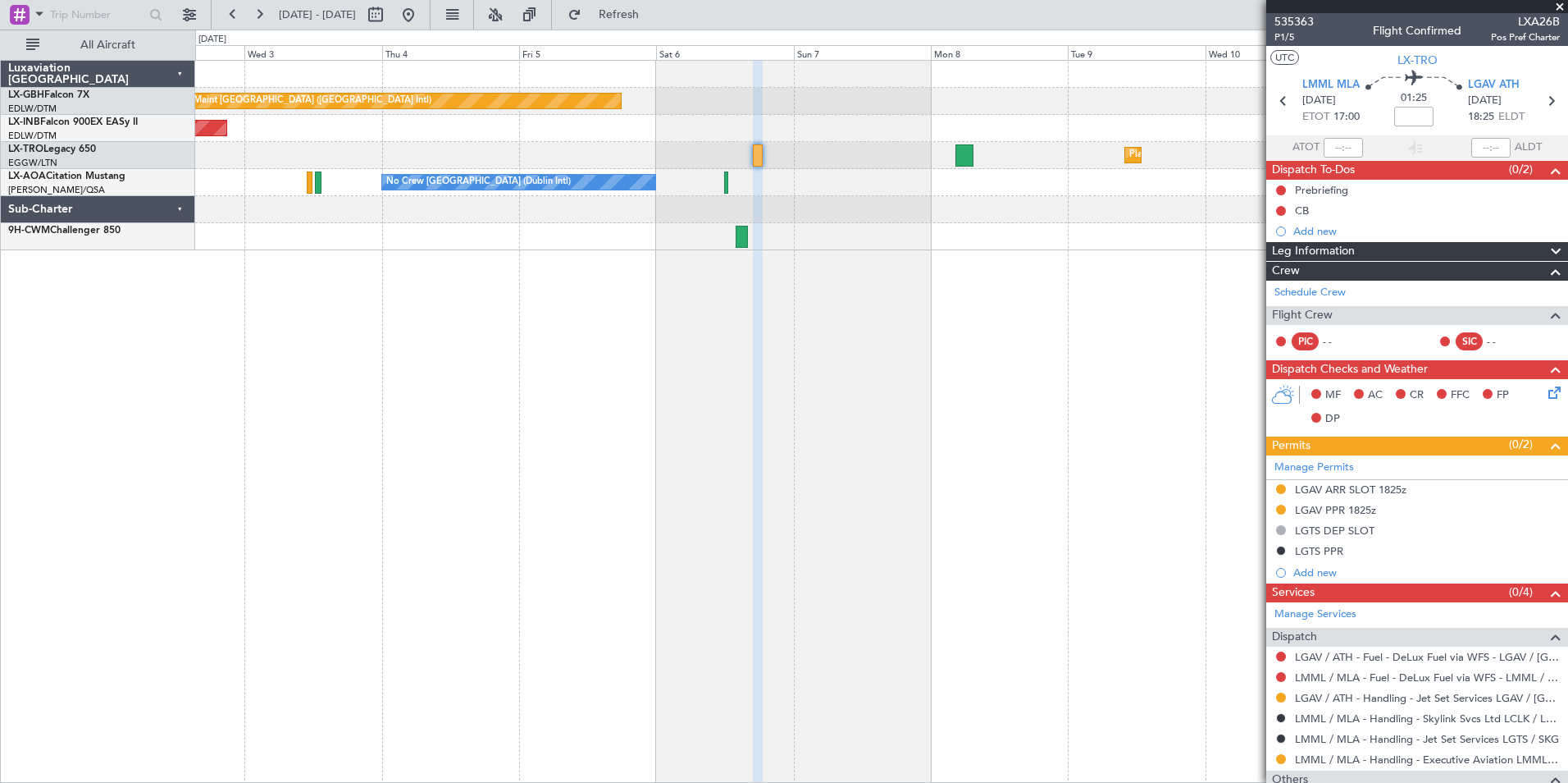
click at [496, 295] on div "Planned Maint [GEOGRAPHIC_DATA] ([GEOGRAPHIC_DATA] Intl) Unplanned Maint [GEOGR…" at bounding box center [882, 422] width 1373 height 723
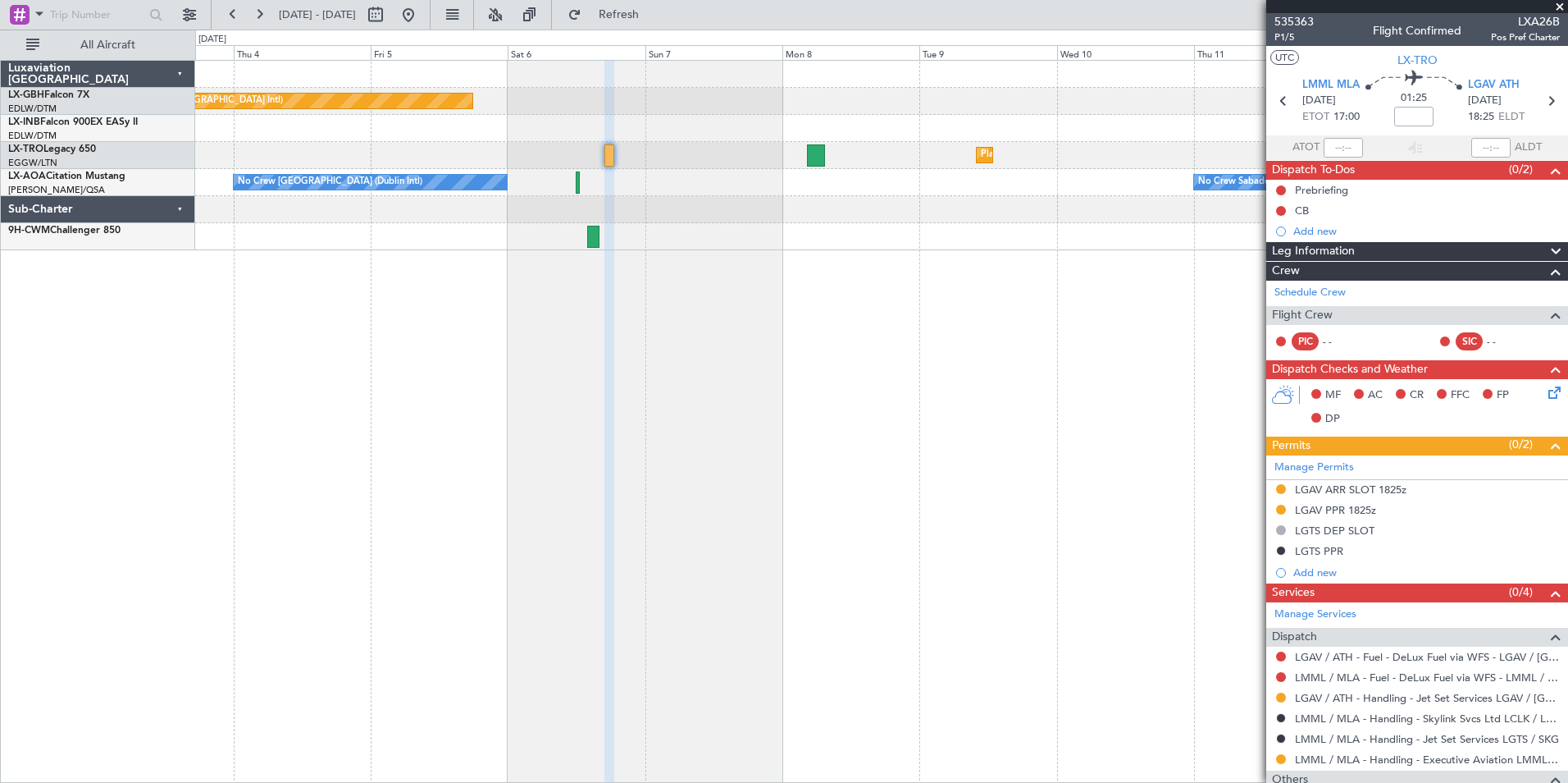
click at [1148, 307] on div "Planned Maint [GEOGRAPHIC_DATA] ([GEOGRAPHIC_DATA] Intl) Unplanned Maint [GEOGR…" at bounding box center [882, 422] width 1373 height 723
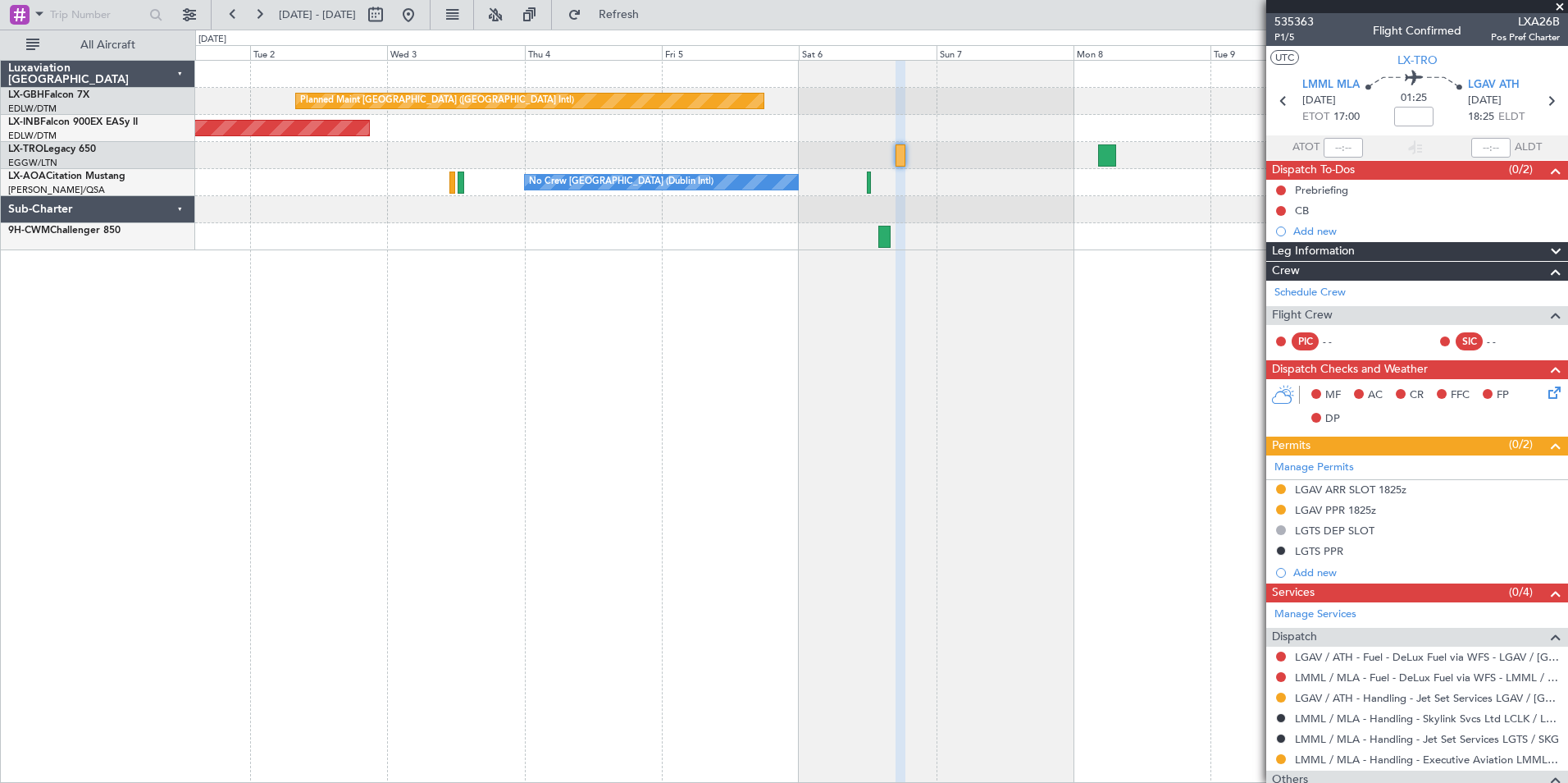
click at [1079, 342] on div "Planned Maint [GEOGRAPHIC_DATA] ([GEOGRAPHIC_DATA] Intl) Unplanned Maint [GEOGR…" at bounding box center [882, 422] width 1373 height 723
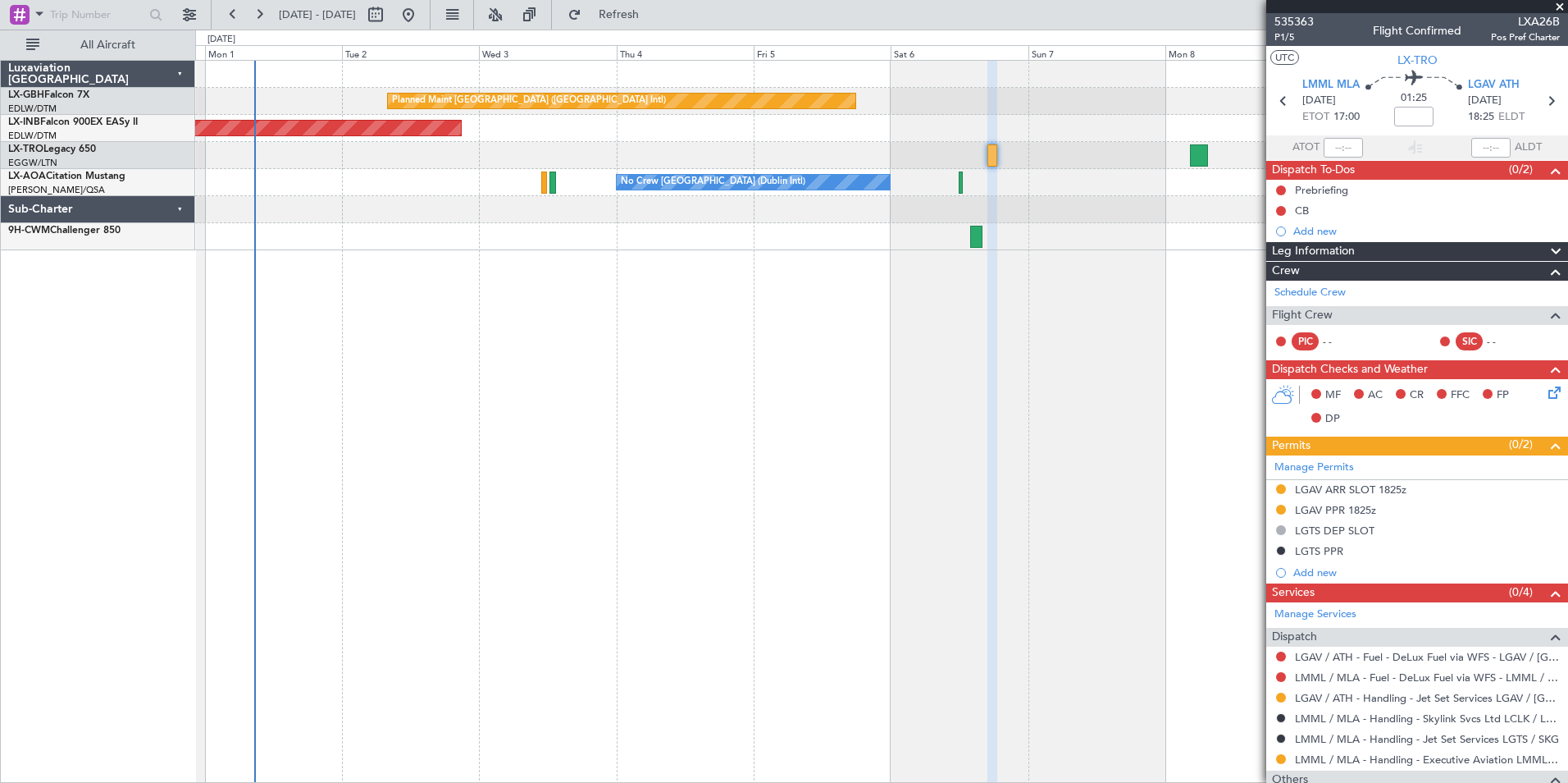
click at [1151, 323] on div "Planned Maint [GEOGRAPHIC_DATA] ([GEOGRAPHIC_DATA] Intl) Unplanned Maint [GEOGR…" at bounding box center [882, 422] width 1373 height 723
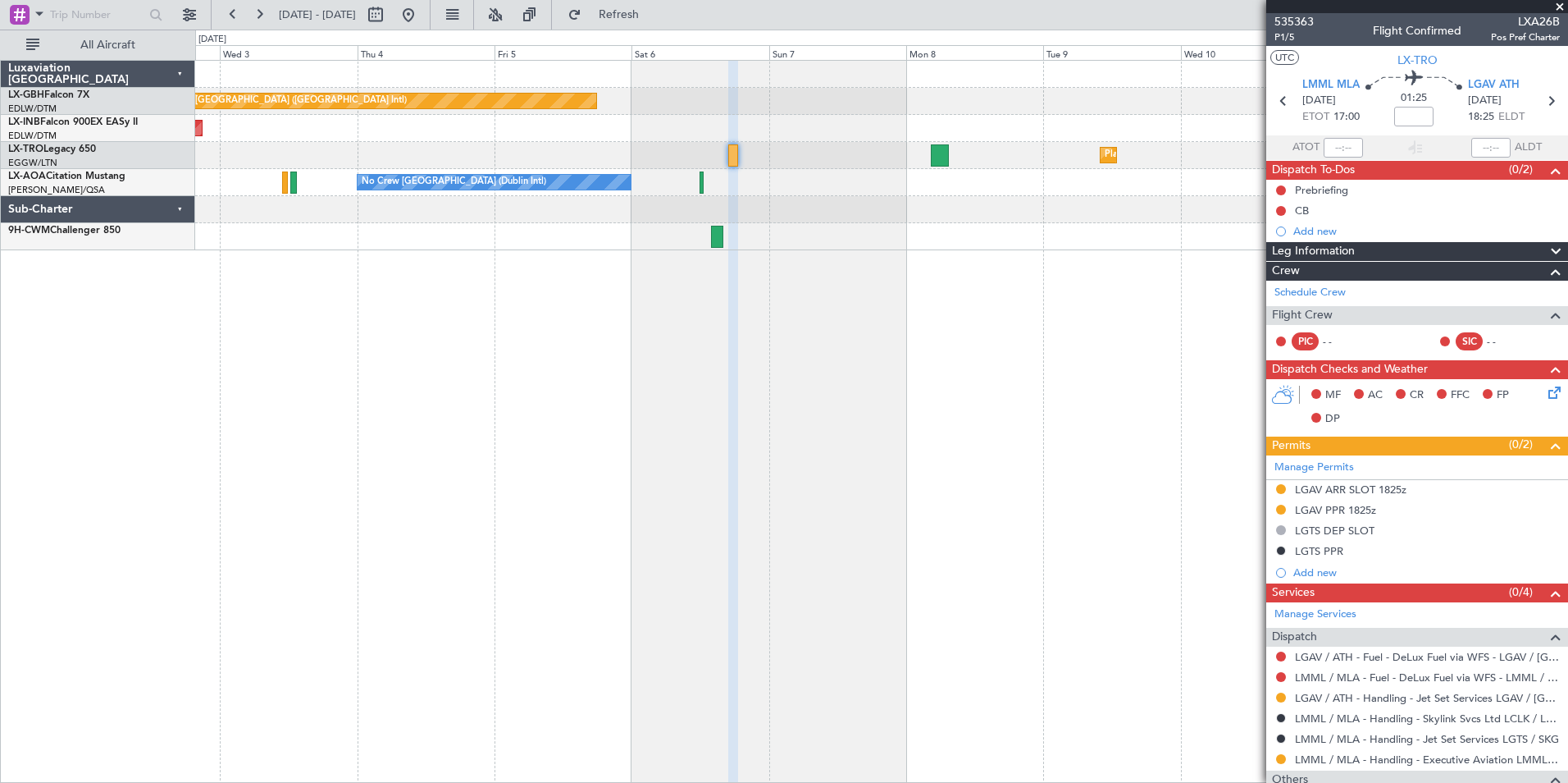
click at [847, 317] on div "Planned Maint [GEOGRAPHIC_DATA] ([GEOGRAPHIC_DATA] Intl) Unplanned Maint [GEOGR…" at bounding box center [882, 422] width 1373 height 723
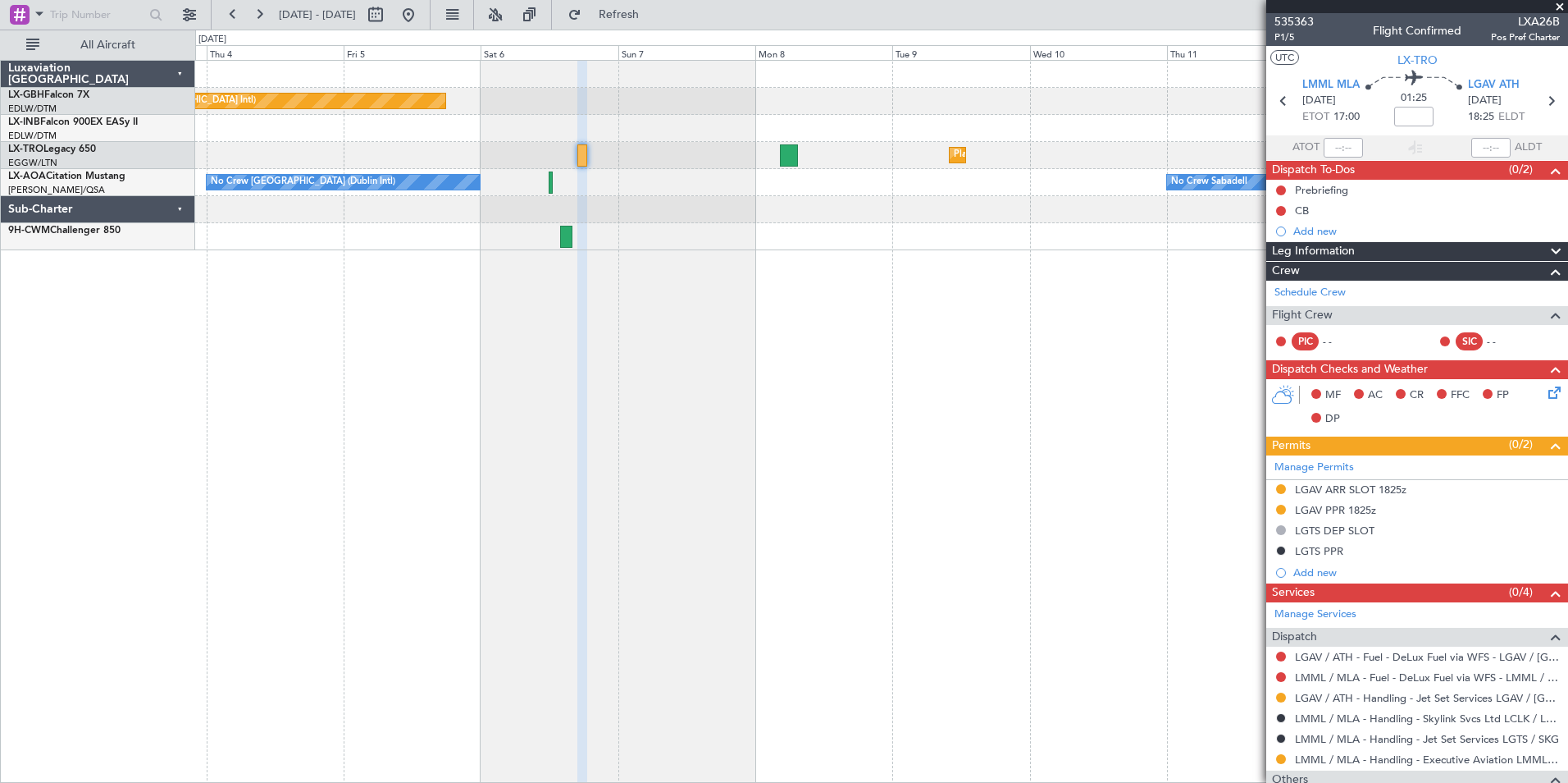
click at [644, 325] on div "Planned Maint [GEOGRAPHIC_DATA] ([GEOGRAPHIC_DATA] Intl) Unplanned Maint [GEOGR…" at bounding box center [882, 422] width 1373 height 723
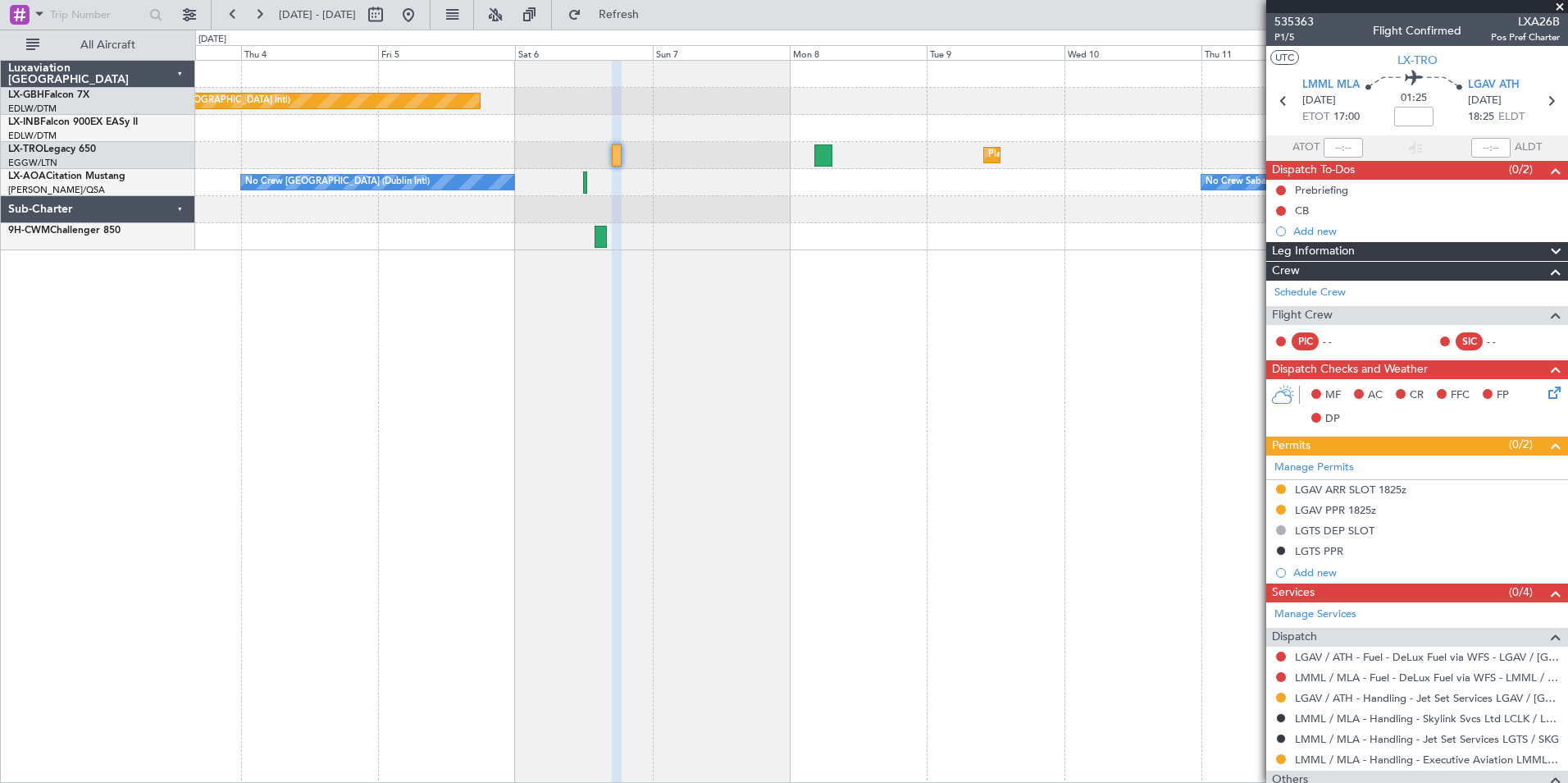
click at [1012, 317] on div "Planned Maint [GEOGRAPHIC_DATA] ([GEOGRAPHIC_DATA] Intl) Unplanned Maint [GEOGR…" at bounding box center [882, 422] width 1373 height 723
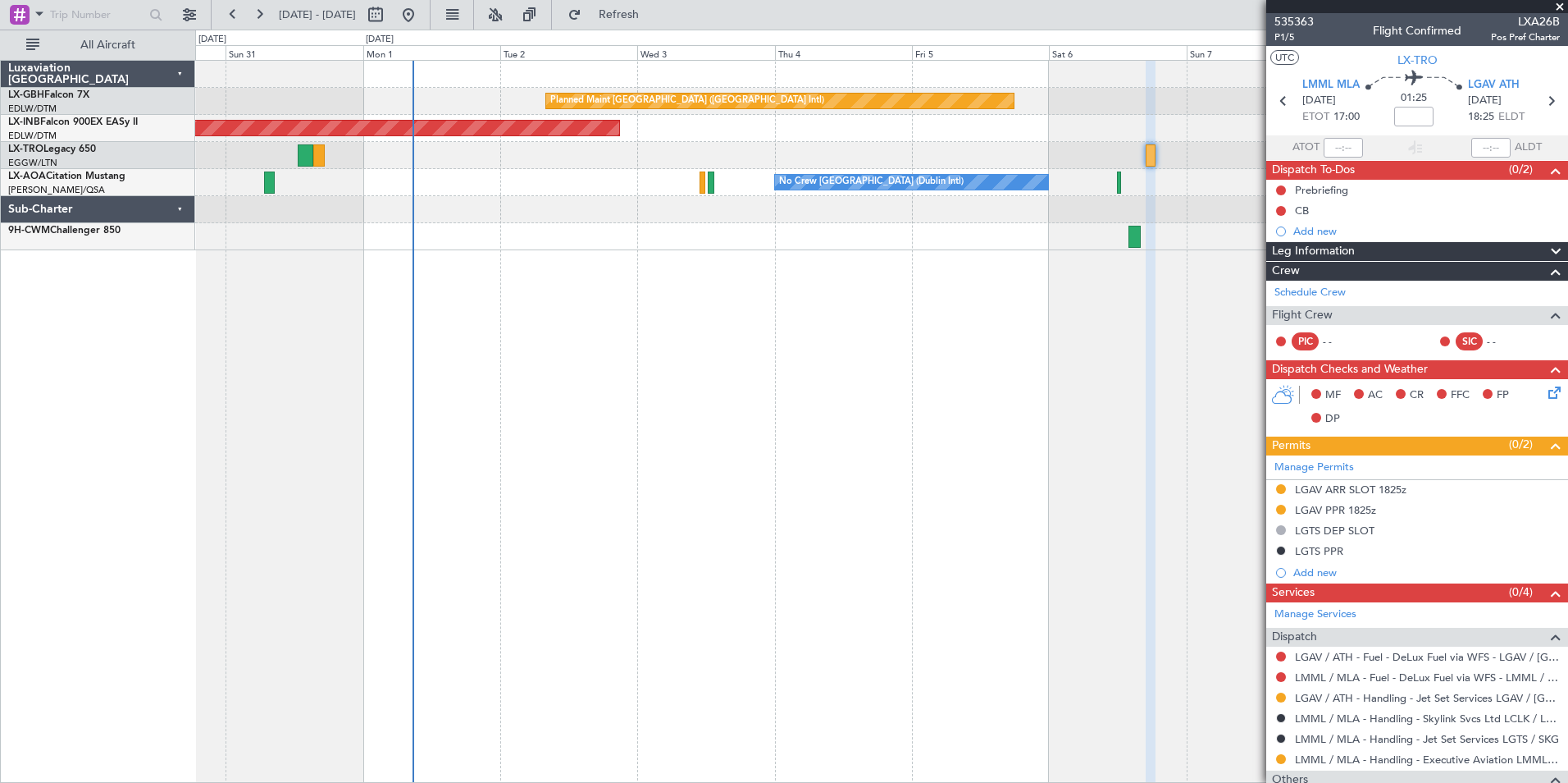
click at [932, 345] on div "Planned Maint [GEOGRAPHIC_DATA] ([GEOGRAPHIC_DATA] Intl) Unplanned Maint [GEOGR…" at bounding box center [882, 422] width 1373 height 723
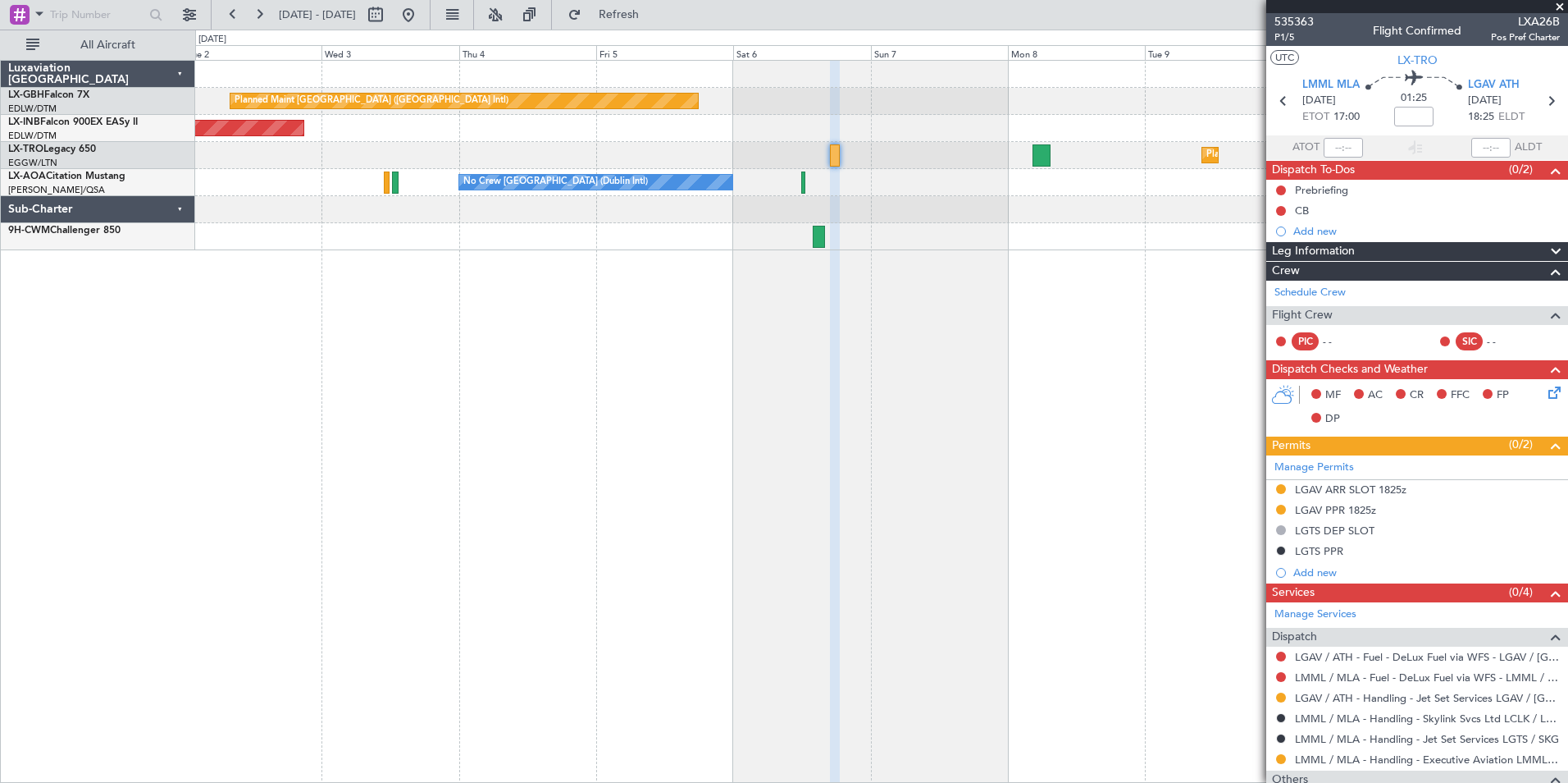
click at [583, 342] on div "Planned Maint [GEOGRAPHIC_DATA] ([GEOGRAPHIC_DATA] Intl) Unplanned Maint [GEOGR…" at bounding box center [882, 422] width 1373 height 723
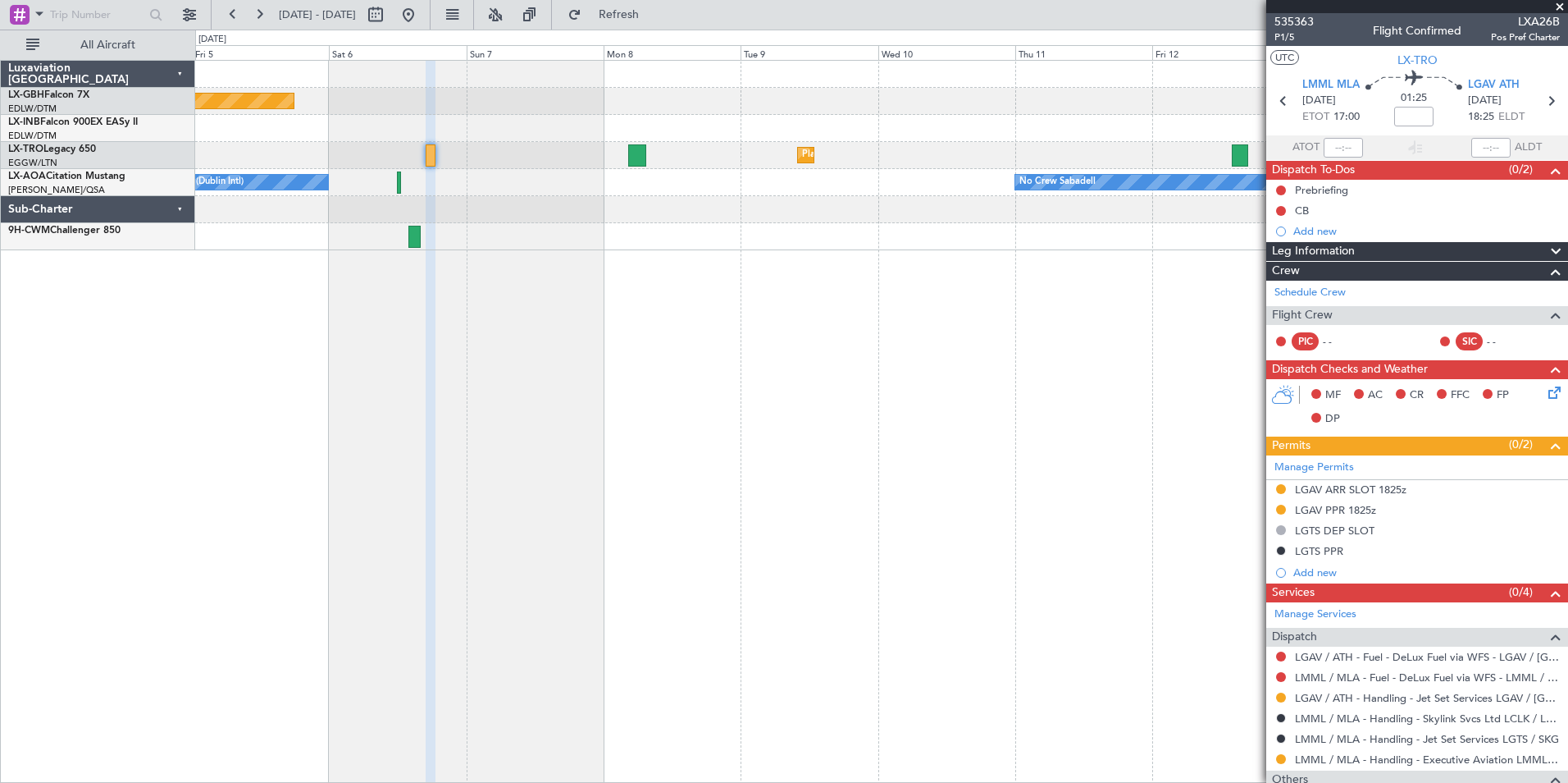
click at [670, 298] on div "Planned Maint [GEOGRAPHIC_DATA] ([GEOGRAPHIC_DATA] Intl) Planned Maint Nurnberg…" at bounding box center [882, 422] width 1373 height 723
drag, startPoint x: 643, startPoint y: 16, endPoint x: 616, endPoint y: 55, distance: 47.4
click at [643, 16] on span "Refresh" at bounding box center [619, 15] width 69 height 11
click at [654, 16] on span "Refresh" at bounding box center [619, 15] width 69 height 11
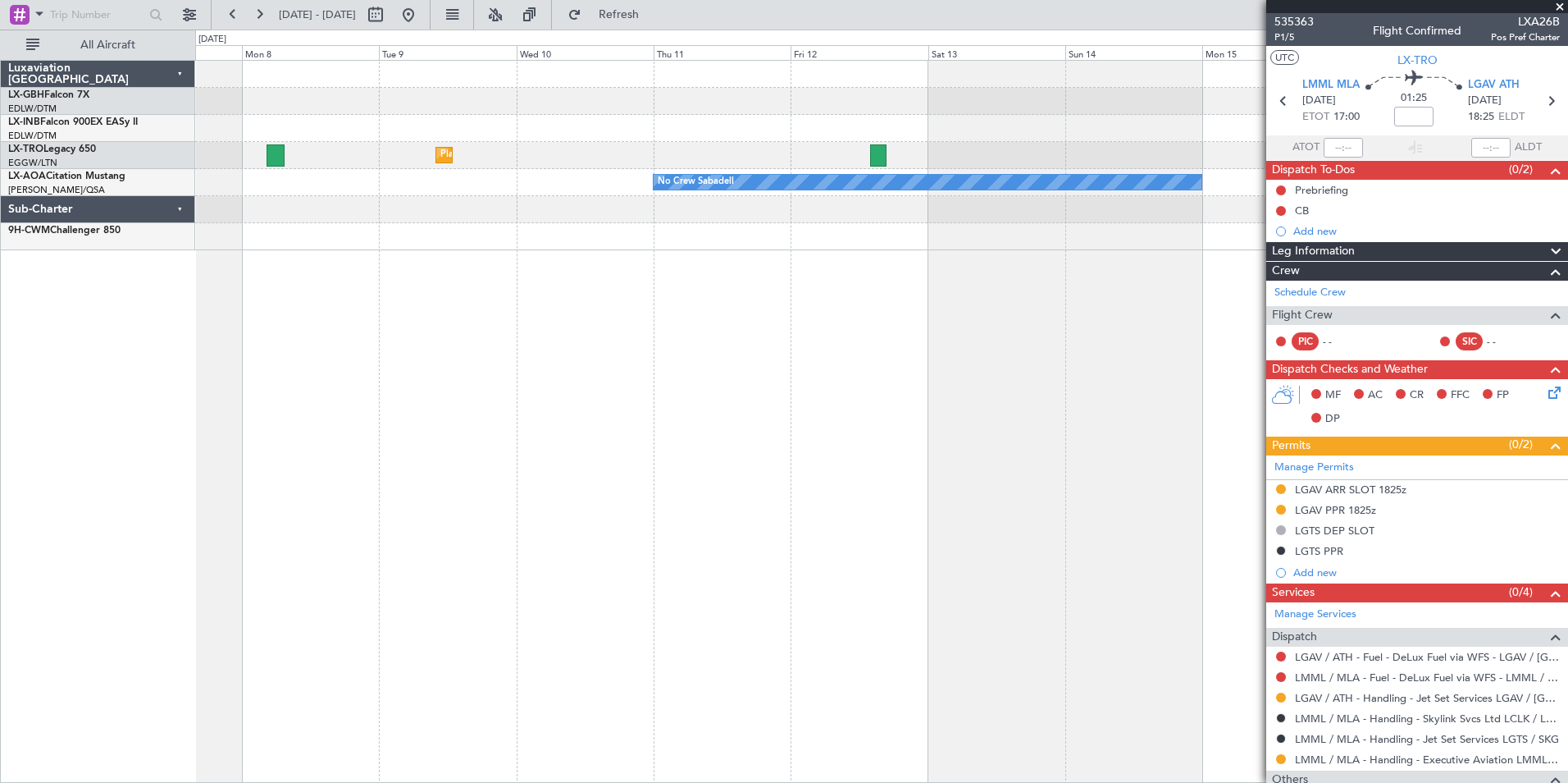
click at [540, 296] on div "Planned Maint Nurnberg Planned Maint [GEOGRAPHIC_DATA] ([GEOGRAPHIC_DATA]) Plan…" at bounding box center [882, 422] width 1373 height 723
click at [421, 16] on button at bounding box center [408, 15] width 26 height 26
drag, startPoint x: 463, startPoint y: 15, endPoint x: 471, endPoint y: 30, distance: 17.0
click at [421, 15] on button at bounding box center [408, 15] width 26 height 26
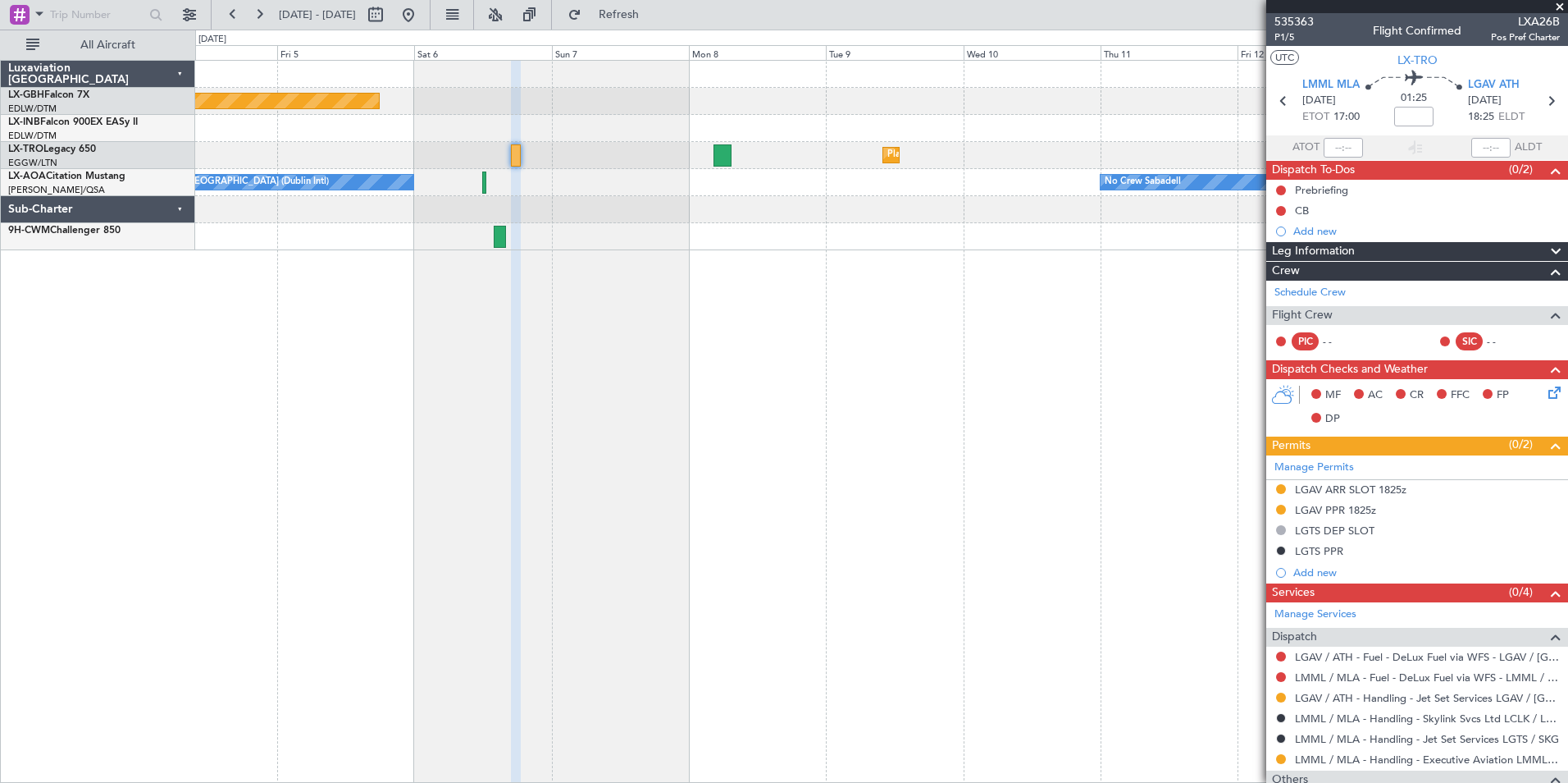
click at [1032, 410] on div "Planned Maint [GEOGRAPHIC_DATA] ([GEOGRAPHIC_DATA] Intl) Unplanned Maint [GEOGR…" at bounding box center [882, 422] width 1373 height 723
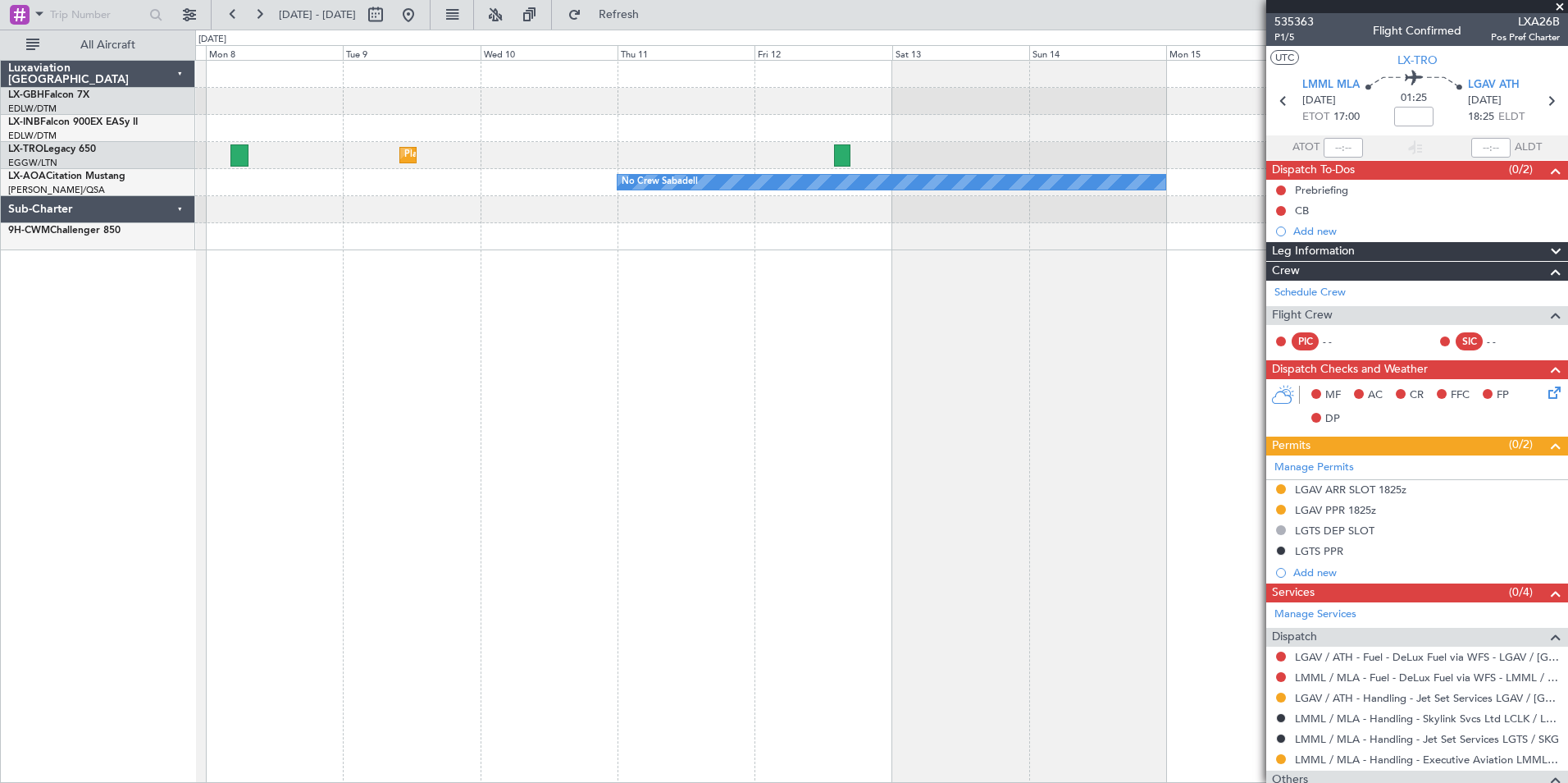
click at [670, 302] on div "Planned Maint Nurnberg Planned Maint [GEOGRAPHIC_DATA] ([GEOGRAPHIC_DATA]) Plan…" at bounding box center [882, 422] width 1373 height 723
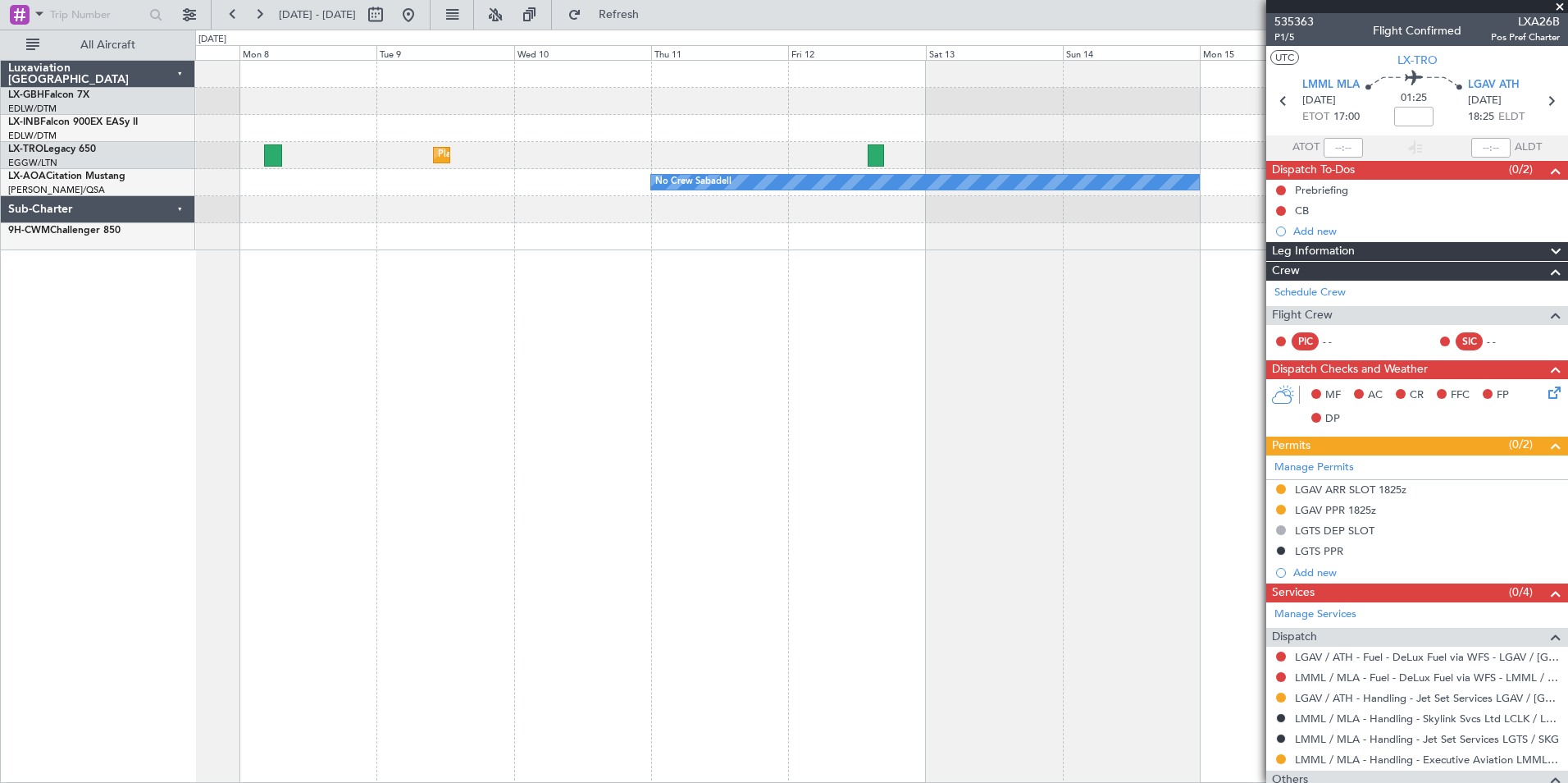
click at [1057, 459] on div "Planned Maint Nurnberg Planned Maint [GEOGRAPHIC_DATA] ([GEOGRAPHIC_DATA]) Plan…" at bounding box center [882, 422] width 1373 height 723
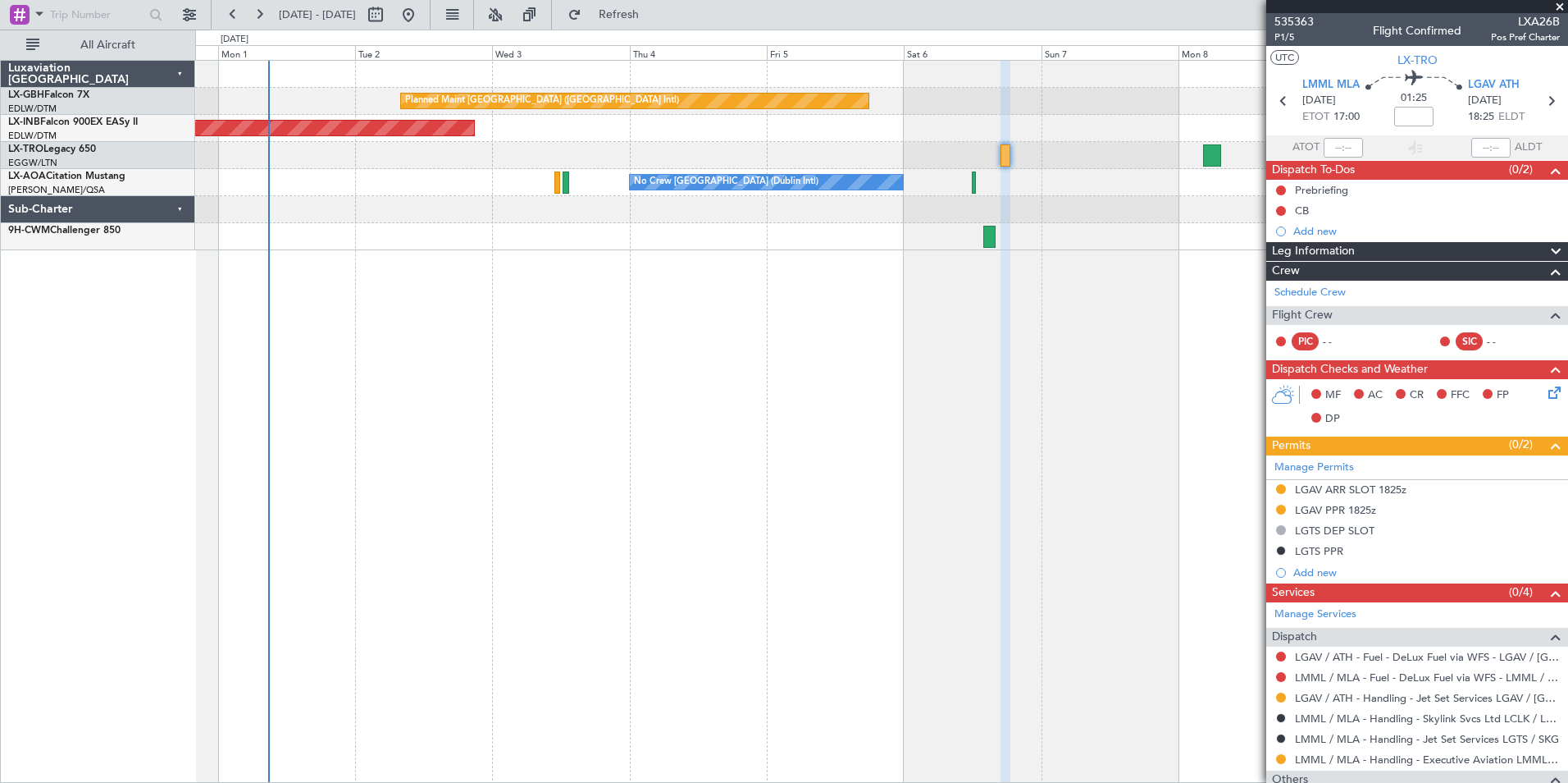
click at [964, 468] on div "Planned Maint [GEOGRAPHIC_DATA] ([GEOGRAPHIC_DATA] Intl) Unplanned Maint [GEOGR…" at bounding box center [882, 422] width 1373 height 723
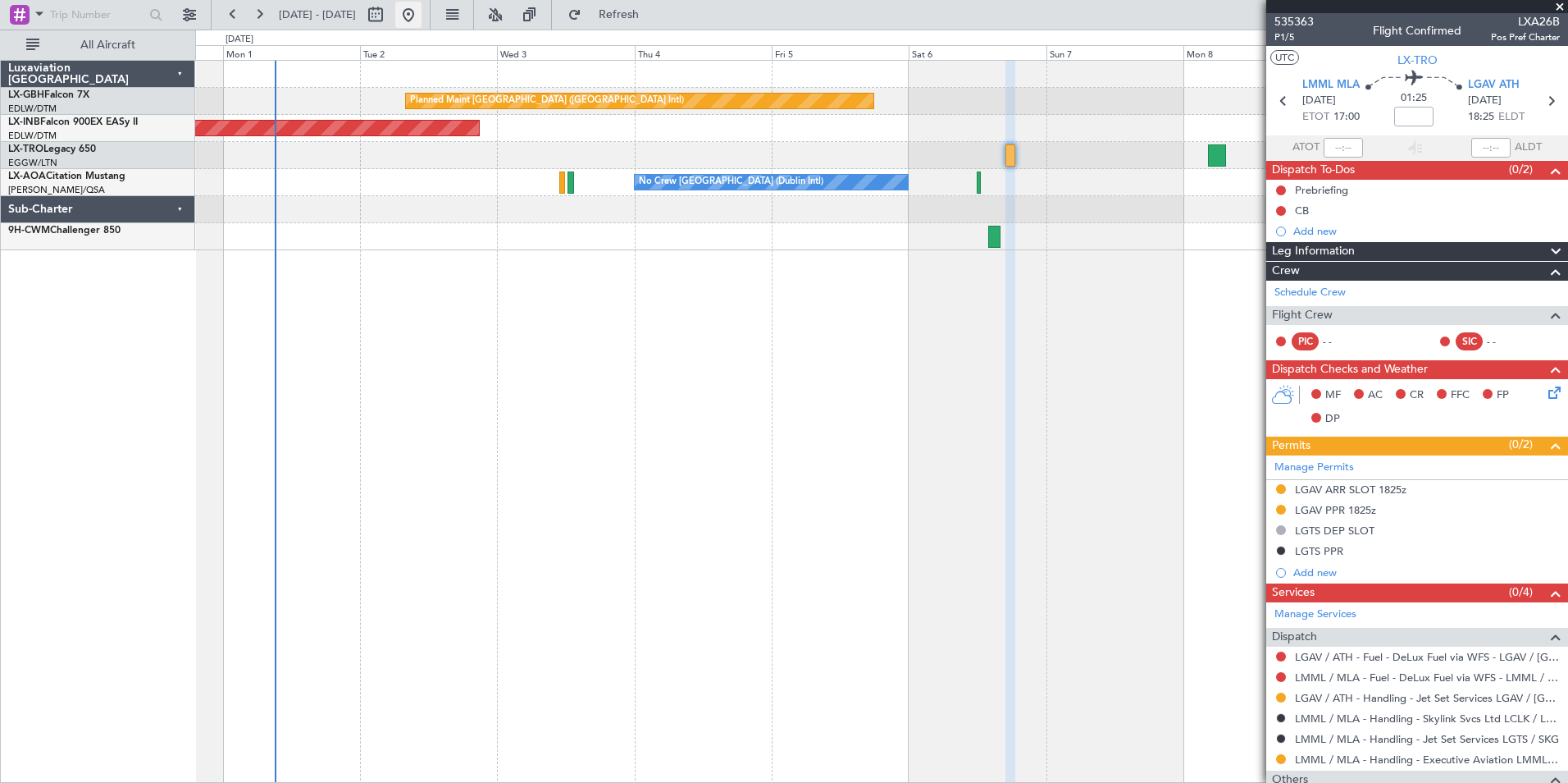
click at [421, 11] on button at bounding box center [408, 15] width 26 height 26
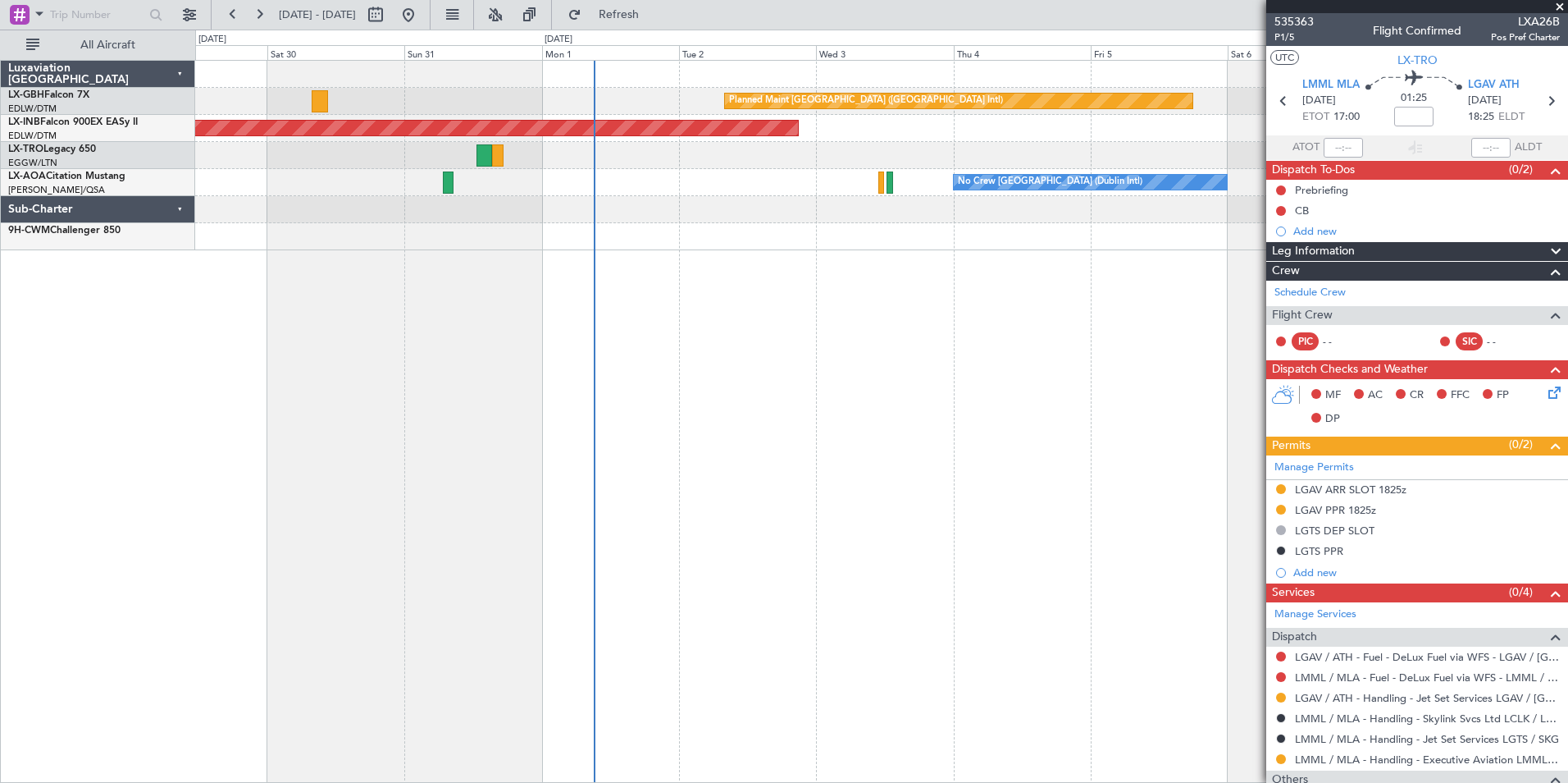
click at [748, 377] on div "Planned Maint [GEOGRAPHIC_DATA] ([GEOGRAPHIC_DATA] Intl) [GEOGRAPHIC_DATA] ([GE…" at bounding box center [882, 422] width 1373 height 723
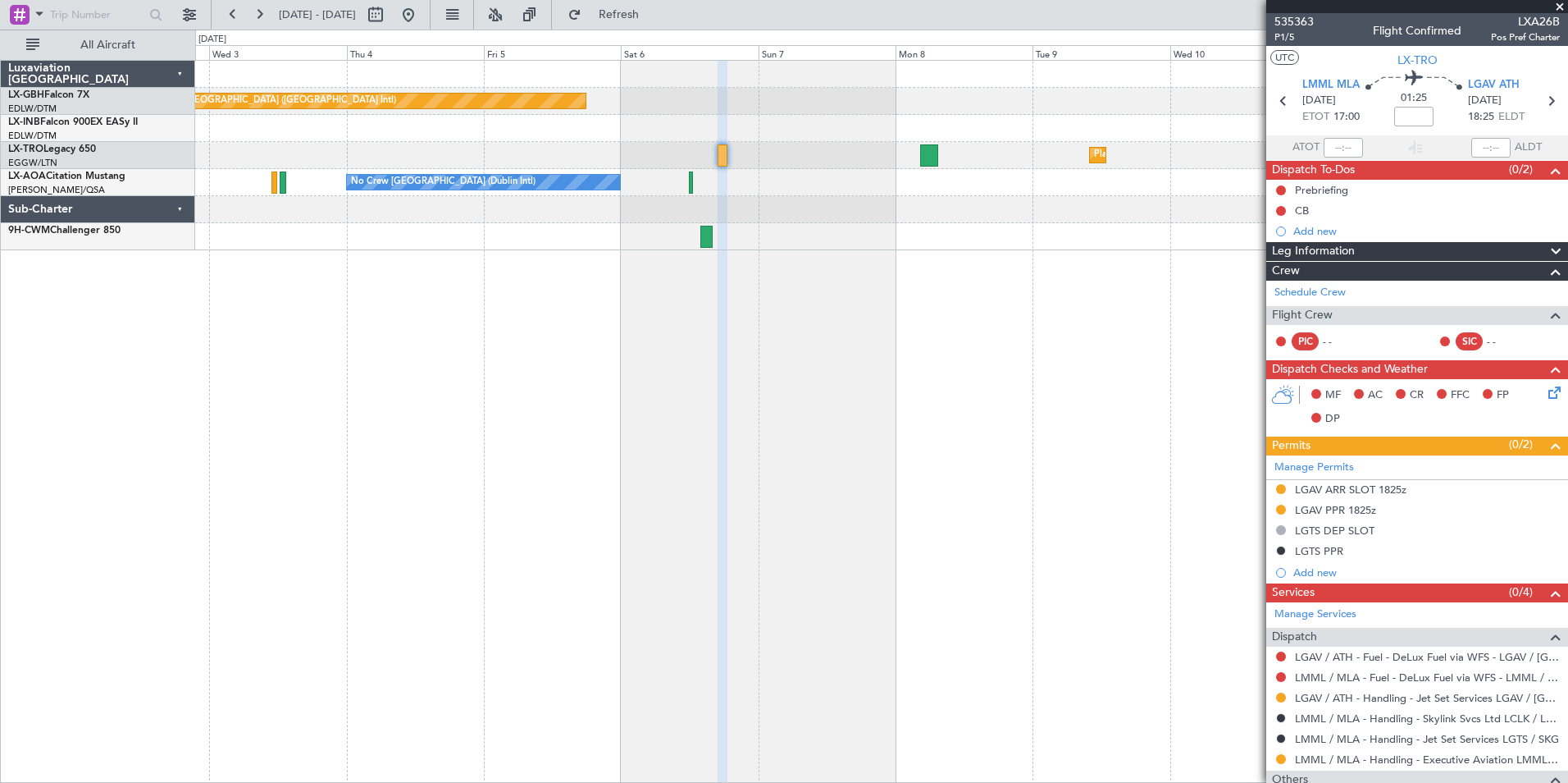
click at [414, 282] on div "Planned Maint [GEOGRAPHIC_DATA] ([GEOGRAPHIC_DATA] Intl) Unplanned Maint [GEOGR…" at bounding box center [882, 422] width 1373 height 723
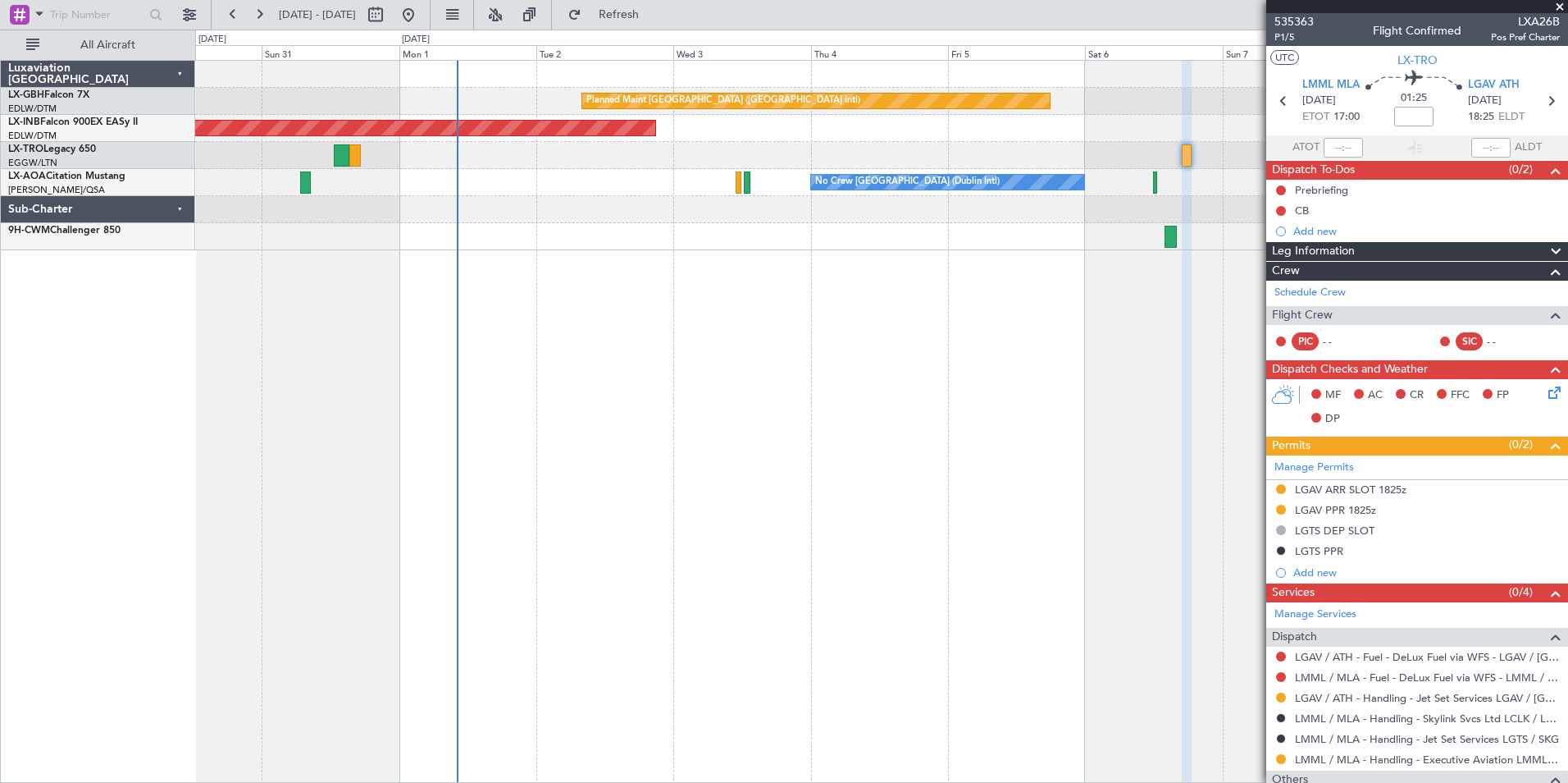
click at [984, 307] on div "Planned Maint [GEOGRAPHIC_DATA] ([GEOGRAPHIC_DATA] Intl) Unplanned Maint [GEOGR…" at bounding box center [882, 422] width 1373 height 723
click at [388, 19] on button at bounding box center [375, 15] width 26 height 26
select select "8"
select select "2025"
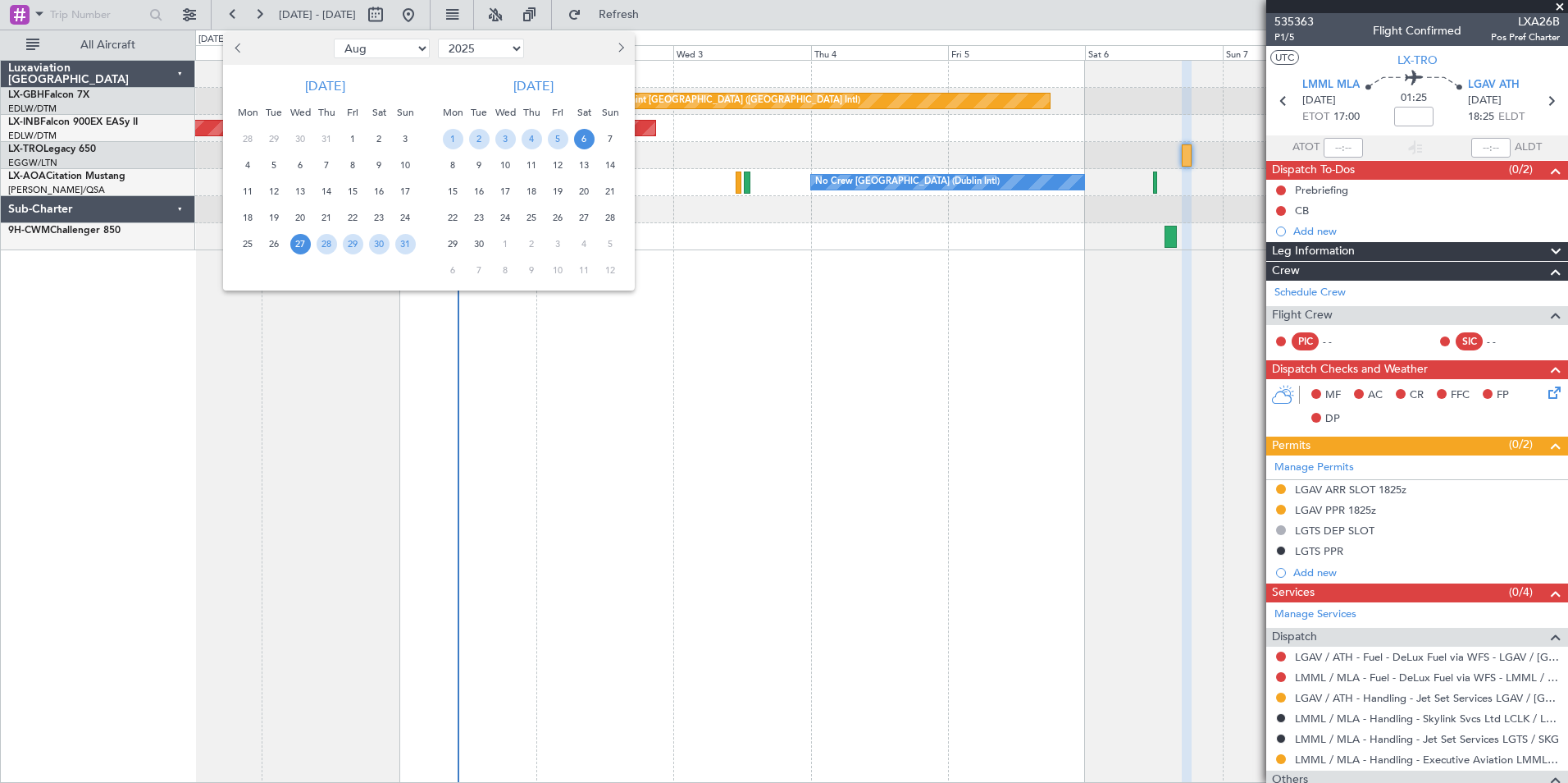
click at [460, 17] on div at bounding box center [784, 392] width 1568 height 783
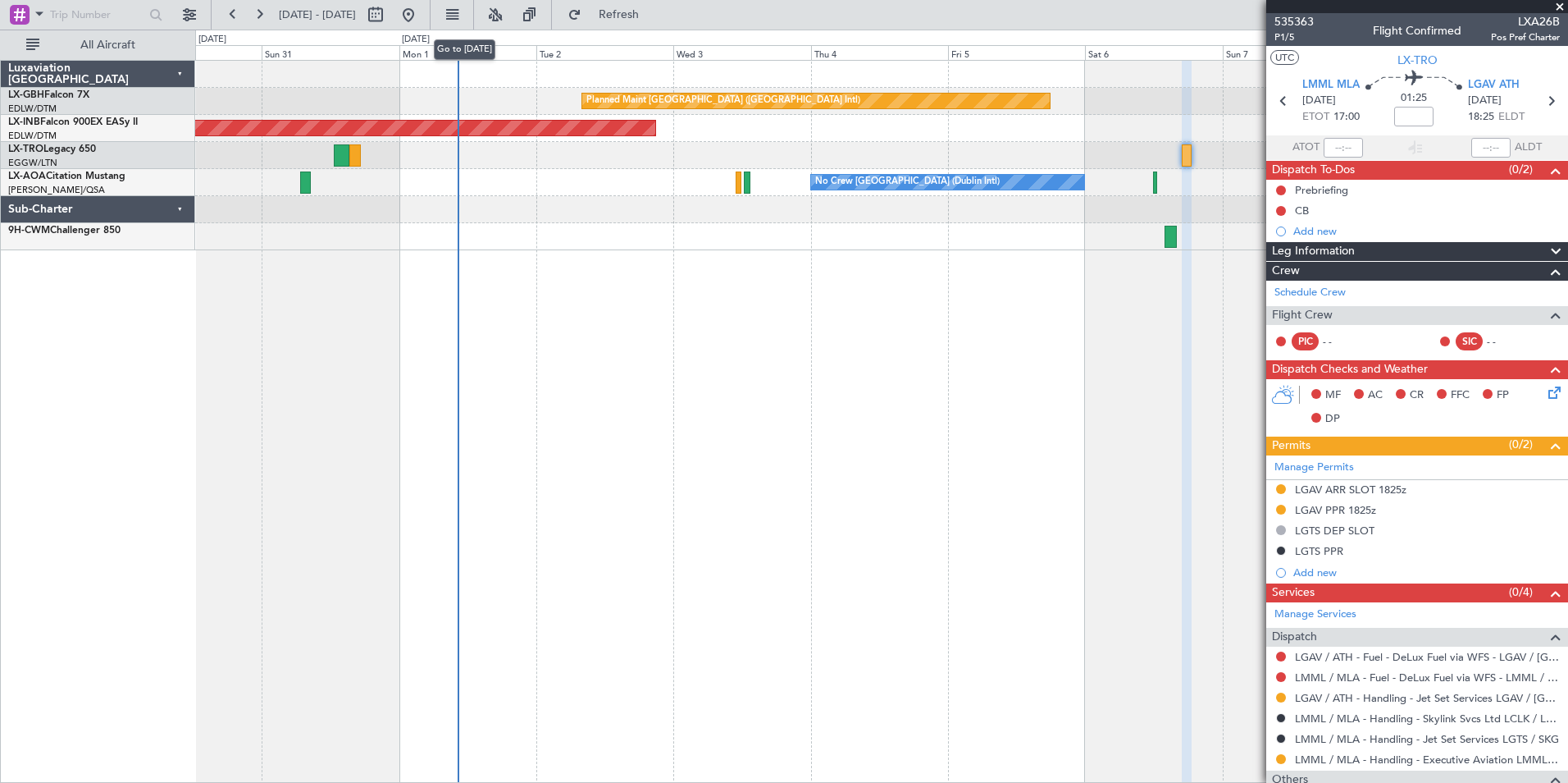
click at [421, 17] on button at bounding box center [408, 15] width 26 height 26
click at [654, 16] on span "Refresh" at bounding box center [619, 15] width 69 height 11
click at [626, 9] on button "Refresh" at bounding box center [610, 15] width 99 height 26
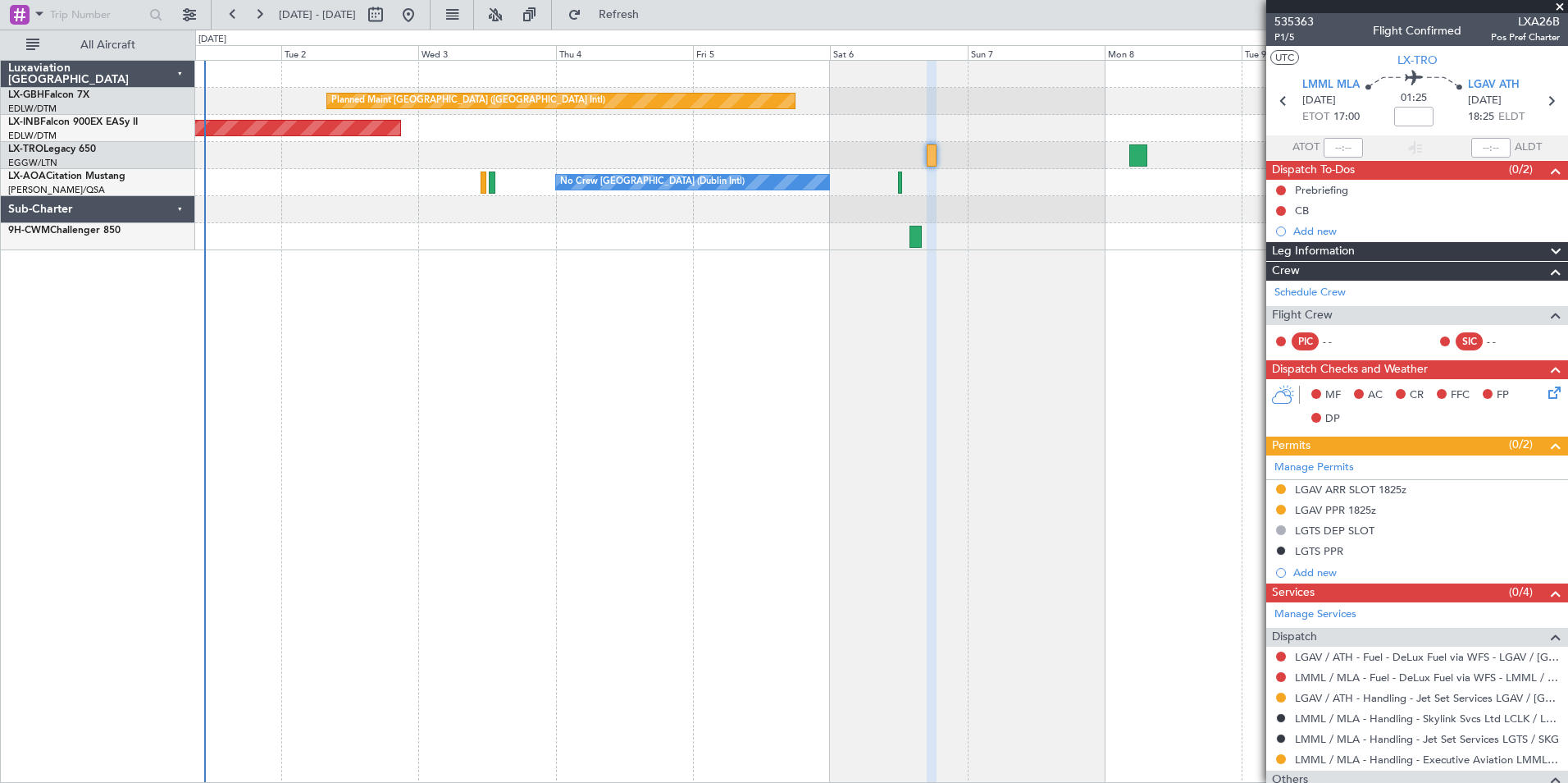
click at [610, 292] on div "Planned Maint [GEOGRAPHIC_DATA] ([GEOGRAPHIC_DATA] Intl) Unplanned Maint [GEOGR…" at bounding box center [882, 422] width 1373 height 723
click at [393, 288] on div "Planned Maint [GEOGRAPHIC_DATA] ([GEOGRAPHIC_DATA] Intl) Unplanned Maint [GEOGR…" at bounding box center [882, 422] width 1373 height 723
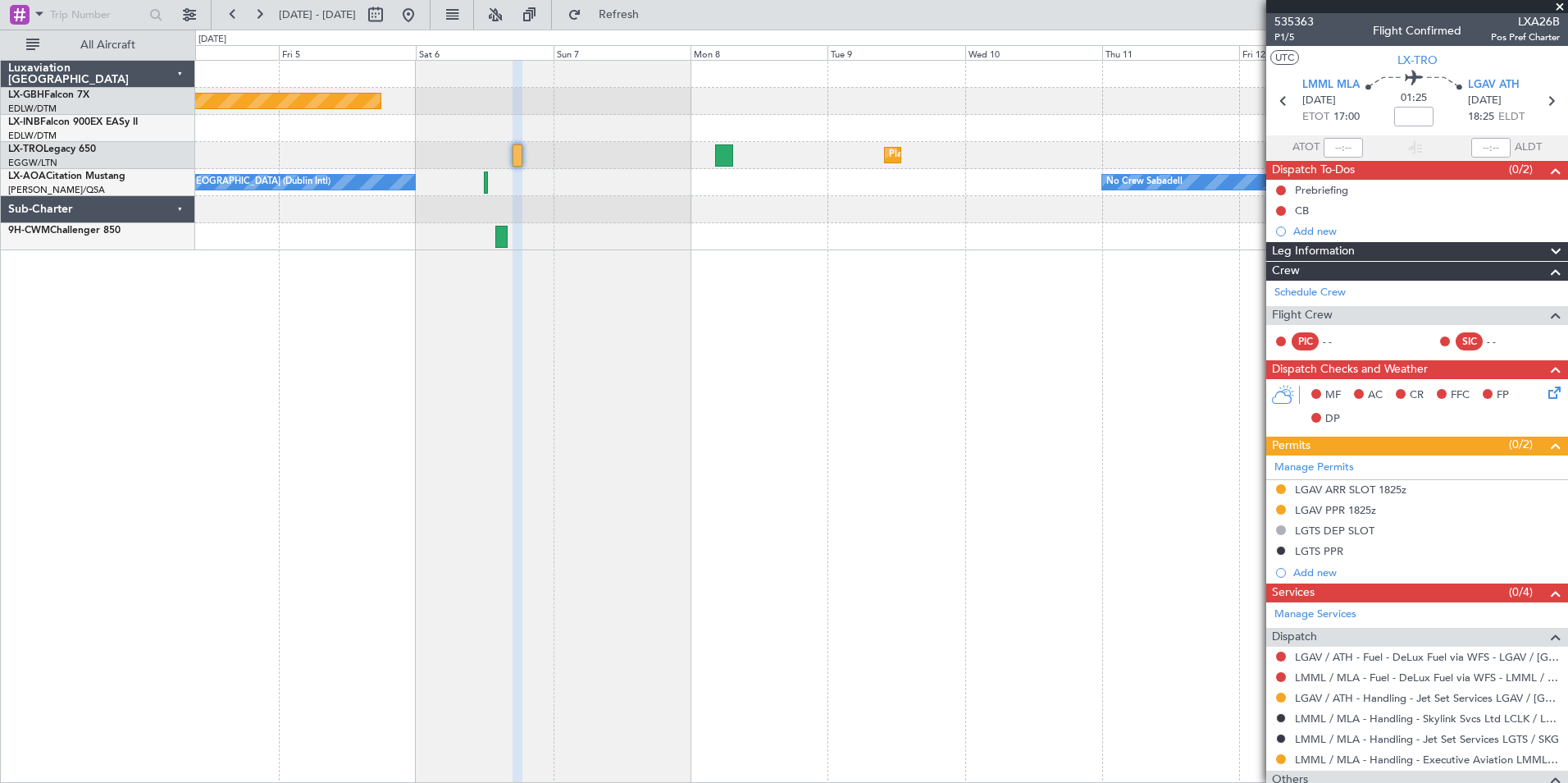
click at [599, 300] on div "Planned Maint [GEOGRAPHIC_DATA] ([GEOGRAPHIC_DATA] Intl) Unplanned Maint [GEOGR…" at bounding box center [882, 422] width 1373 height 723
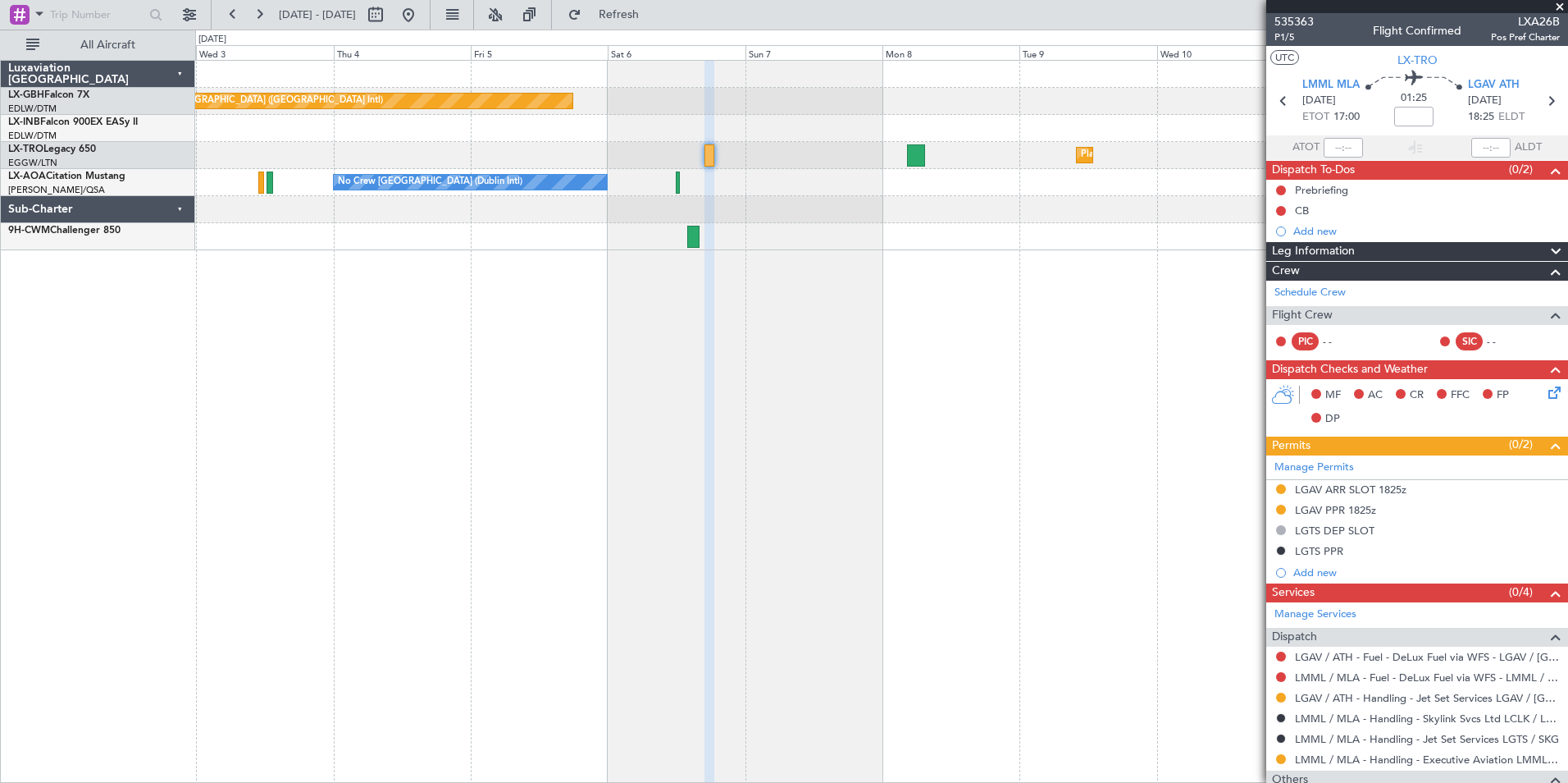
click at [758, 298] on div "Planned Maint [GEOGRAPHIC_DATA] ([GEOGRAPHIC_DATA] Intl) Unplanned Maint [GEOGR…" at bounding box center [882, 422] width 1373 height 723
click at [421, 22] on button at bounding box center [408, 15] width 26 height 26
click at [508, 518] on div "Planned Maint [GEOGRAPHIC_DATA] ([GEOGRAPHIC_DATA] Intl) Unplanned Maint [GEOGR…" at bounding box center [882, 422] width 1373 height 723
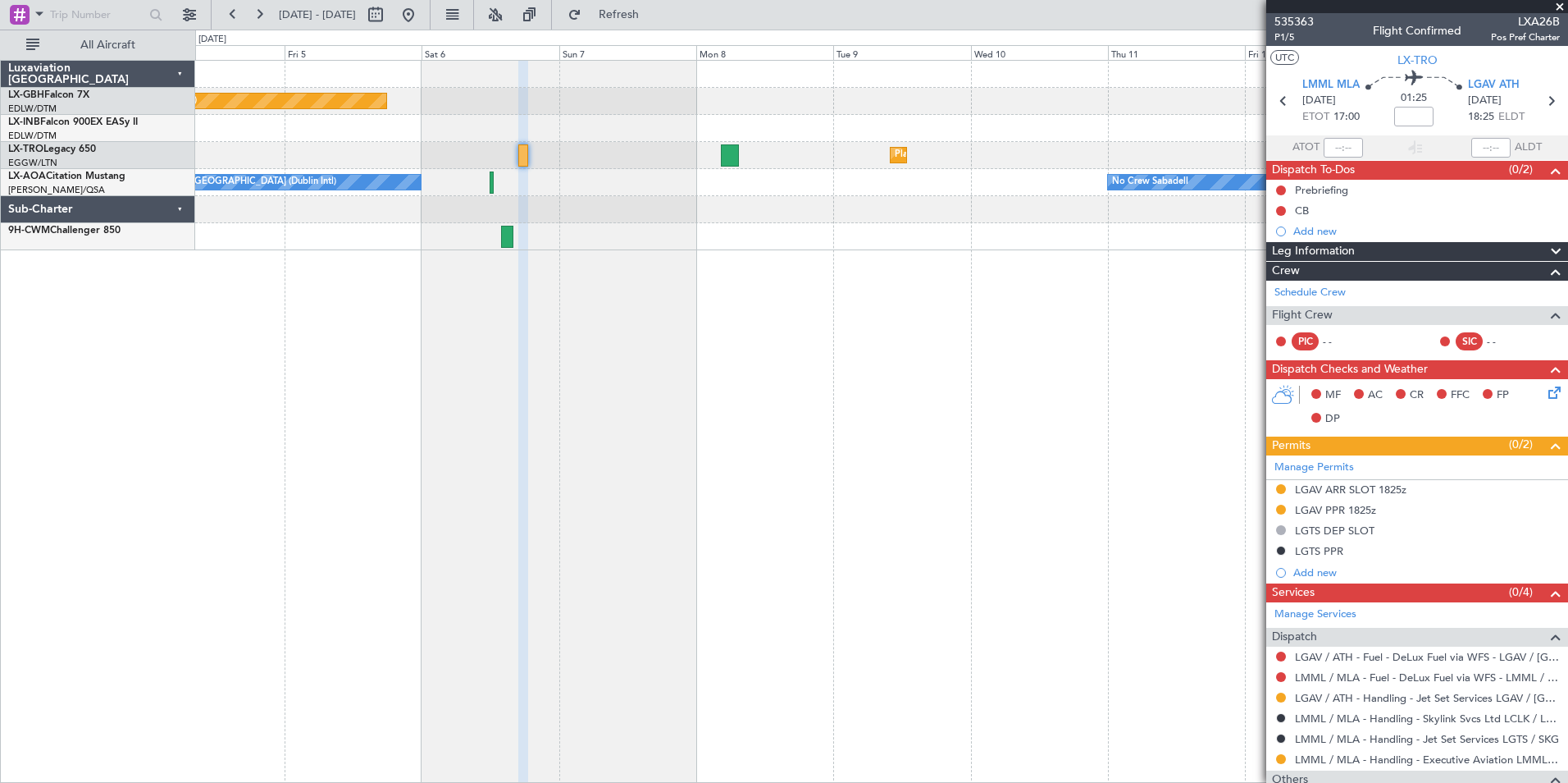
click at [948, 317] on div "Planned Maint [GEOGRAPHIC_DATA] ([GEOGRAPHIC_DATA] Intl) Unplanned Maint [GEOGR…" at bounding box center [882, 422] width 1373 height 723
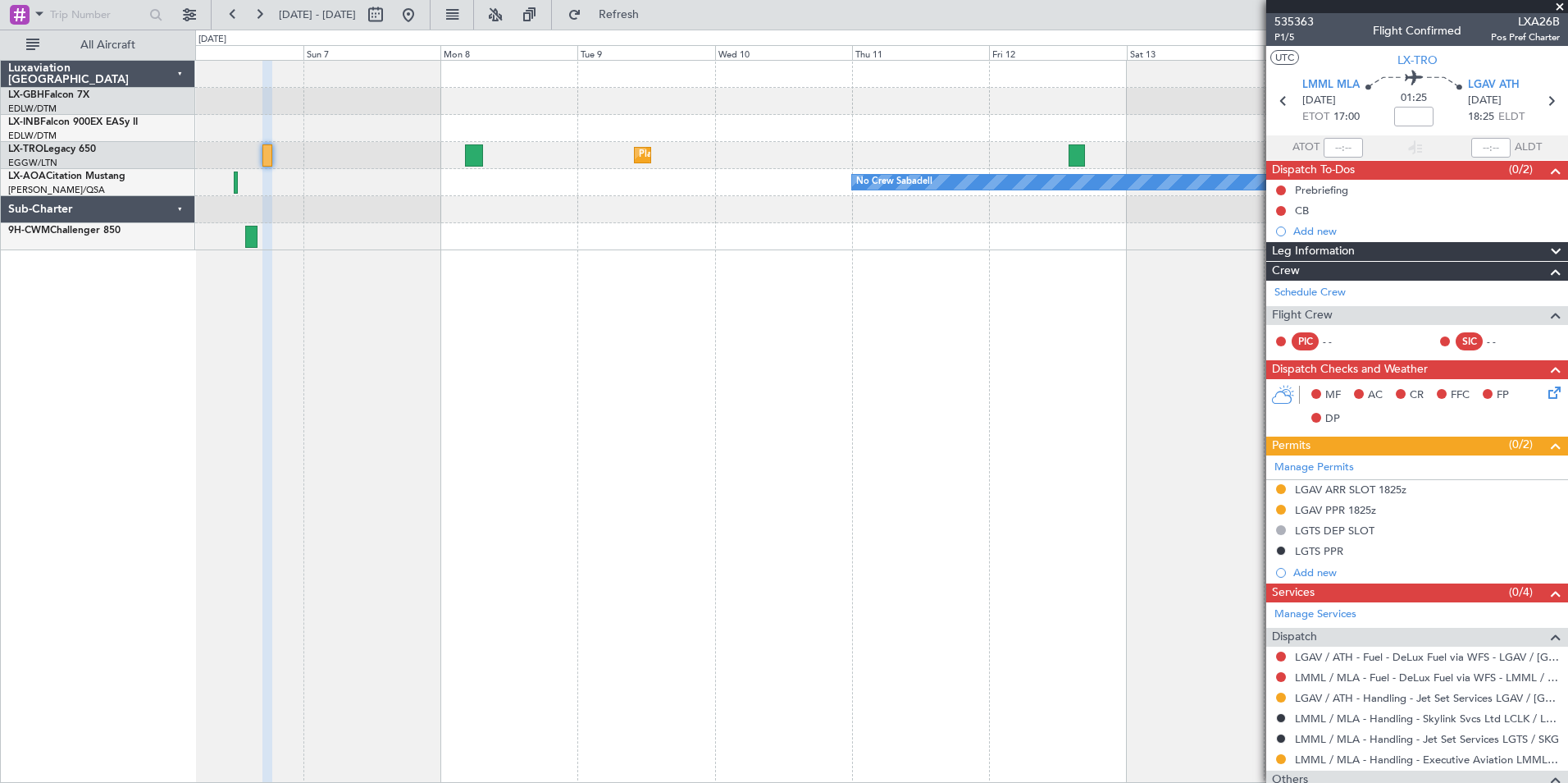
click at [683, 357] on div "Planned Maint Nurnberg Planned Maint [GEOGRAPHIC_DATA] ([GEOGRAPHIC_DATA]) Plan…" at bounding box center [882, 422] width 1373 height 723
click at [29, 228] on span "9H-CWM" at bounding box center [29, 231] width 41 height 9
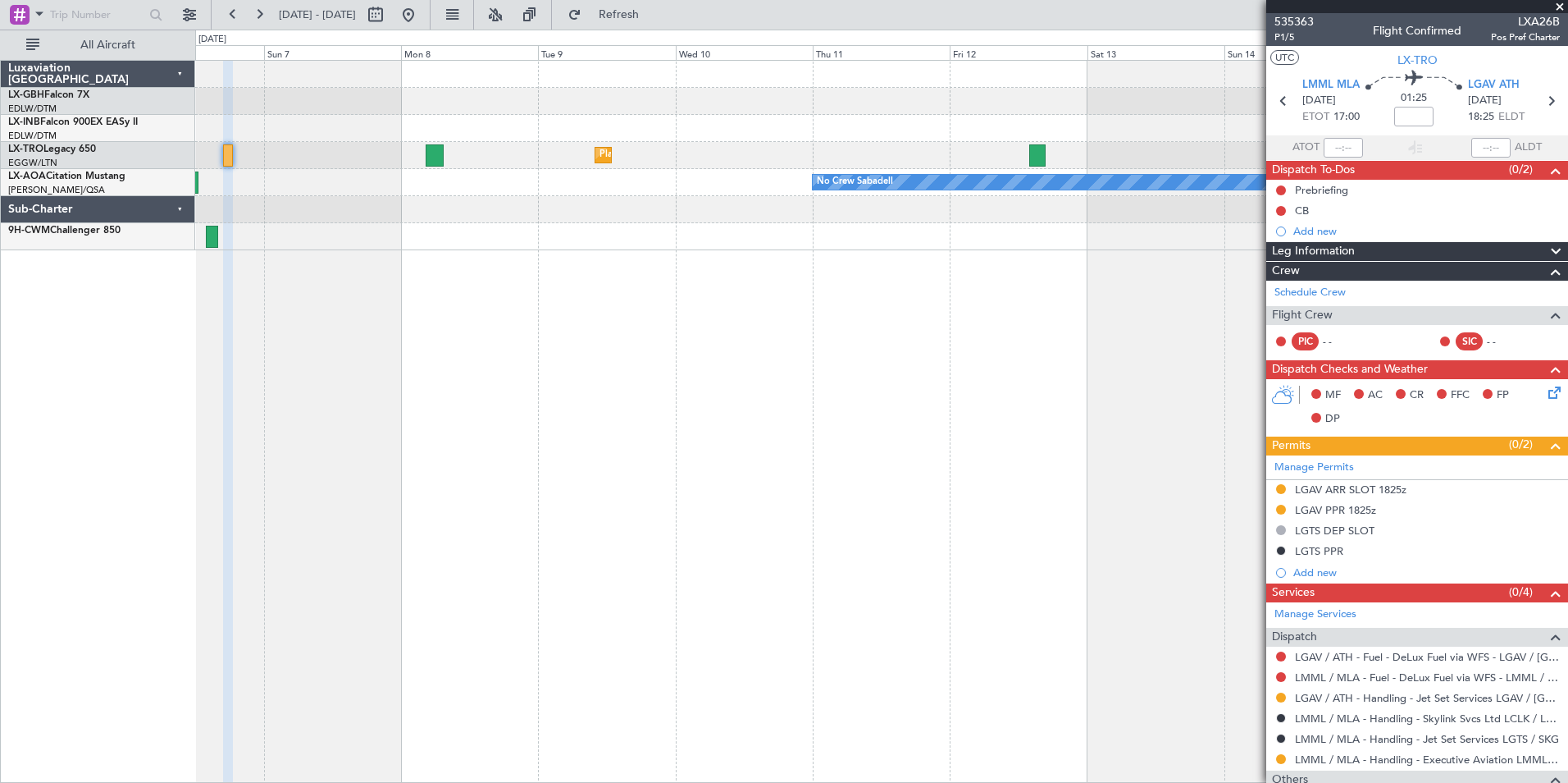
click at [401, 324] on div "Planned Maint Nurnberg Planned Maint [GEOGRAPHIC_DATA] ([GEOGRAPHIC_DATA]) Plan…" at bounding box center [882, 422] width 1373 height 723
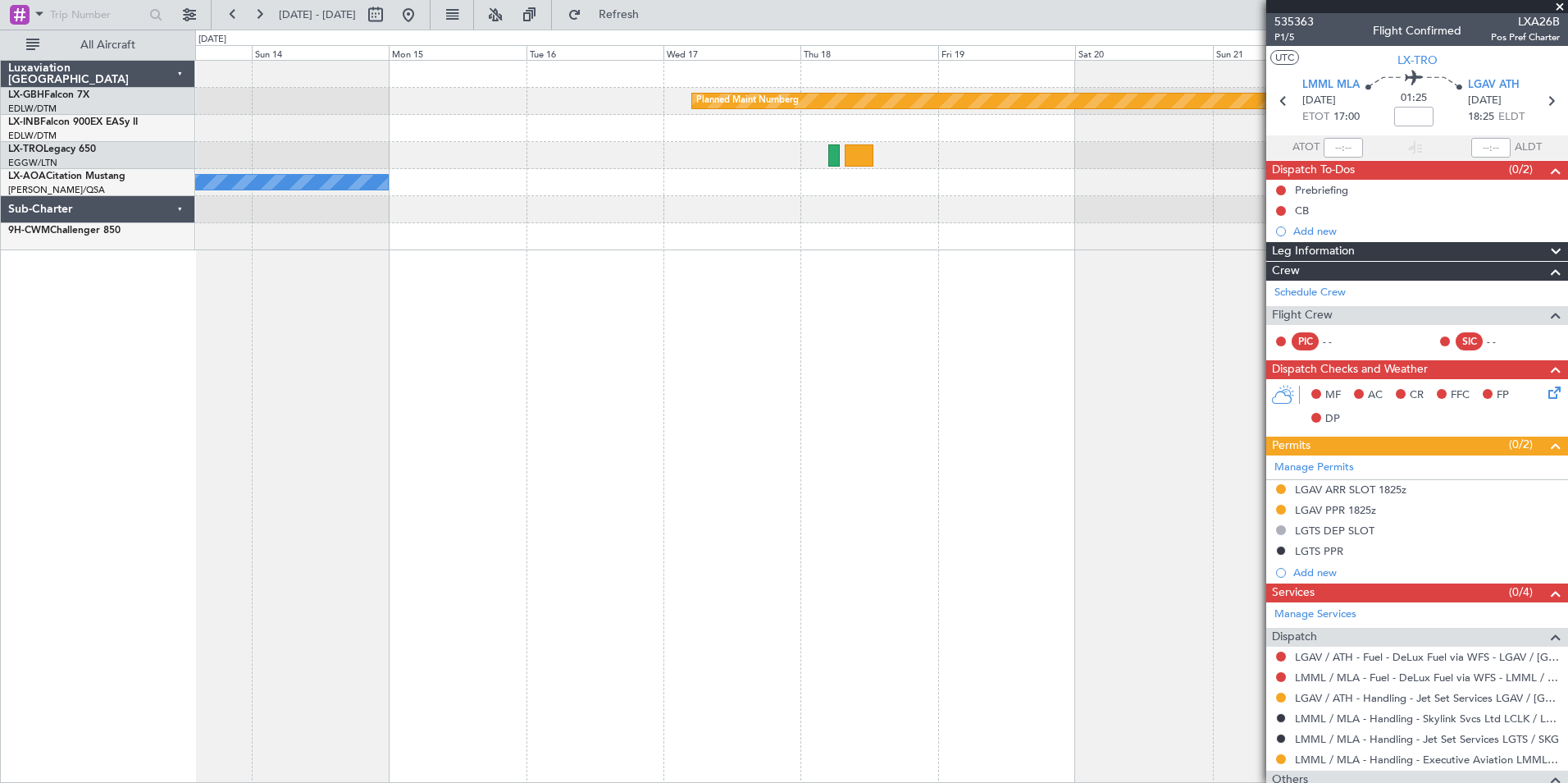
click at [622, 351] on div "Planned Maint Nurnberg No Crew Sabadell" at bounding box center [882, 422] width 1373 height 723
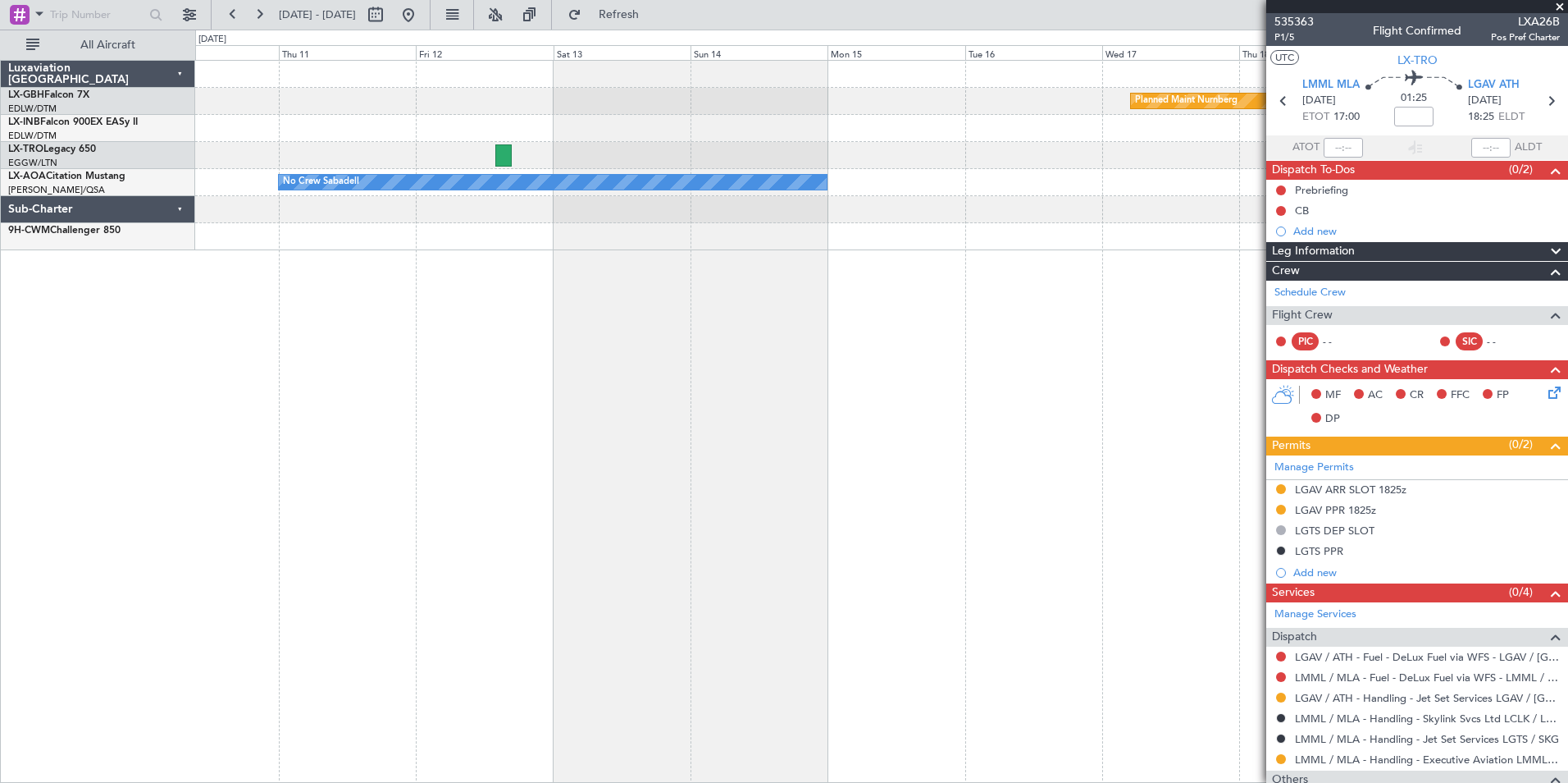
click at [1151, 295] on div "Planned Maint Nurnberg Planned [GEOGRAPHIC_DATA] No Crew Sabadell" at bounding box center [882, 422] width 1373 height 723
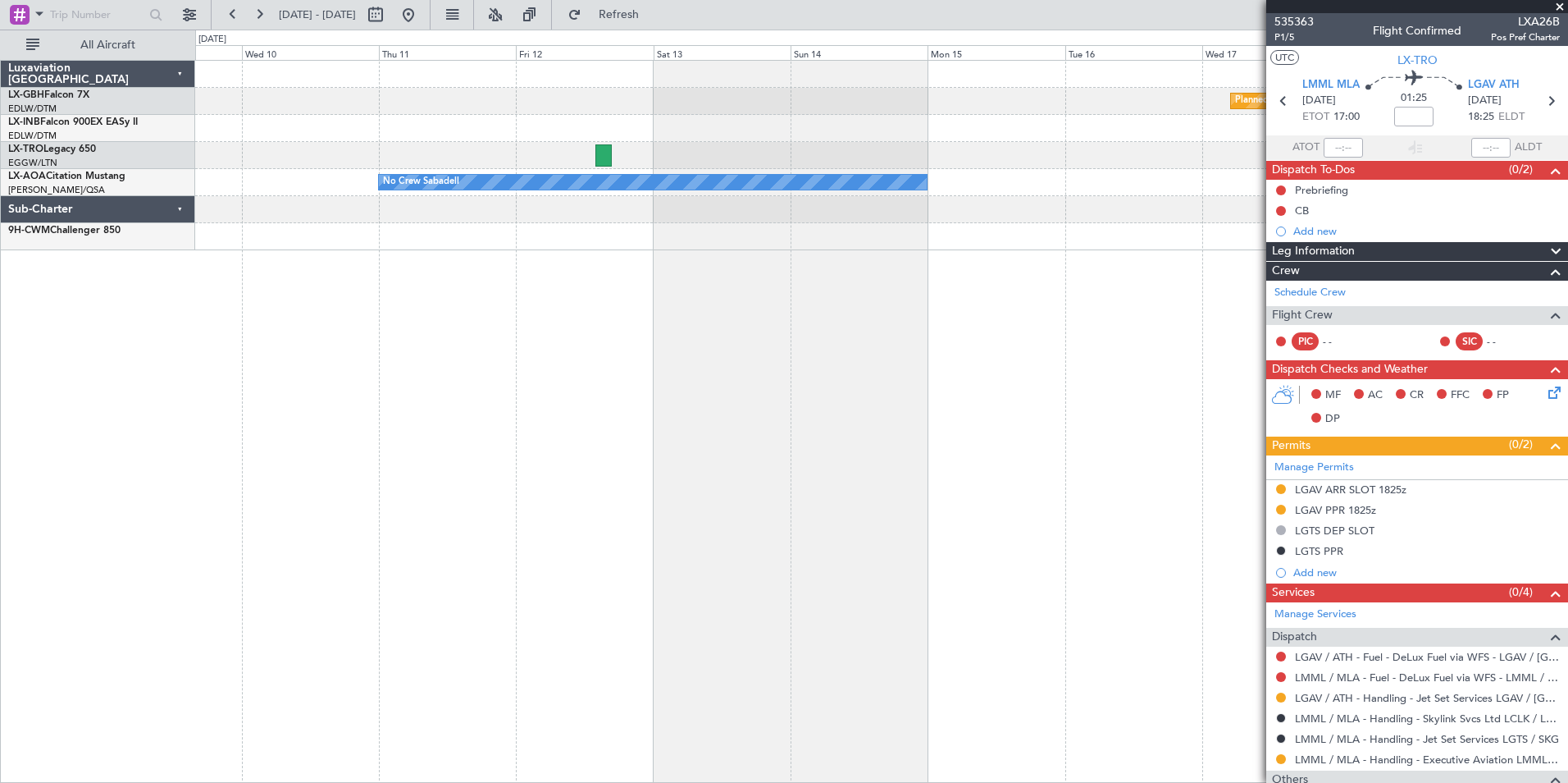
click at [816, 315] on div "Planned Maint Nurnberg Planned [GEOGRAPHIC_DATA] No Crew Sabadell" at bounding box center [882, 422] width 1373 height 723
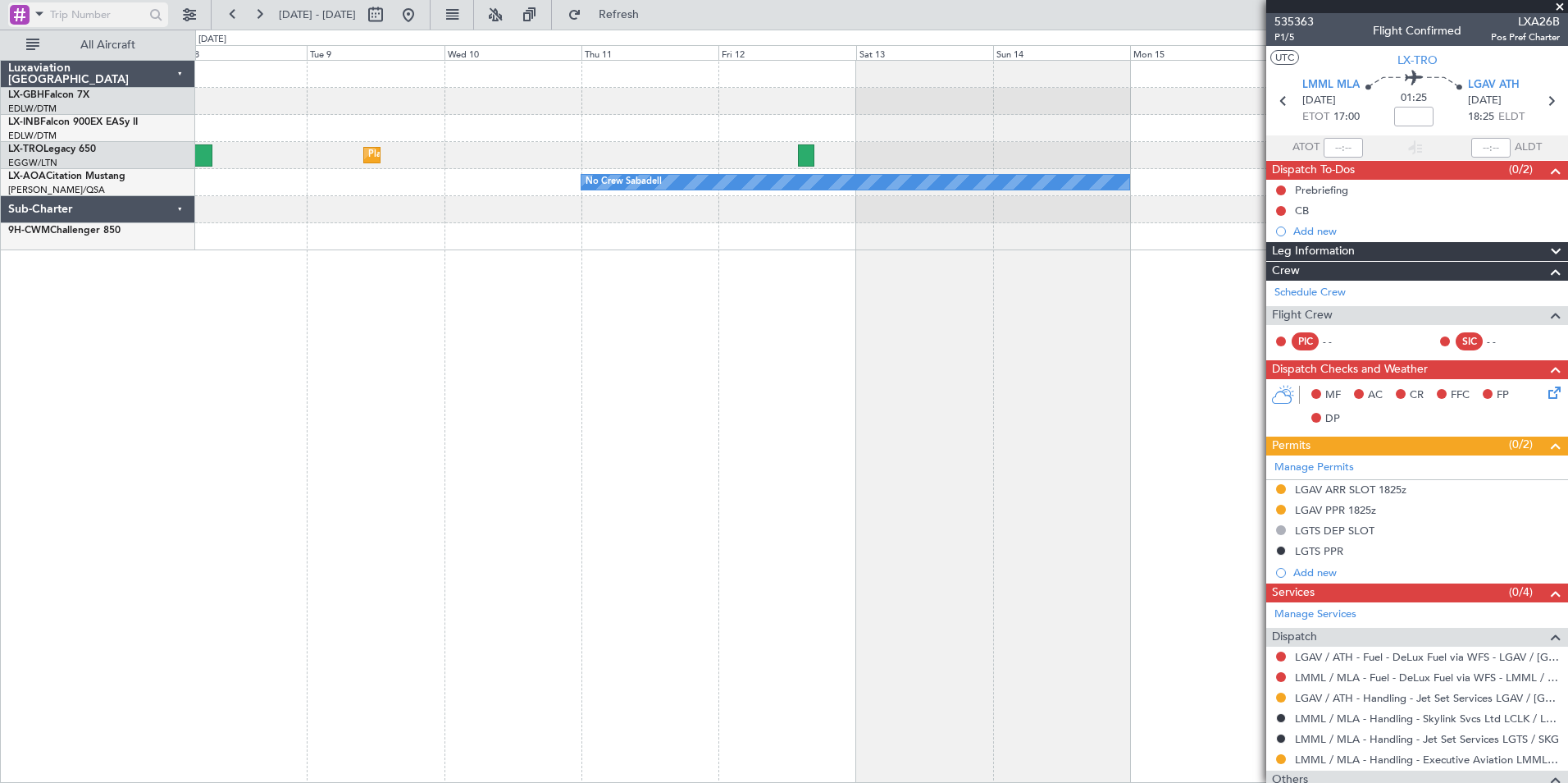
click at [154, 13] on div at bounding box center [155, 14] width 18 height 18
click at [157, 14] on div at bounding box center [155, 14] width 18 height 18
click at [77, 90] on link "LX-GBH Falcon 7X" at bounding box center [49, 95] width 81 height 9
click at [192, 7] on button at bounding box center [189, 15] width 26 height 26
click at [183, 23] on button at bounding box center [189, 15] width 26 height 26
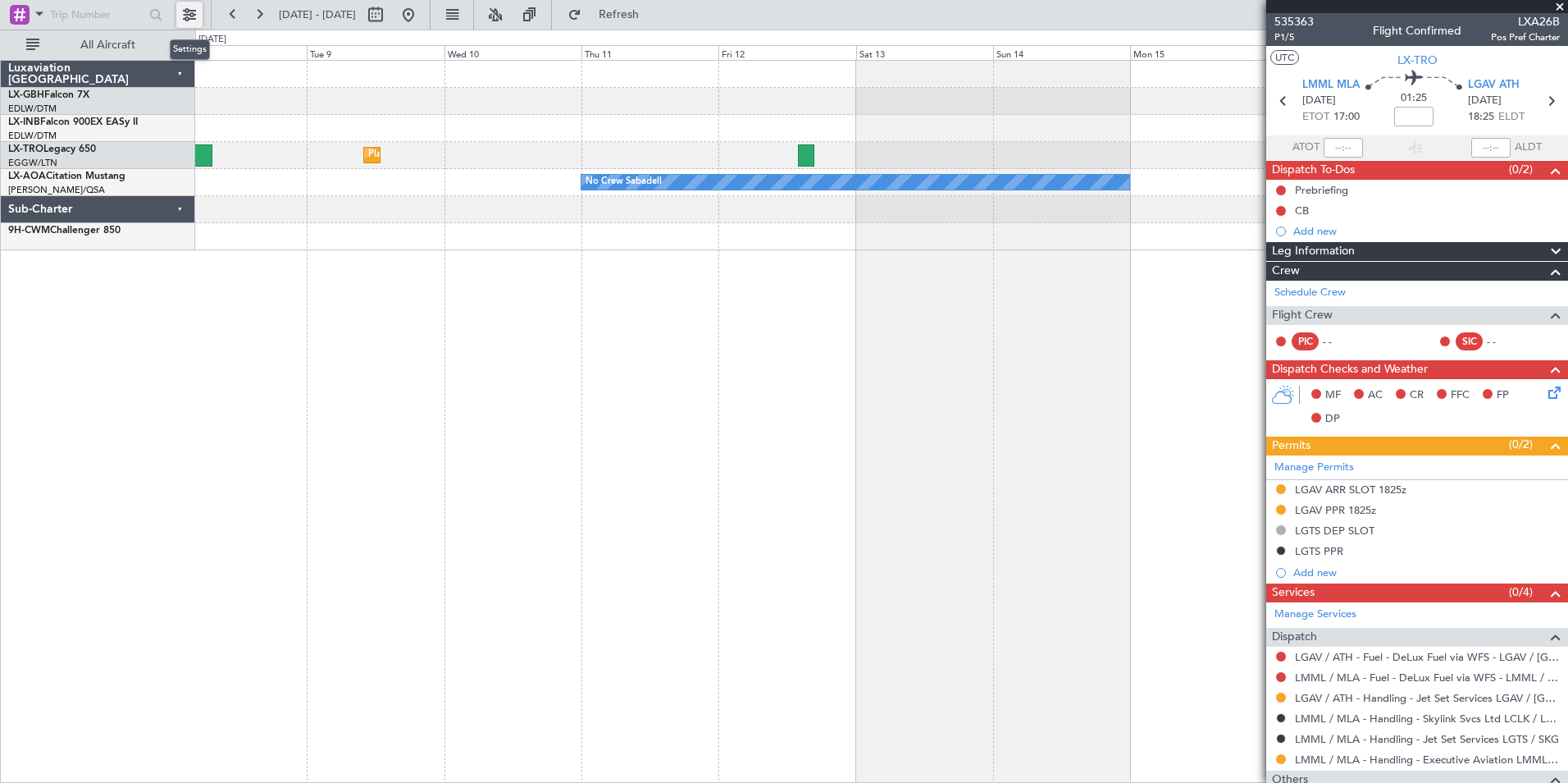
click at [183, 23] on button at bounding box center [189, 15] width 26 height 26
click at [189, 20] on button at bounding box center [189, 15] width 26 height 26
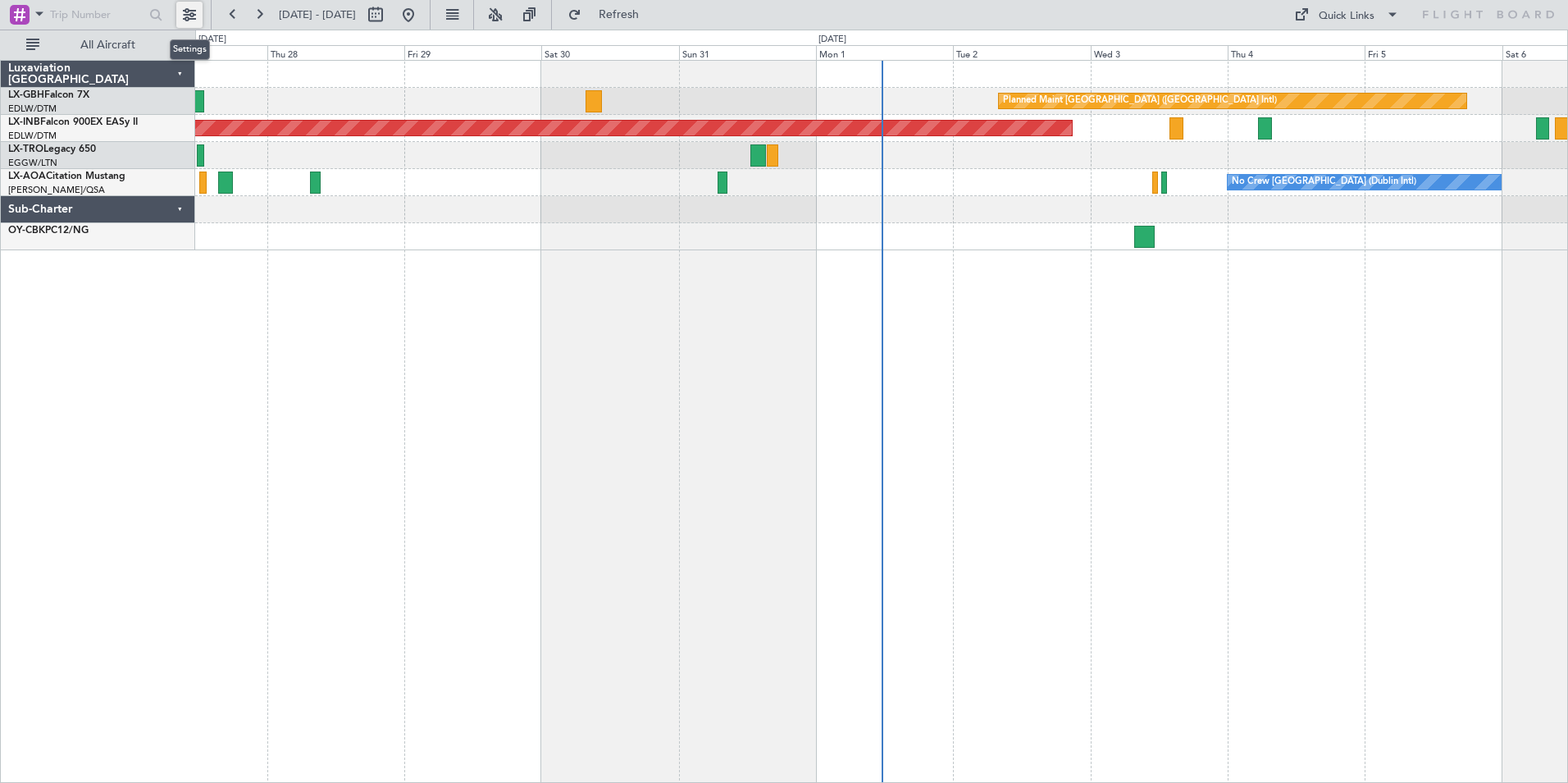
click at [194, 23] on button at bounding box center [189, 15] width 26 height 26
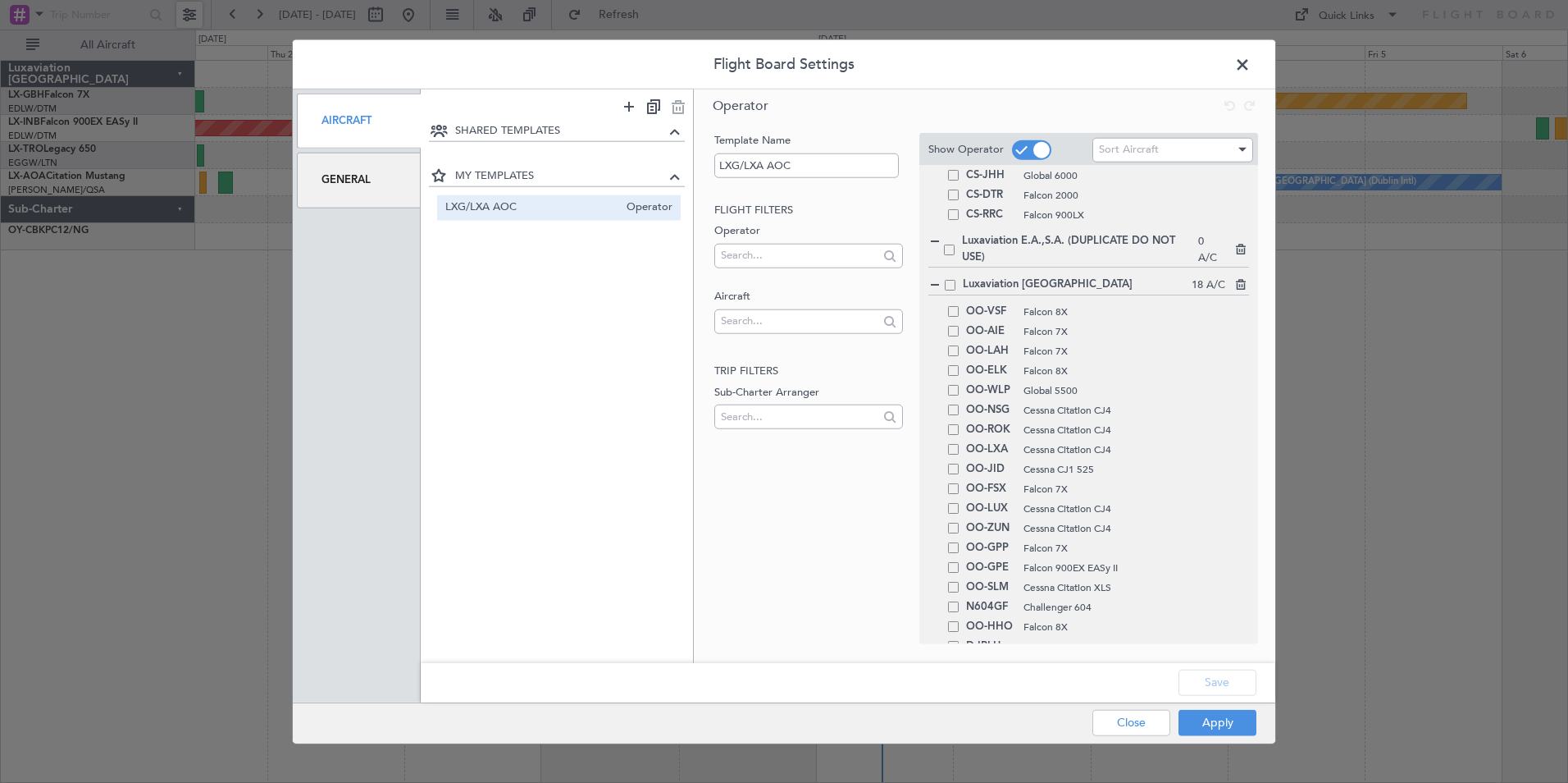
scroll to position [410, 0]
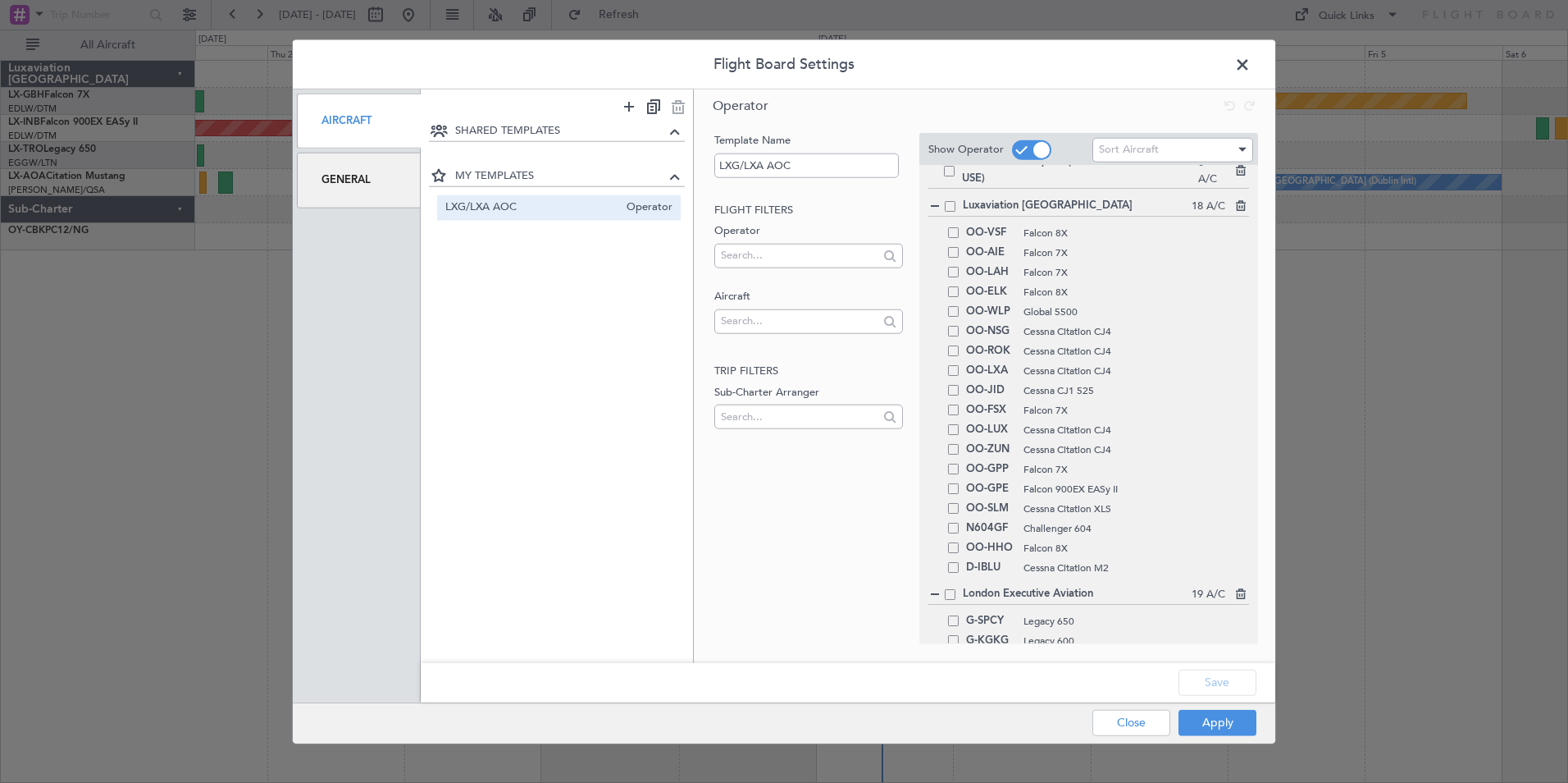
click at [949, 210] on span at bounding box center [950, 206] width 10 height 10
click at [957, 201] on input "checkbox" at bounding box center [957, 201] width 0 height 0
click at [1227, 720] on button "Apply" at bounding box center [1217, 722] width 78 height 26
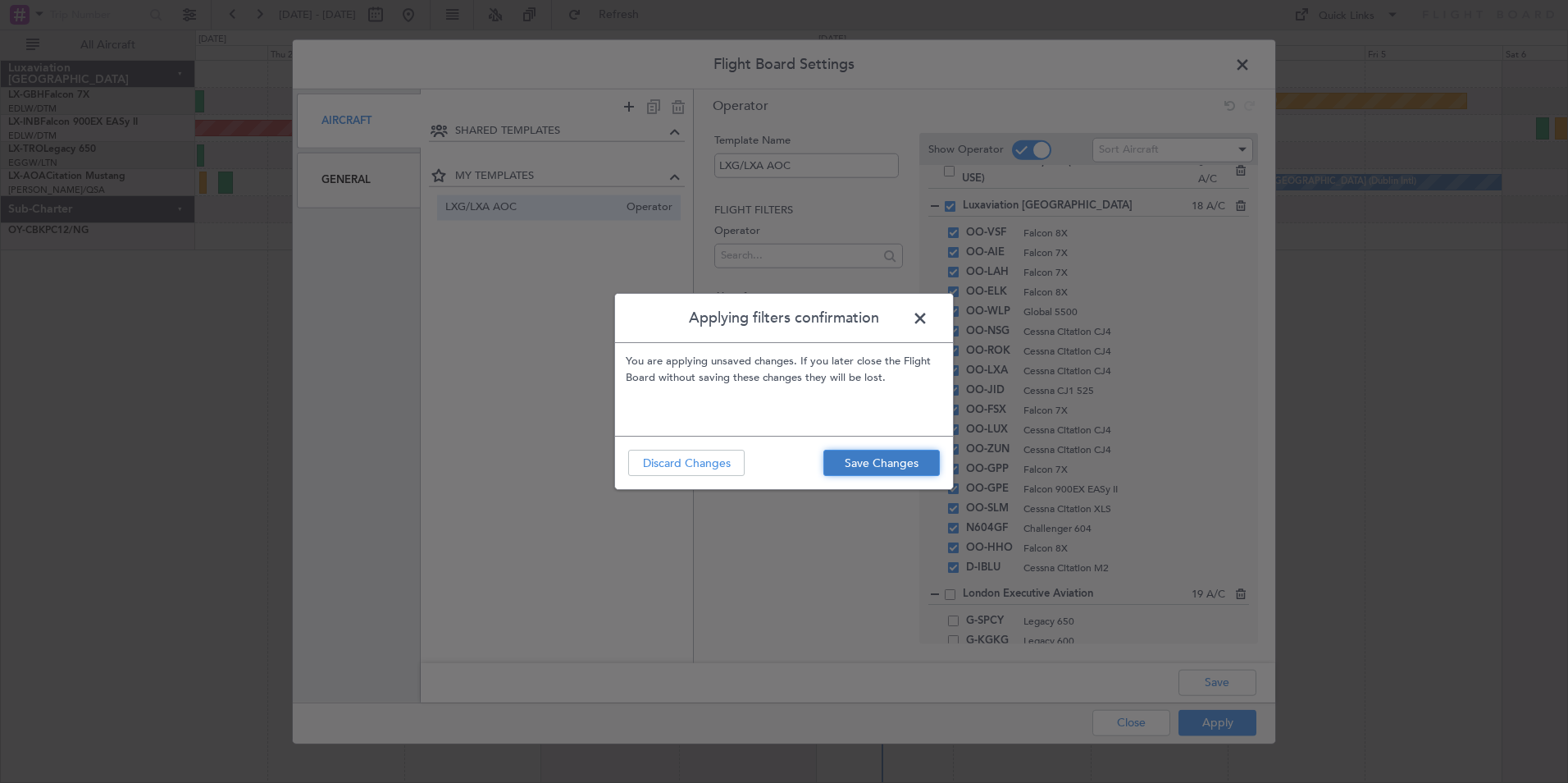
click at [858, 465] on button "Save Changes" at bounding box center [881, 463] width 117 height 26
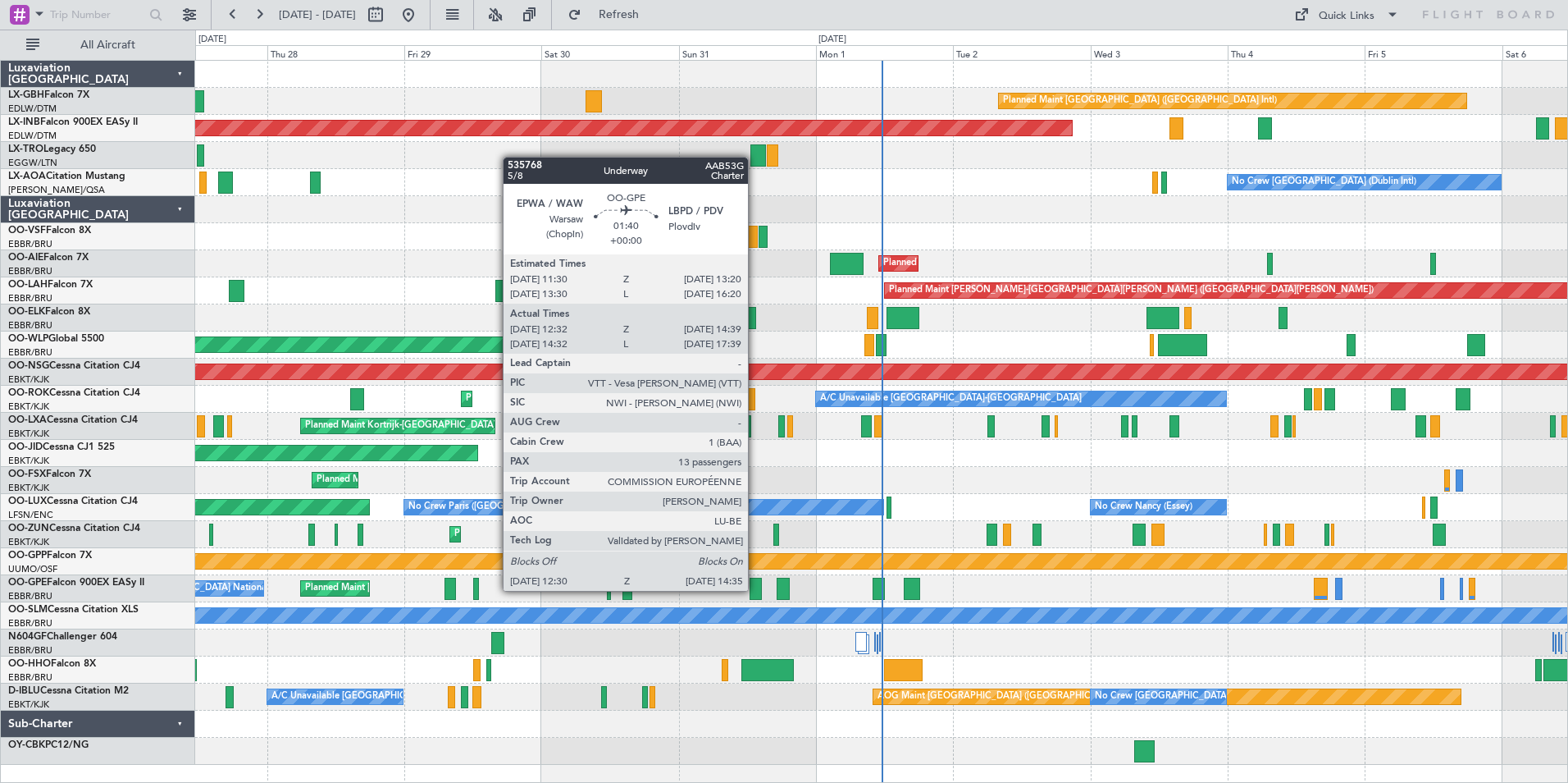
click at [755, 589] on div at bounding box center [755, 589] width 12 height 23
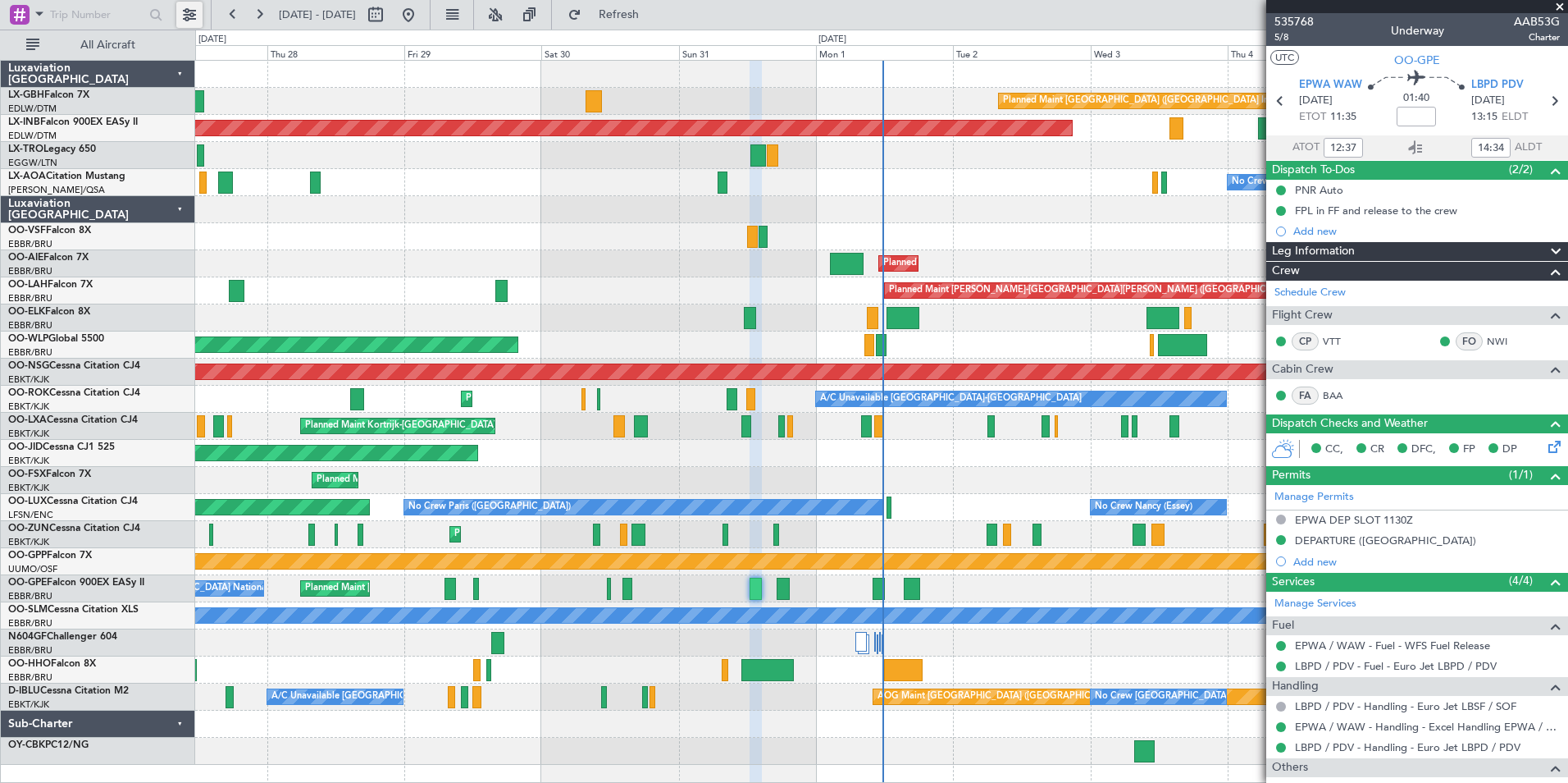
click at [185, 11] on button at bounding box center [189, 15] width 26 height 26
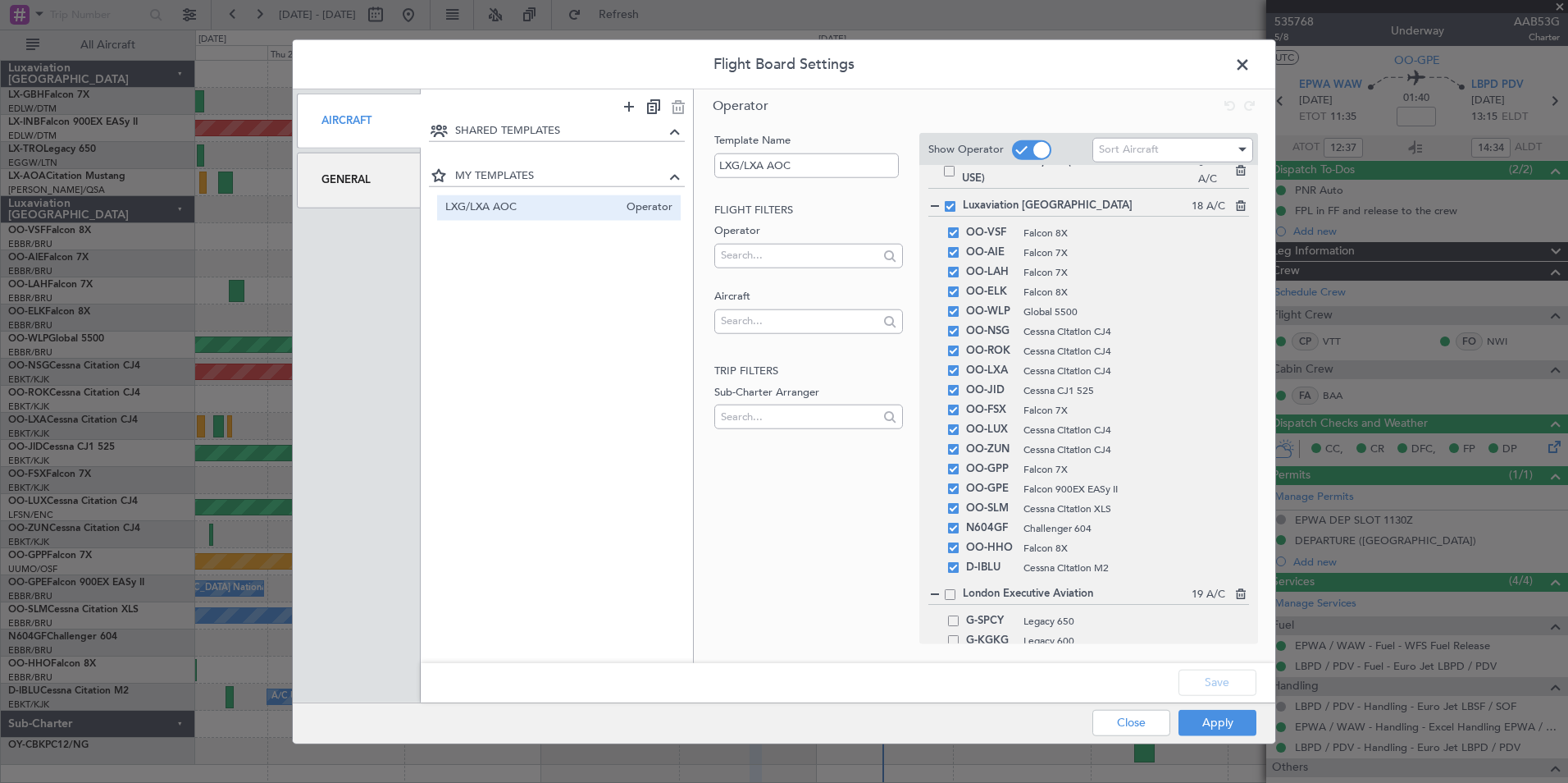
click at [953, 203] on span at bounding box center [950, 206] width 10 height 10
click at [957, 201] on input "checkbox" at bounding box center [957, 201] width 0 height 0
click at [1207, 676] on button "Save" at bounding box center [1217, 682] width 78 height 26
click at [1235, 723] on button "Apply" at bounding box center [1217, 722] width 78 height 26
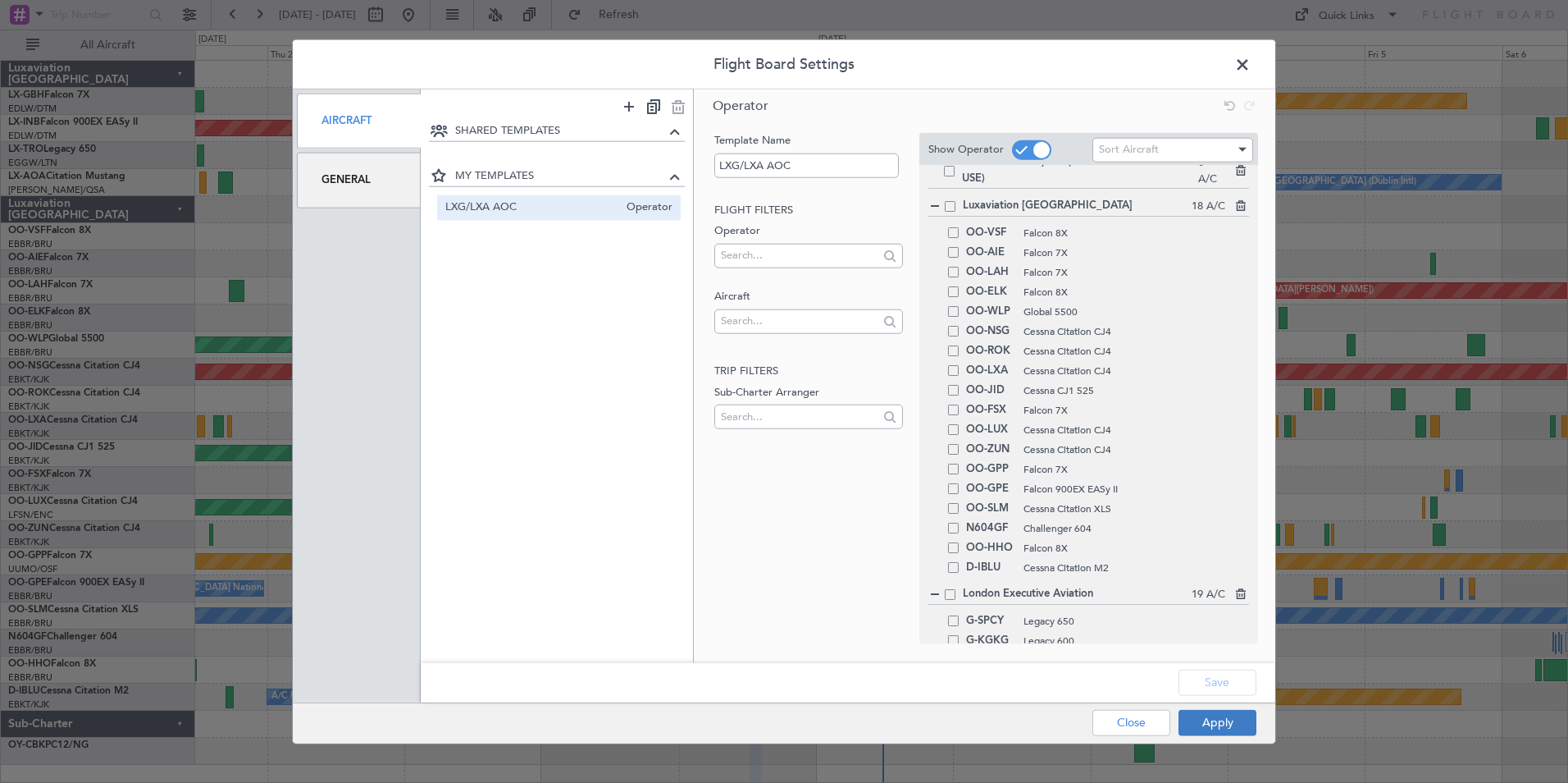
type input "0"
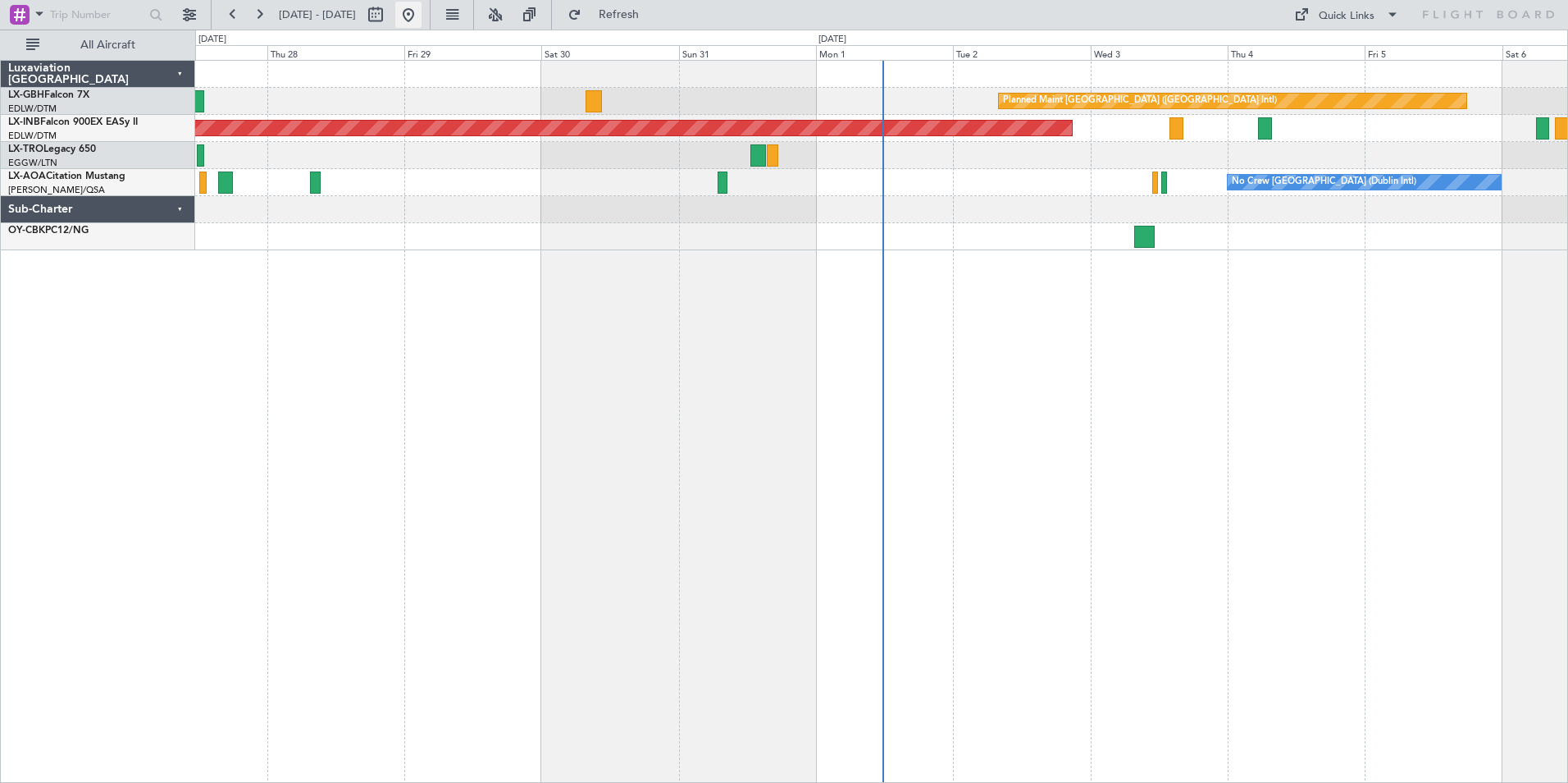
click at [421, 13] on button at bounding box center [408, 15] width 26 height 26
